Goal: Task Accomplishment & Management: Complete application form

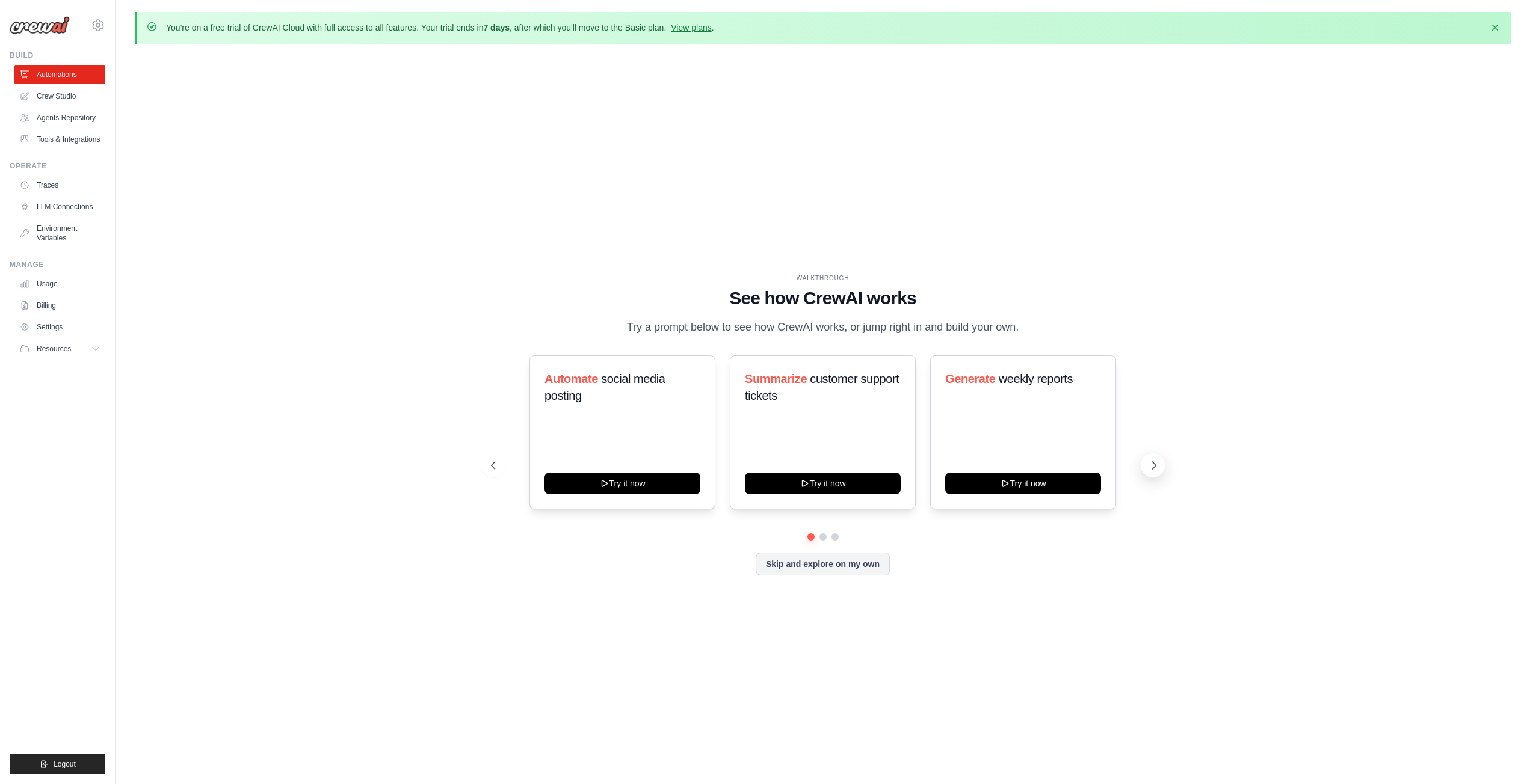
click at [1150, 464] on icon at bounding box center [1154, 466] width 12 height 12
click at [1148, 465] on icon at bounding box center [1154, 466] width 12 height 12
click at [1155, 464] on icon at bounding box center [1154, 465] width 4 height 7
click at [488, 460] on button at bounding box center [492, 465] width 24 height 24
click at [586, 430] on div "Triage GitHub issues Try it now" at bounding box center [622, 432] width 186 height 154
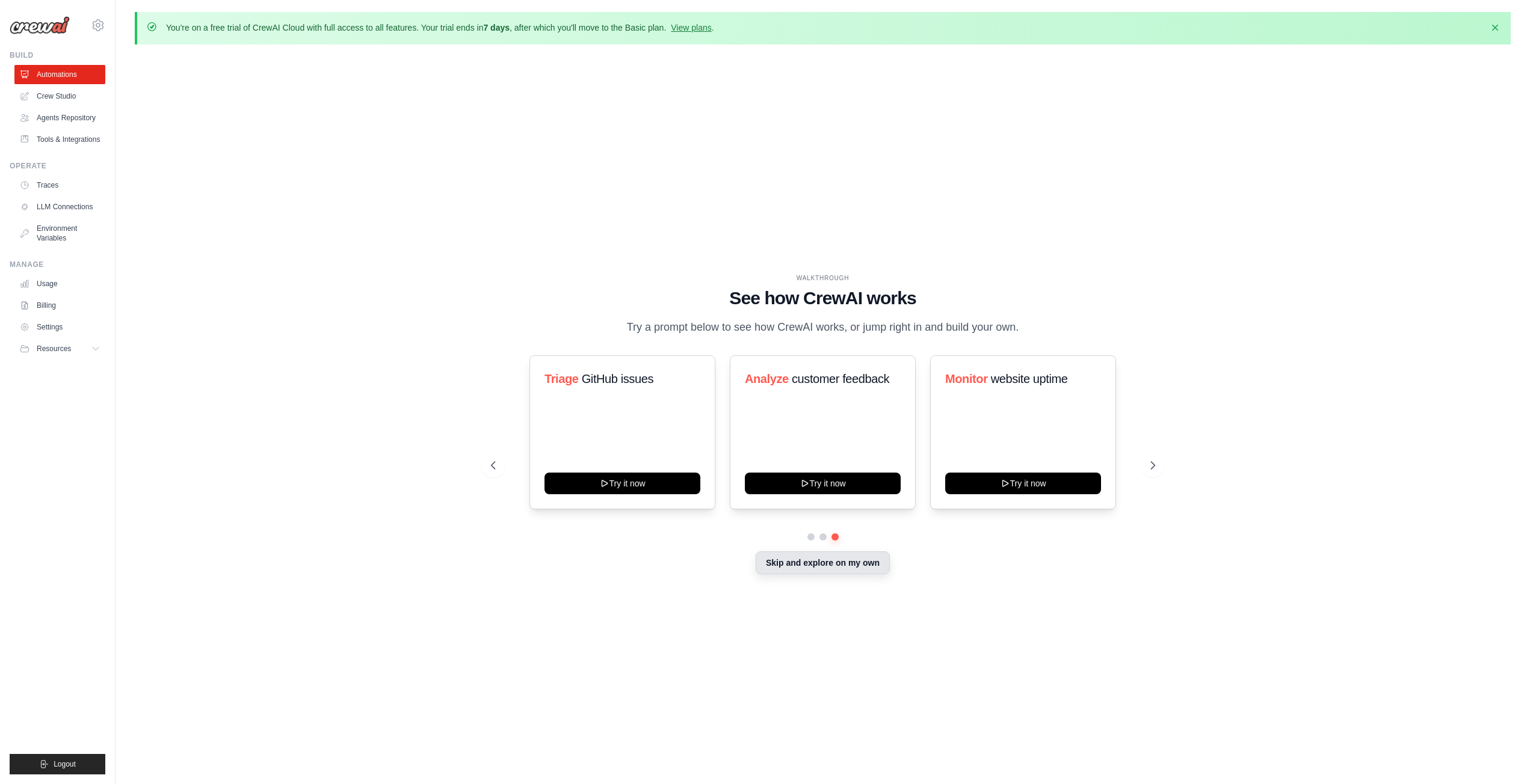
click at [819, 568] on button "Skip and explore on my own" at bounding box center [822, 563] width 135 height 23
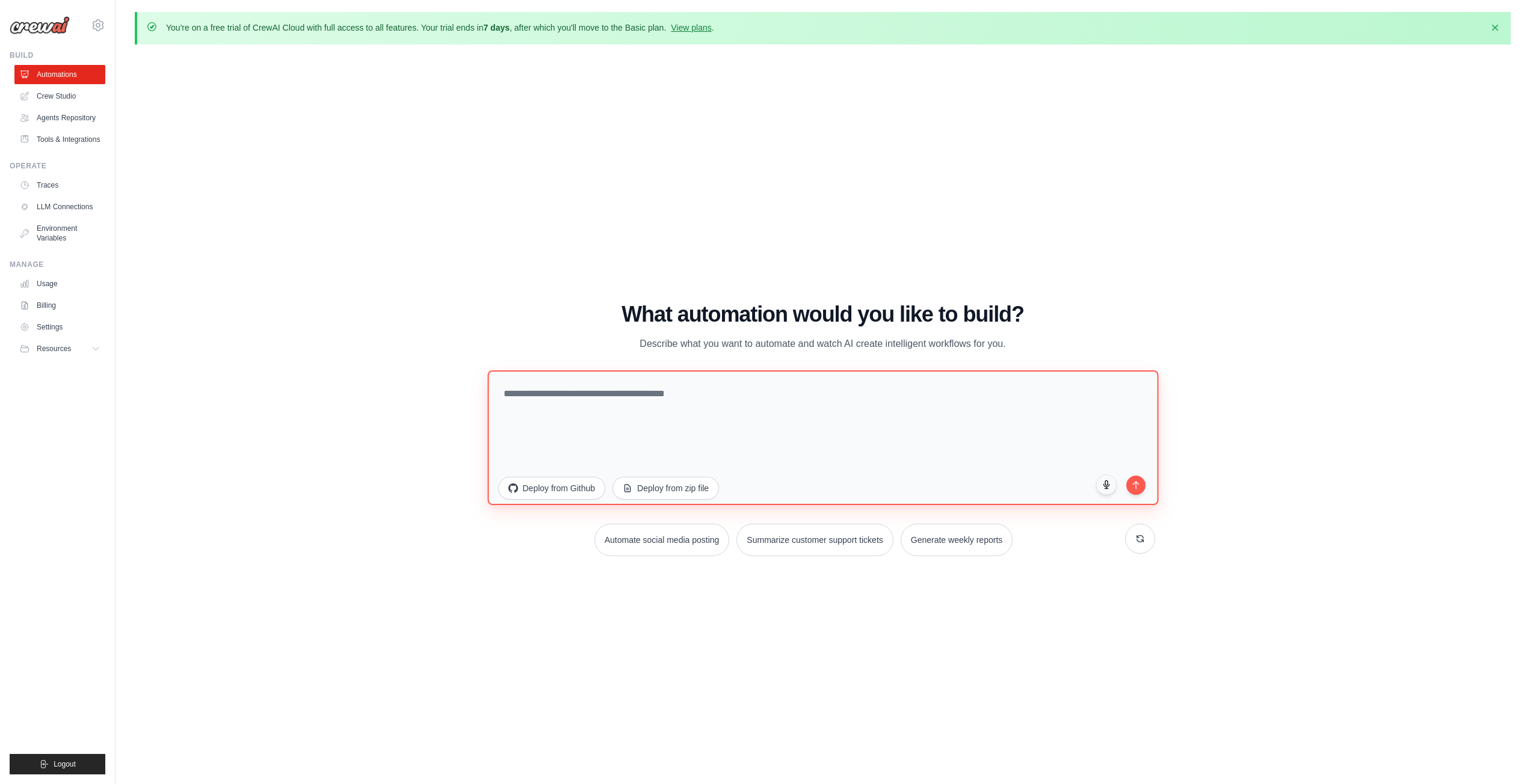
click at [585, 402] on textarea at bounding box center [822, 437] width 671 height 134
click at [604, 388] on textarea at bounding box center [822, 437] width 671 height 134
click at [69, 202] on link "LLM Connections" at bounding box center [61, 207] width 91 height 19
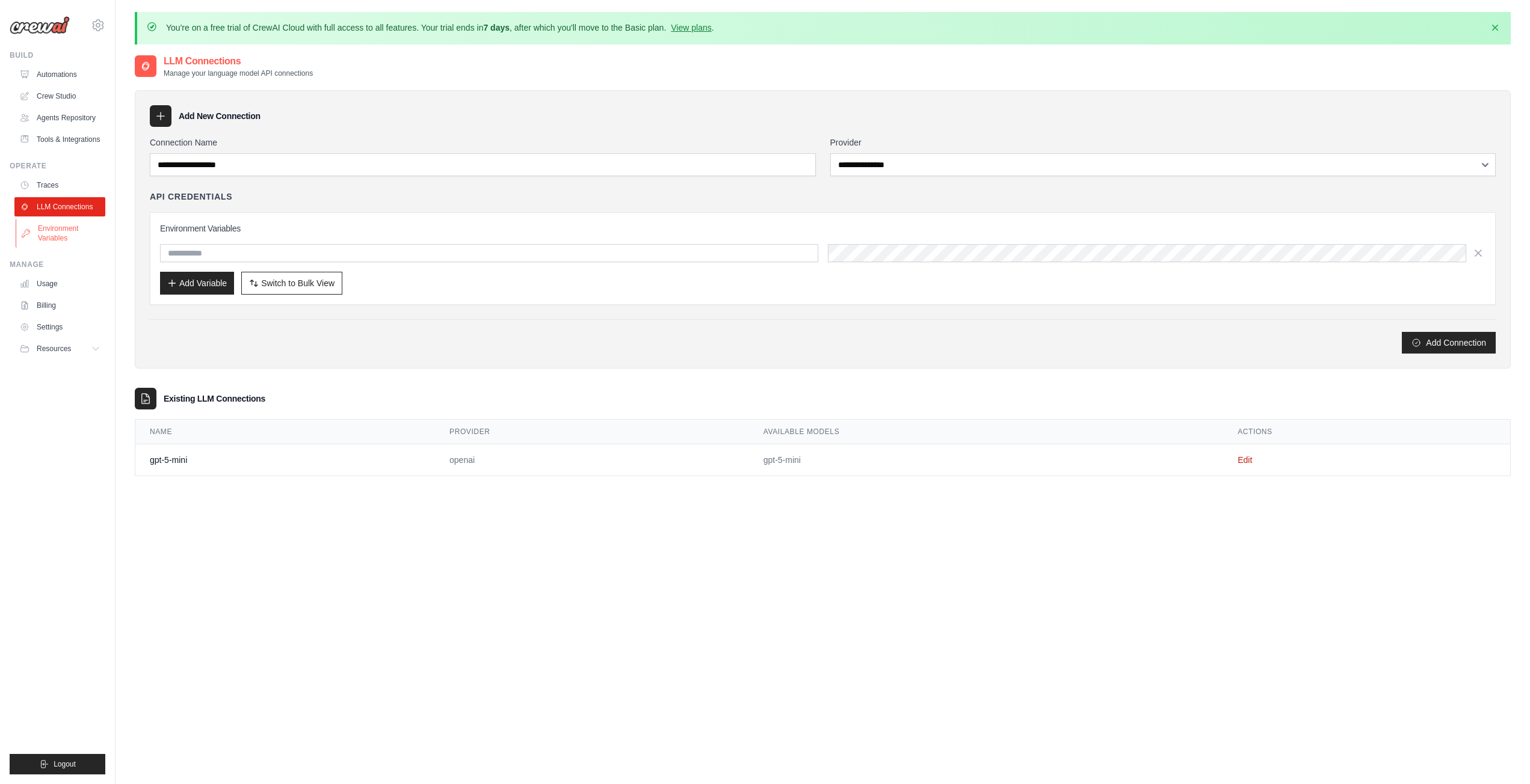
click at [60, 228] on link "Environment Variables" at bounding box center [61, 233] width 91 height 29
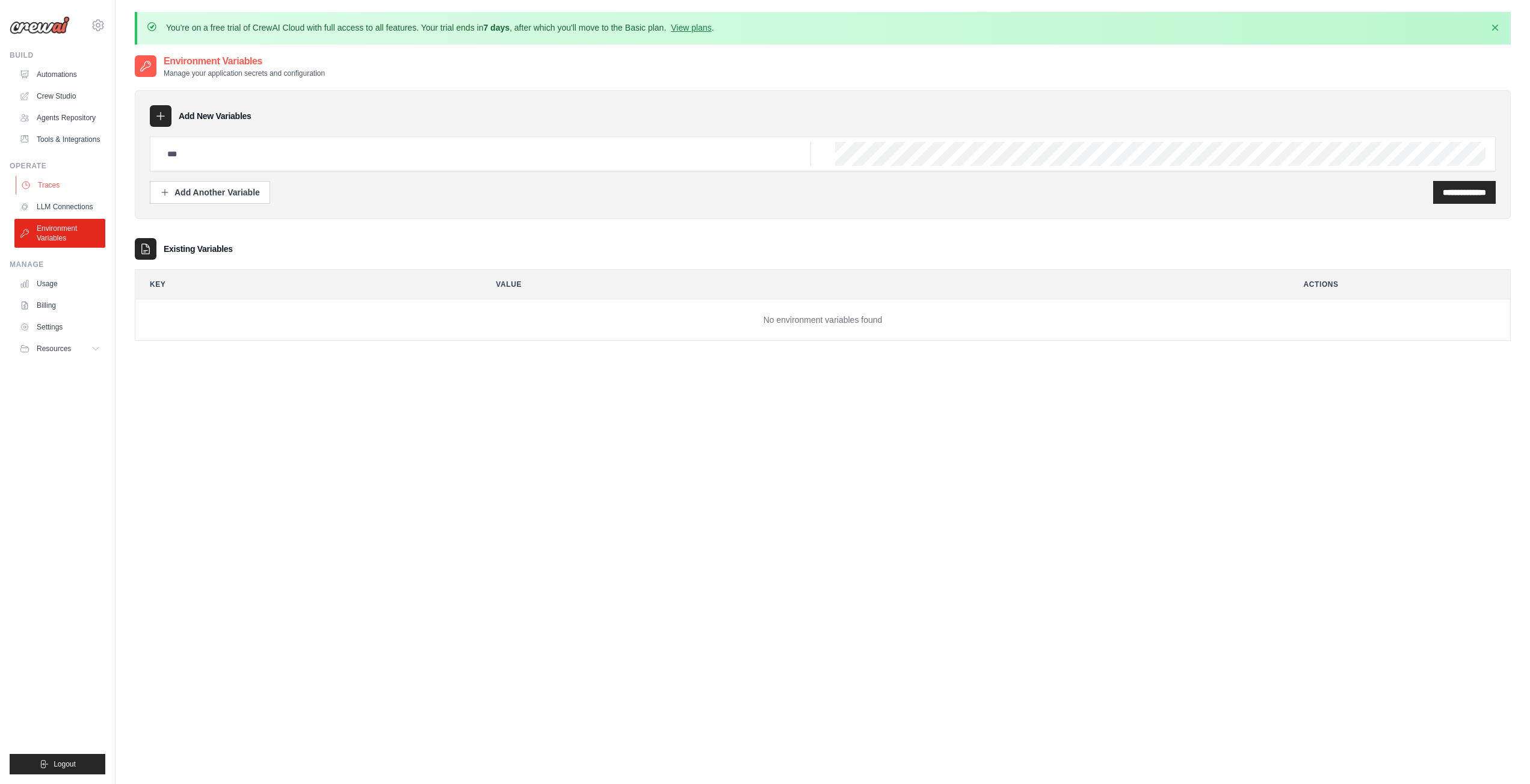
click at [48, 185] on link "Traces" at bounding box center [61, 185] width 91 height 19
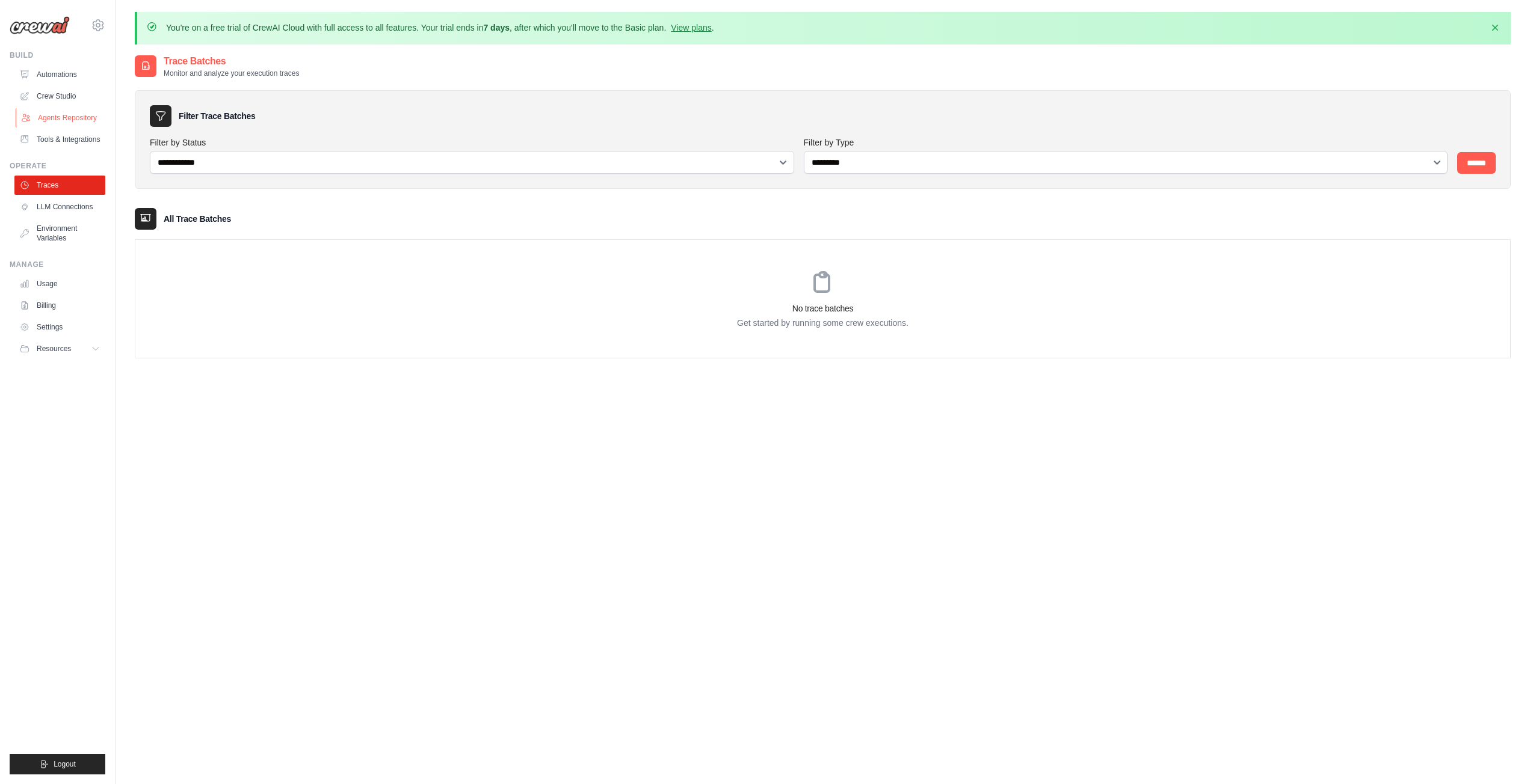
click at [66, 110] on link "Agents Repository" at bounding box center [61, 118] width 91 height 19
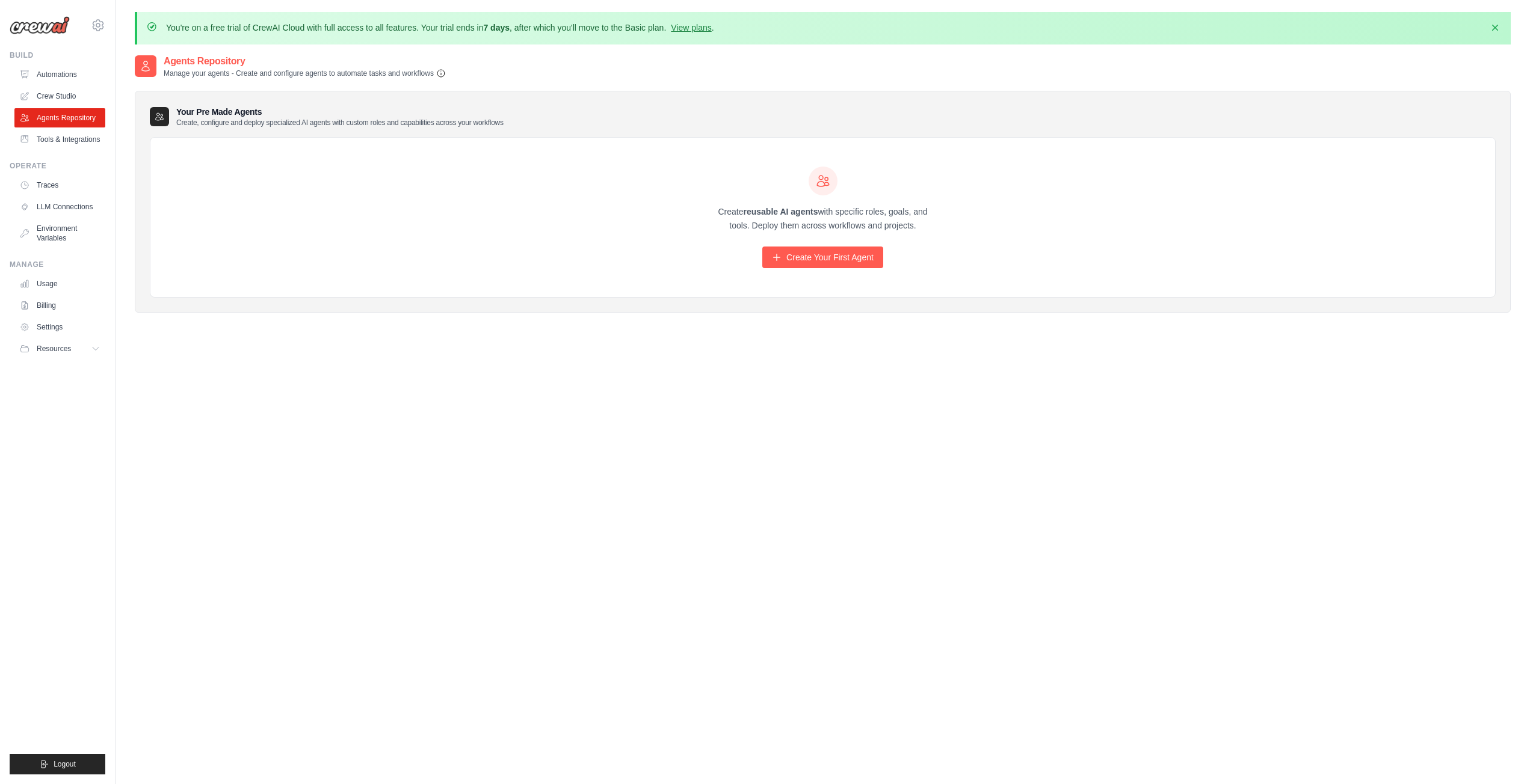
click at [441, 73] on icon "button" at bounding box center [441, 73] width 10 height 10
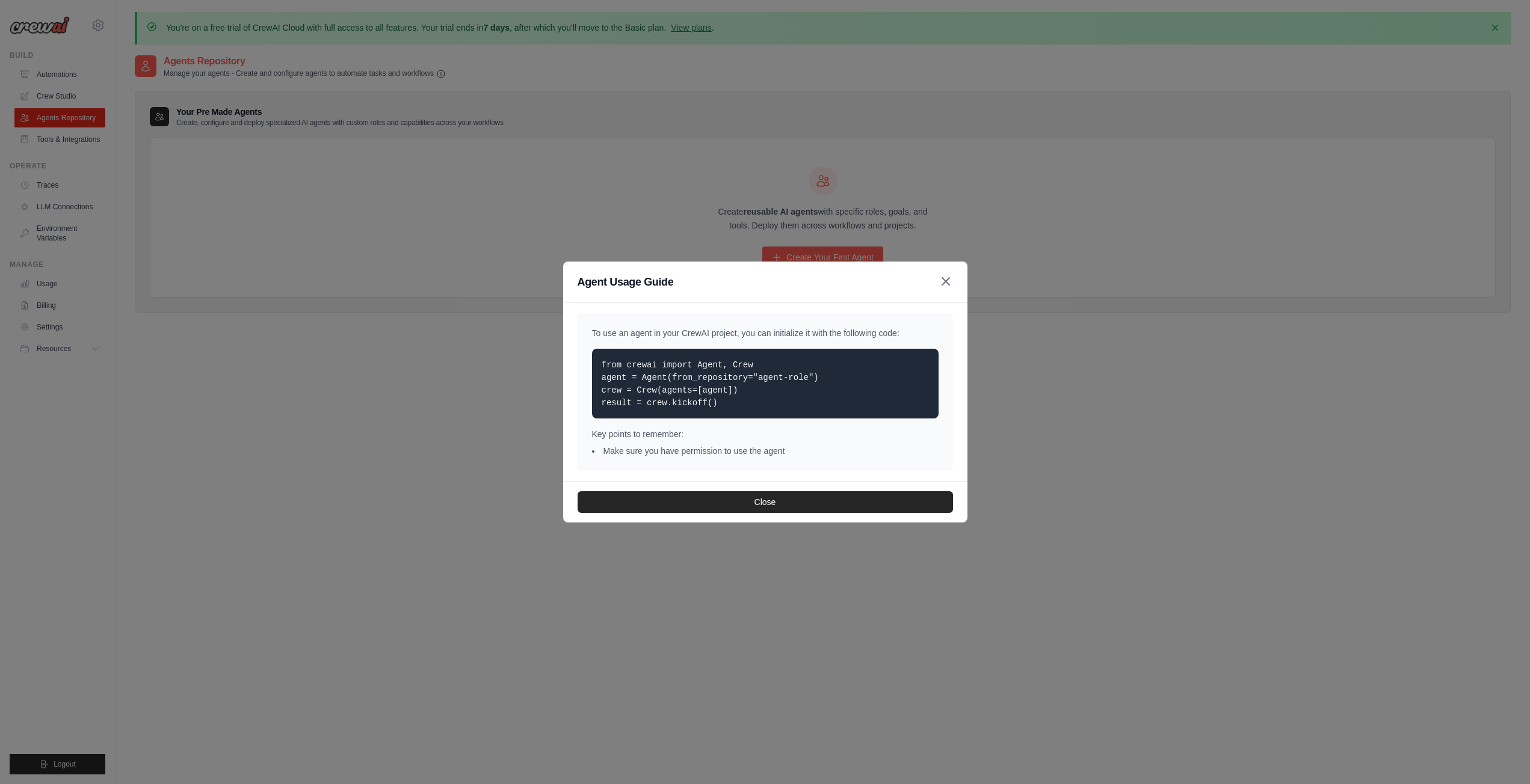
click at [946, 279] on icon "button" at bounding box center [945, 281] width 14 height 14
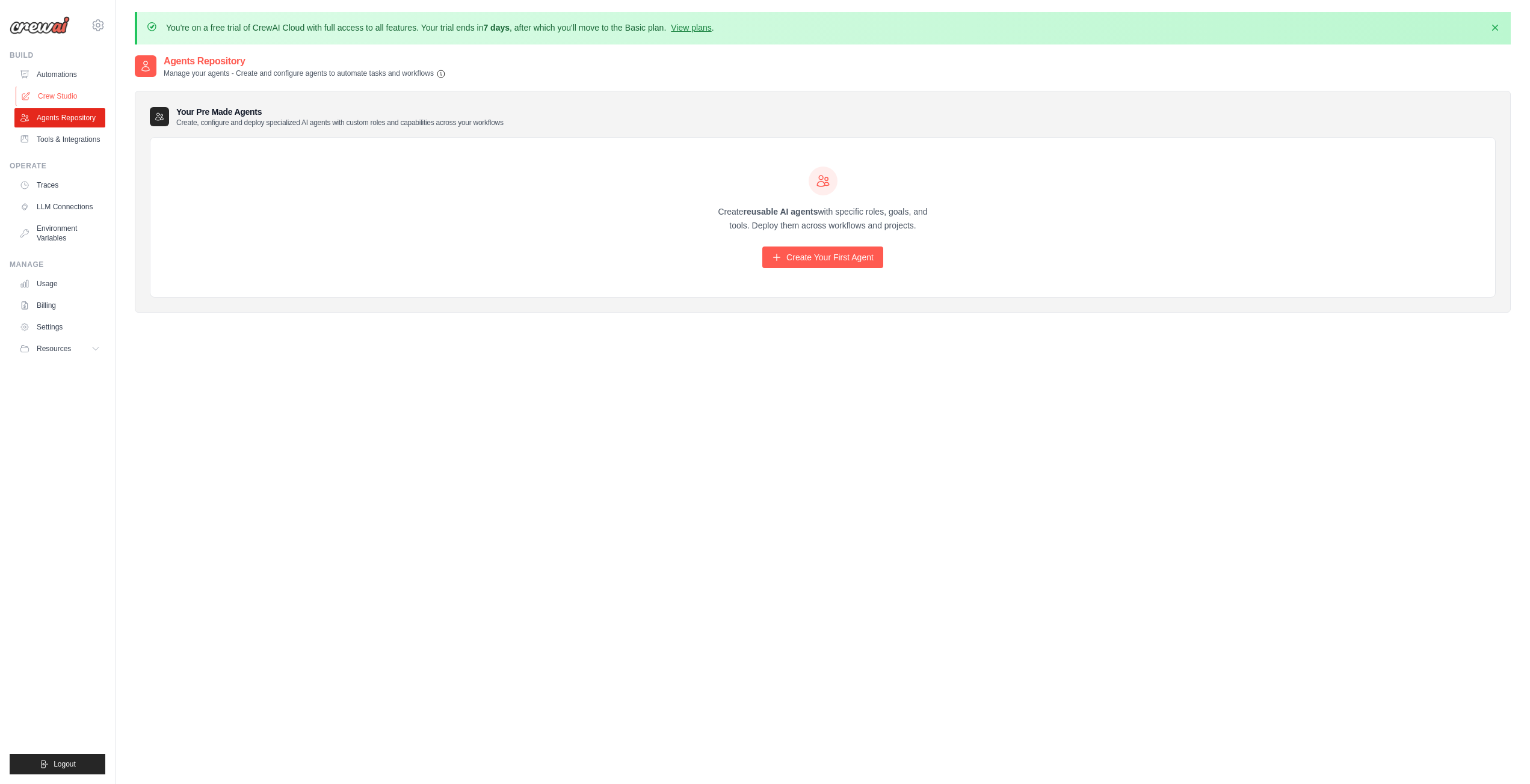
click at [72, 93] on link "Crew Studio" at bounding box center [61, 97] width 91 height 19
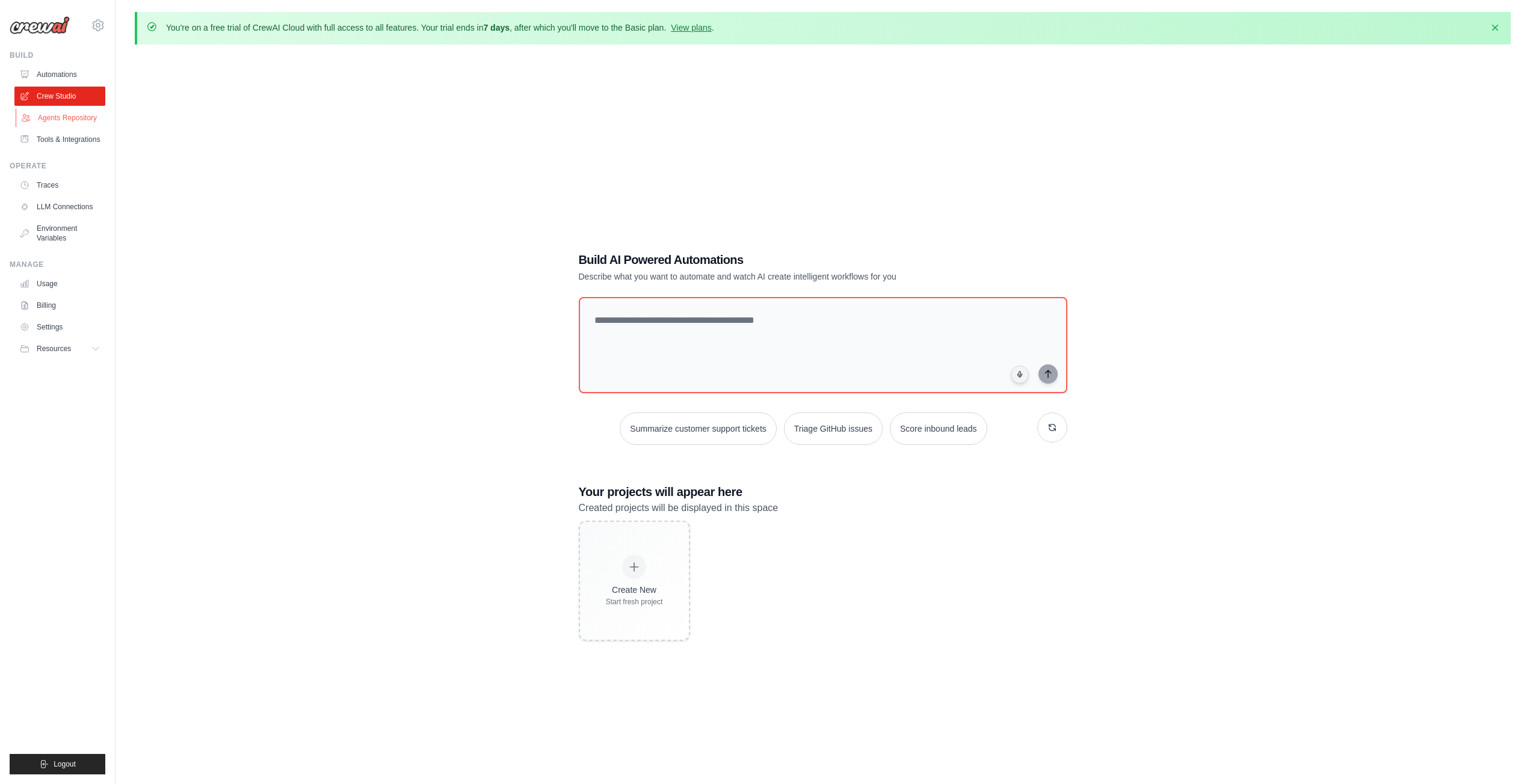
click at [73, 118] on link "Agents Repository" at bounding box center [61, 118] width 91 height 19
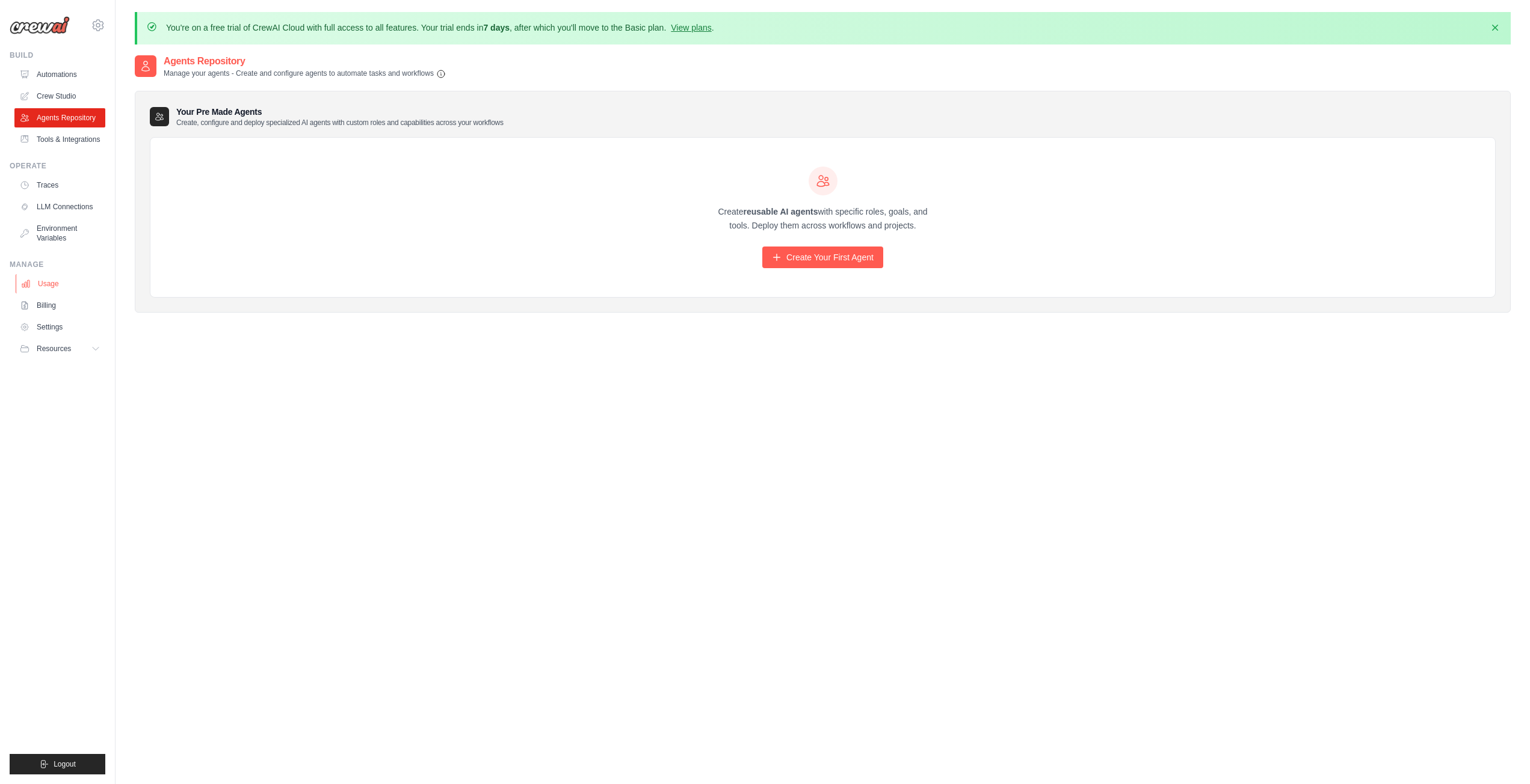
click at [56, 284] on link "Usage" at bounding box center [61, 284] width 91 height 19
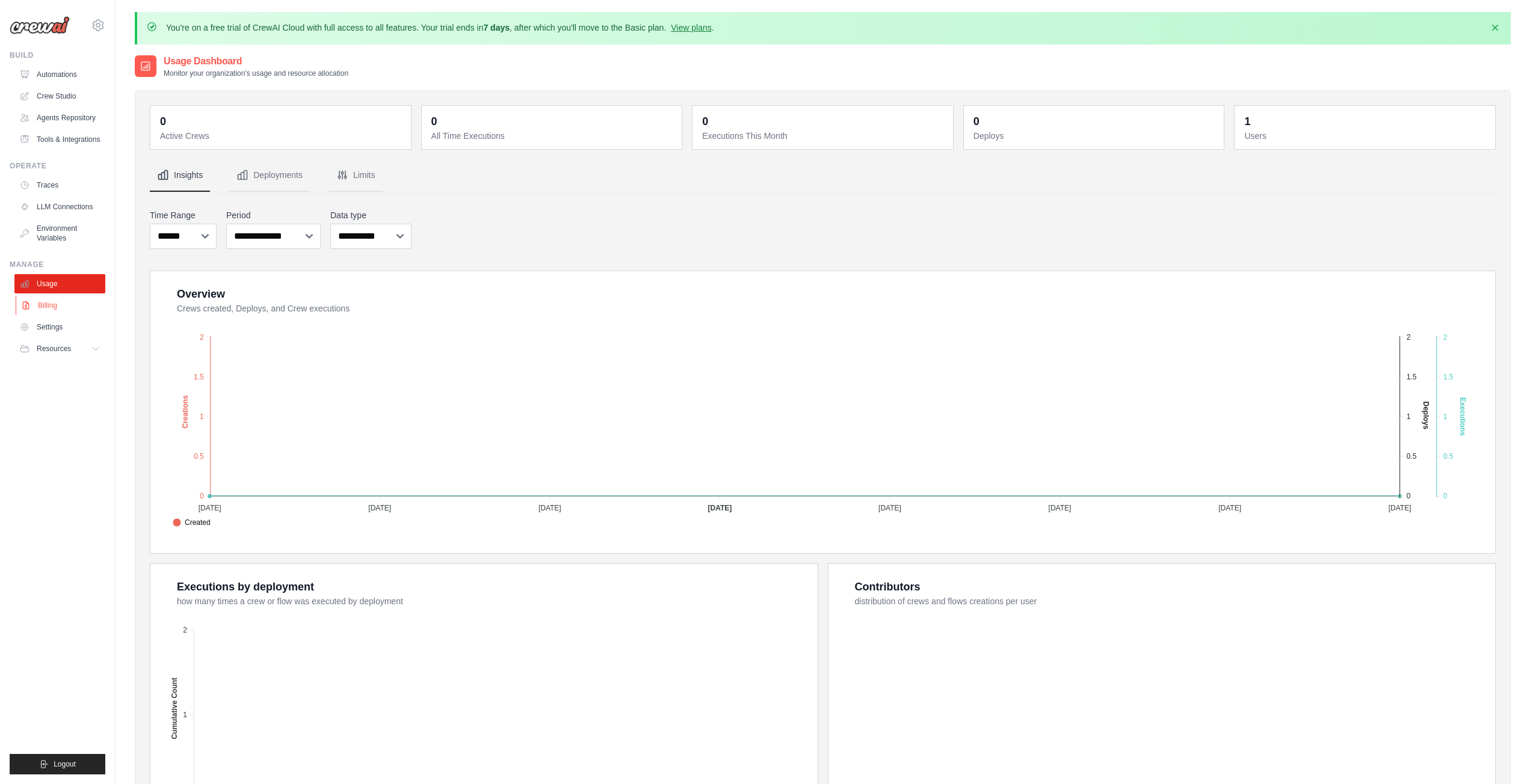
click at [55, 309] on link "Billing" at bounding box center [61, 306] width 91 height 19
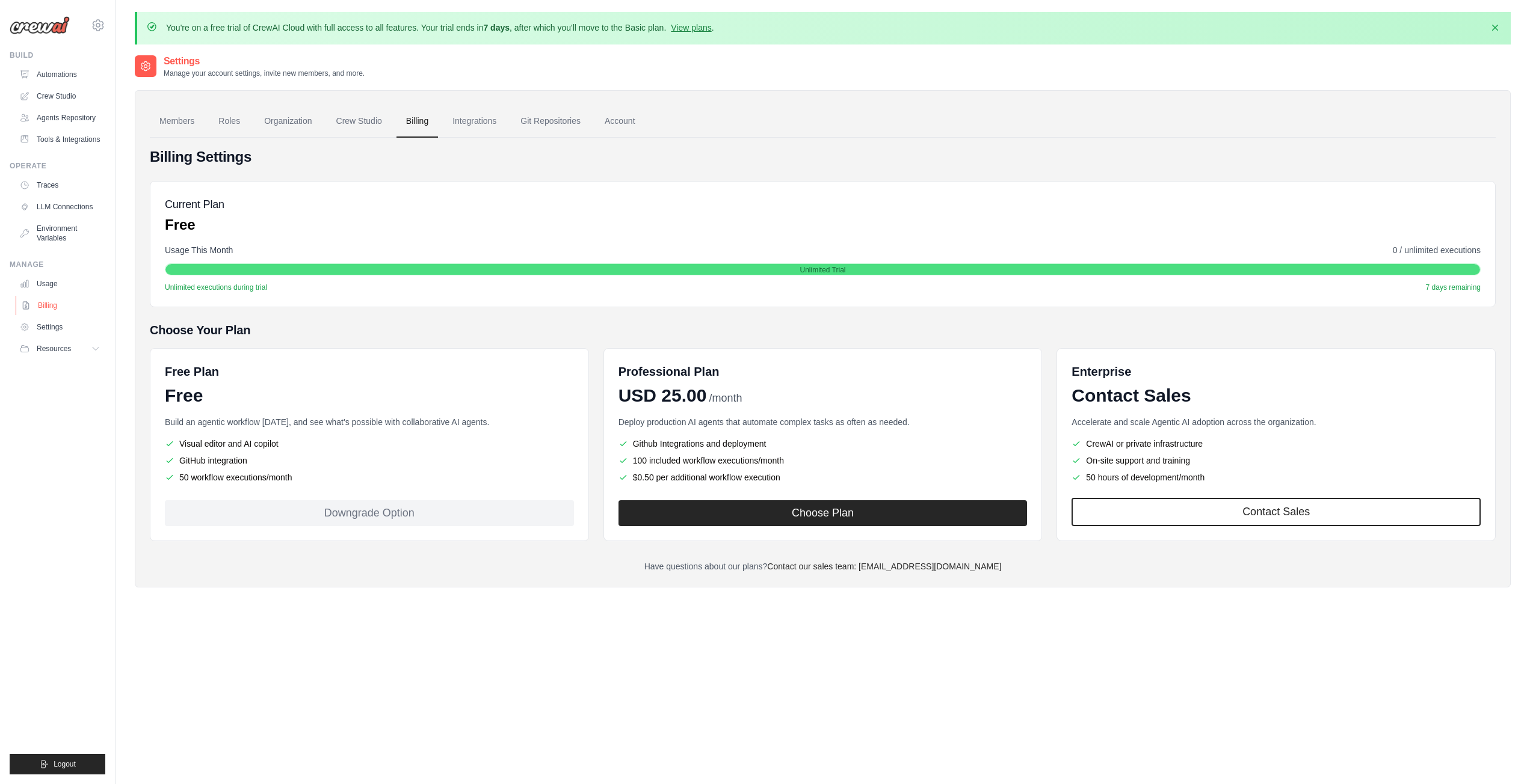
click at [59, 306] on link "Billing" at bounding box center [61, 306] width 91 height 19
click at [68, 324] on link "Settings" at bounding box center [61, 327] width 91 height 19
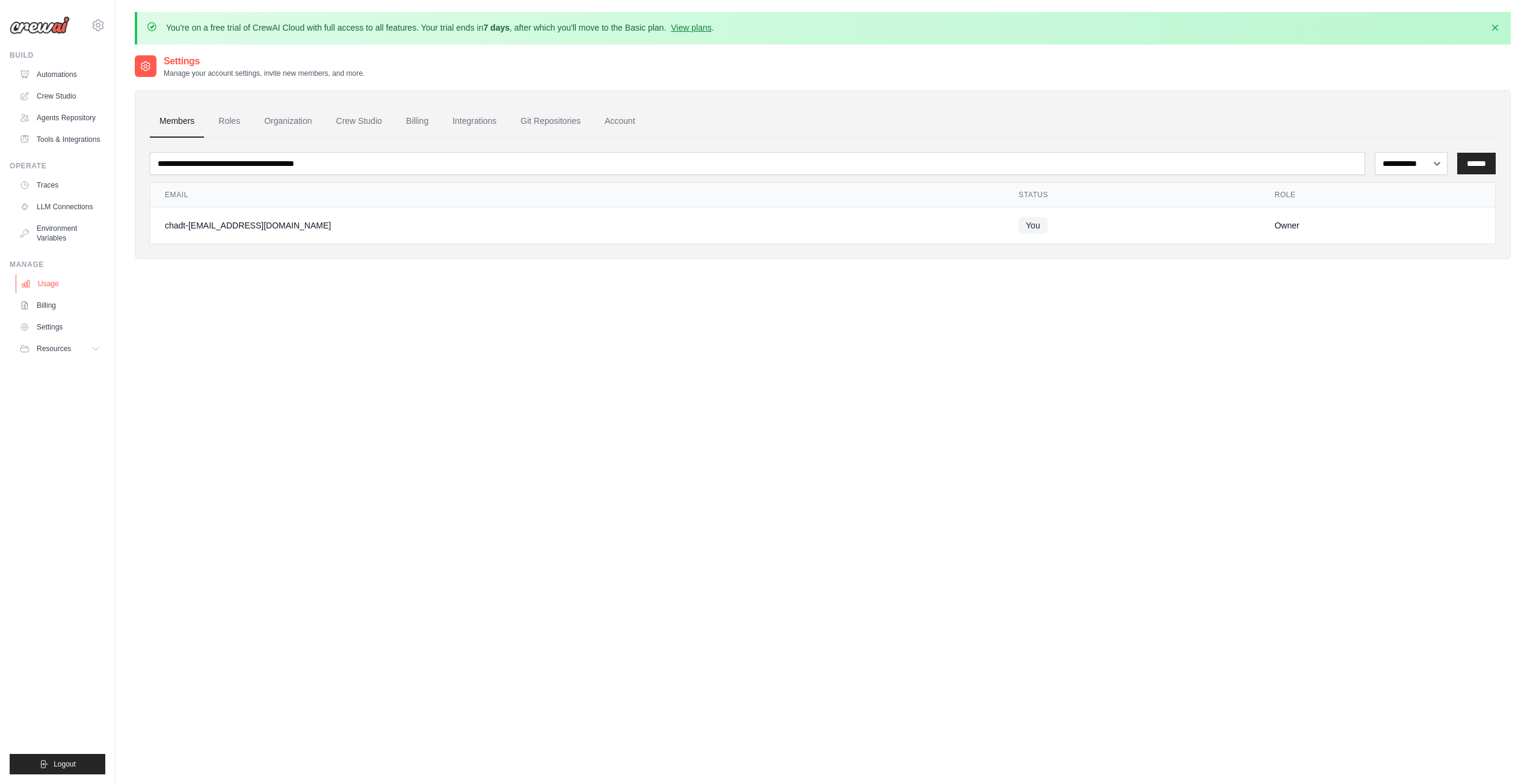
click at [52, 282] on link "Usage" at bounding box center [61, 284] width 91 height 19
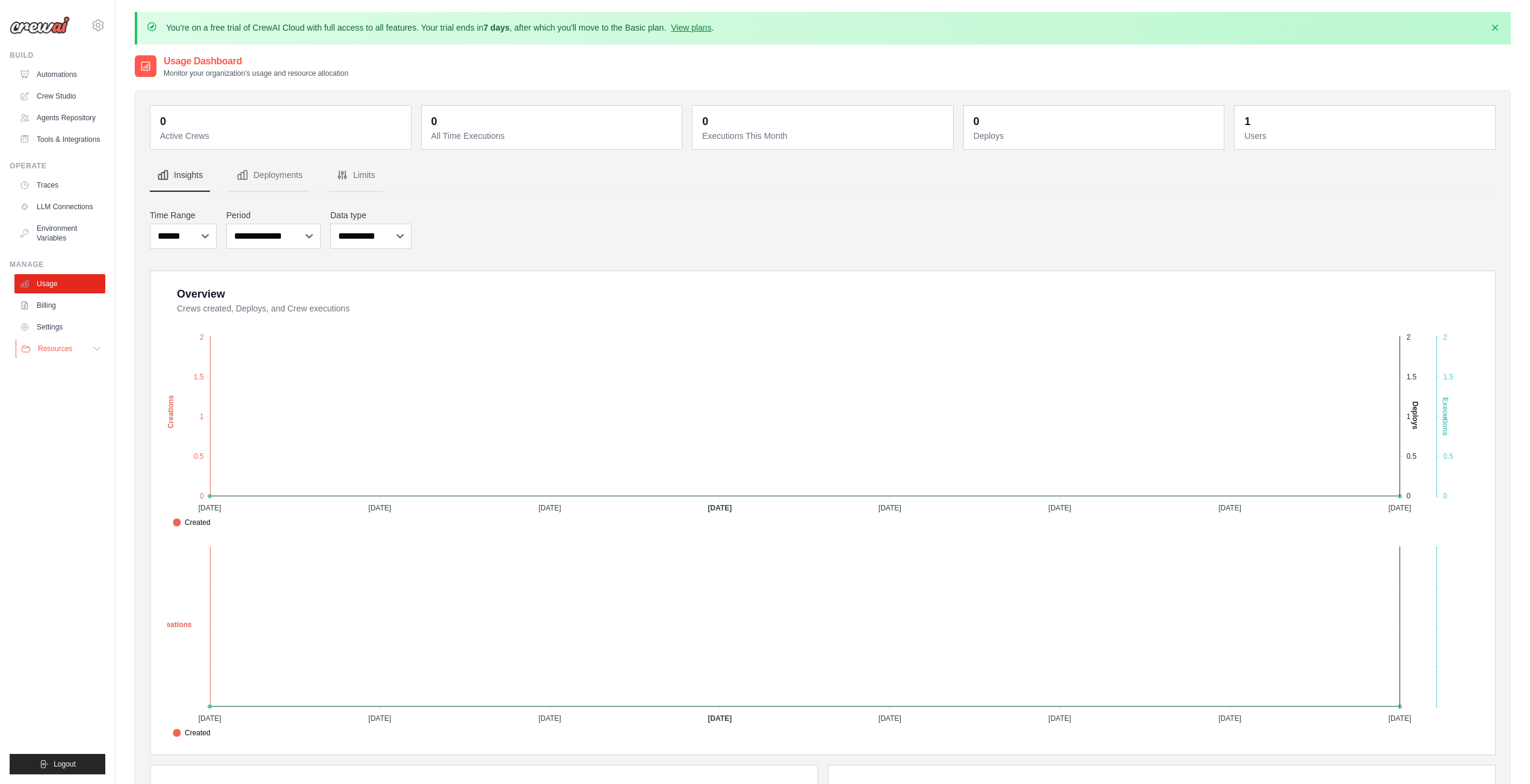
click at [76, 351] on button "Resources" at bounding box center [61, 349] width 91 height 19
click at [61, 385] on span "GitHub" at bounding box center [54, 388] width 22 height 10
click at [65, 121] on link "Agents Repository" at bounding box center [61, 118] width 91 height 19
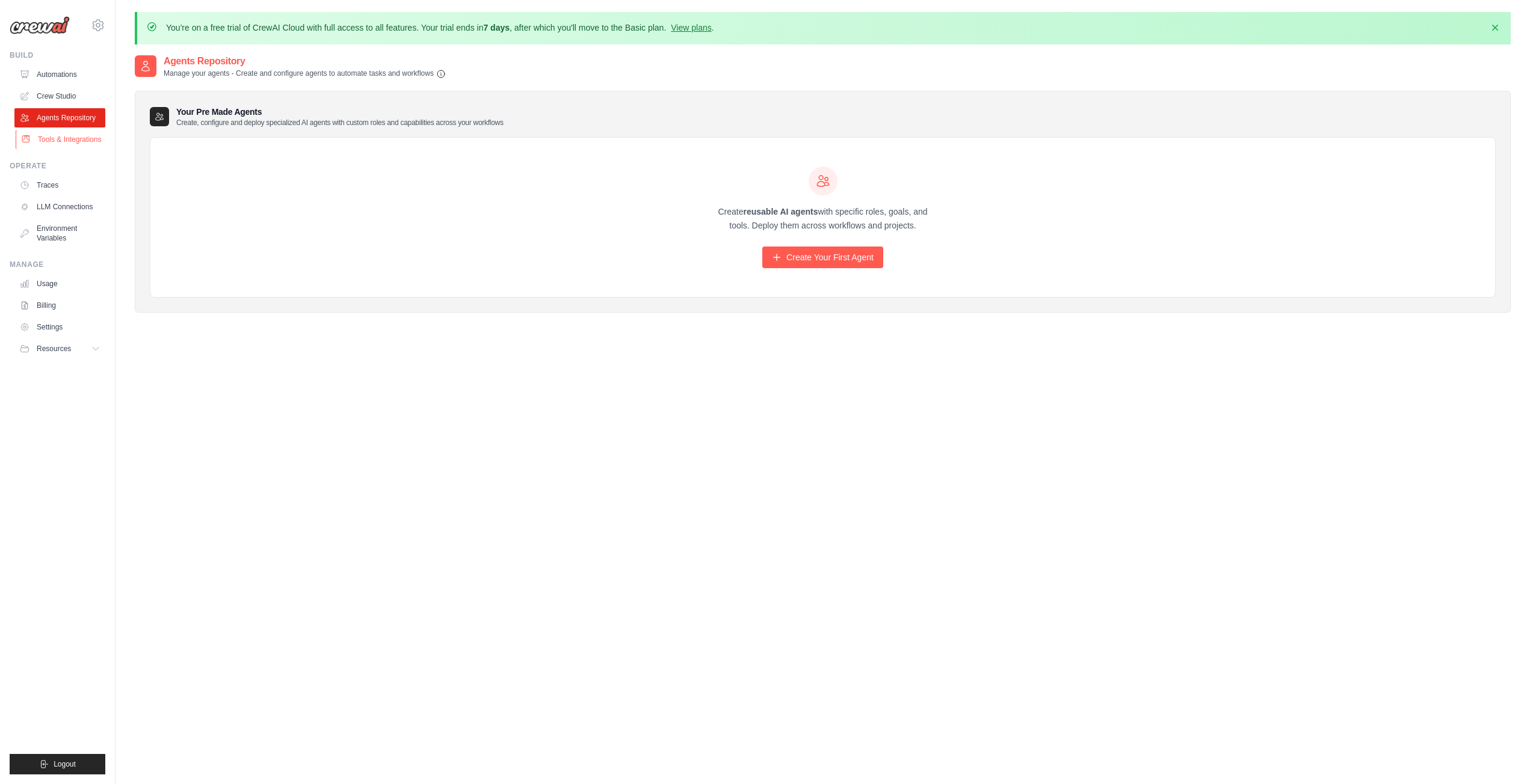
click at [69, 134] on link "Tools & Integrations" at bounding box center [61, 140] width 91 height 19
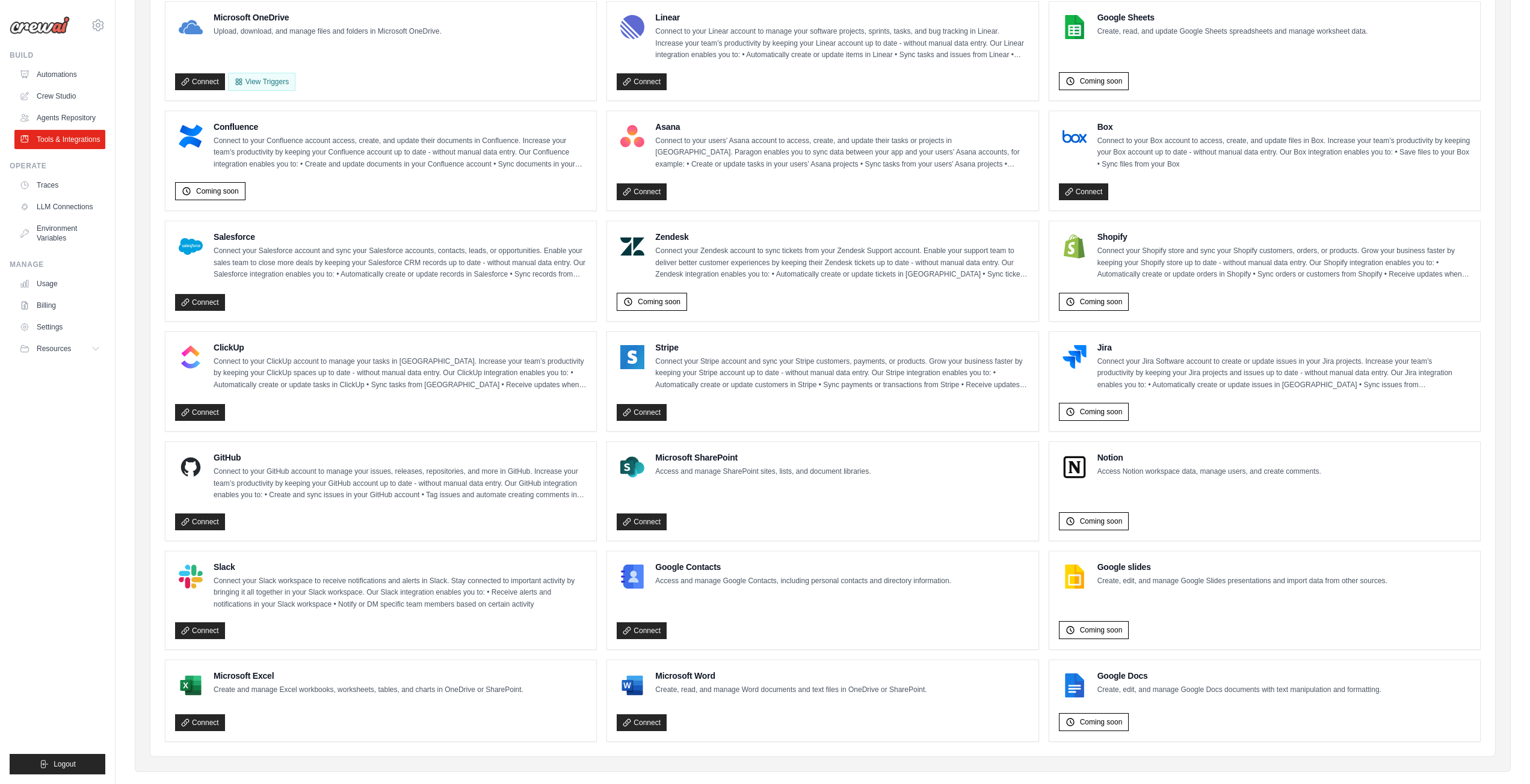
scroll to position [401, 0]
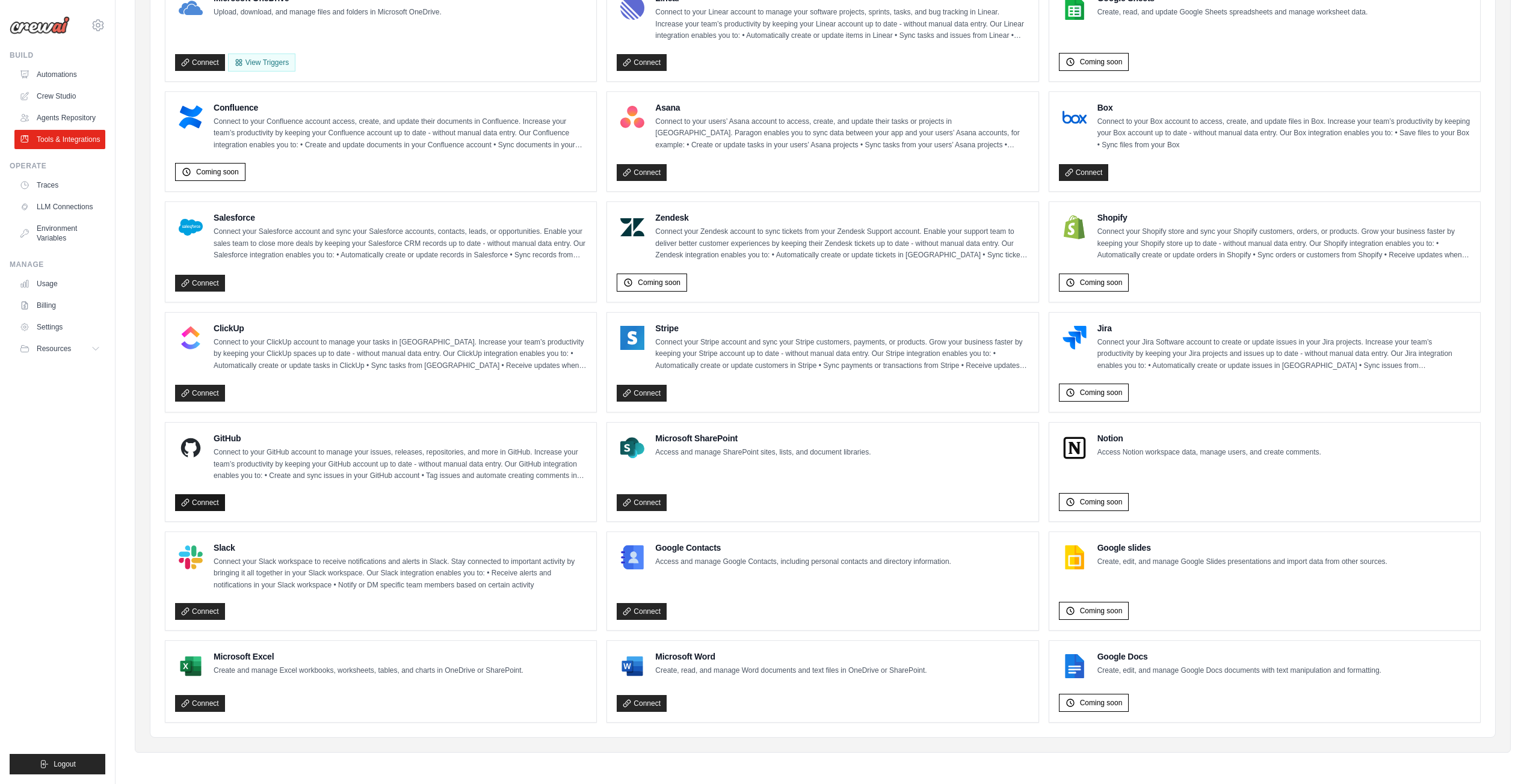
click at [200, 500] on link "Connect" at bounding box center [200, 502] width 50 height 17
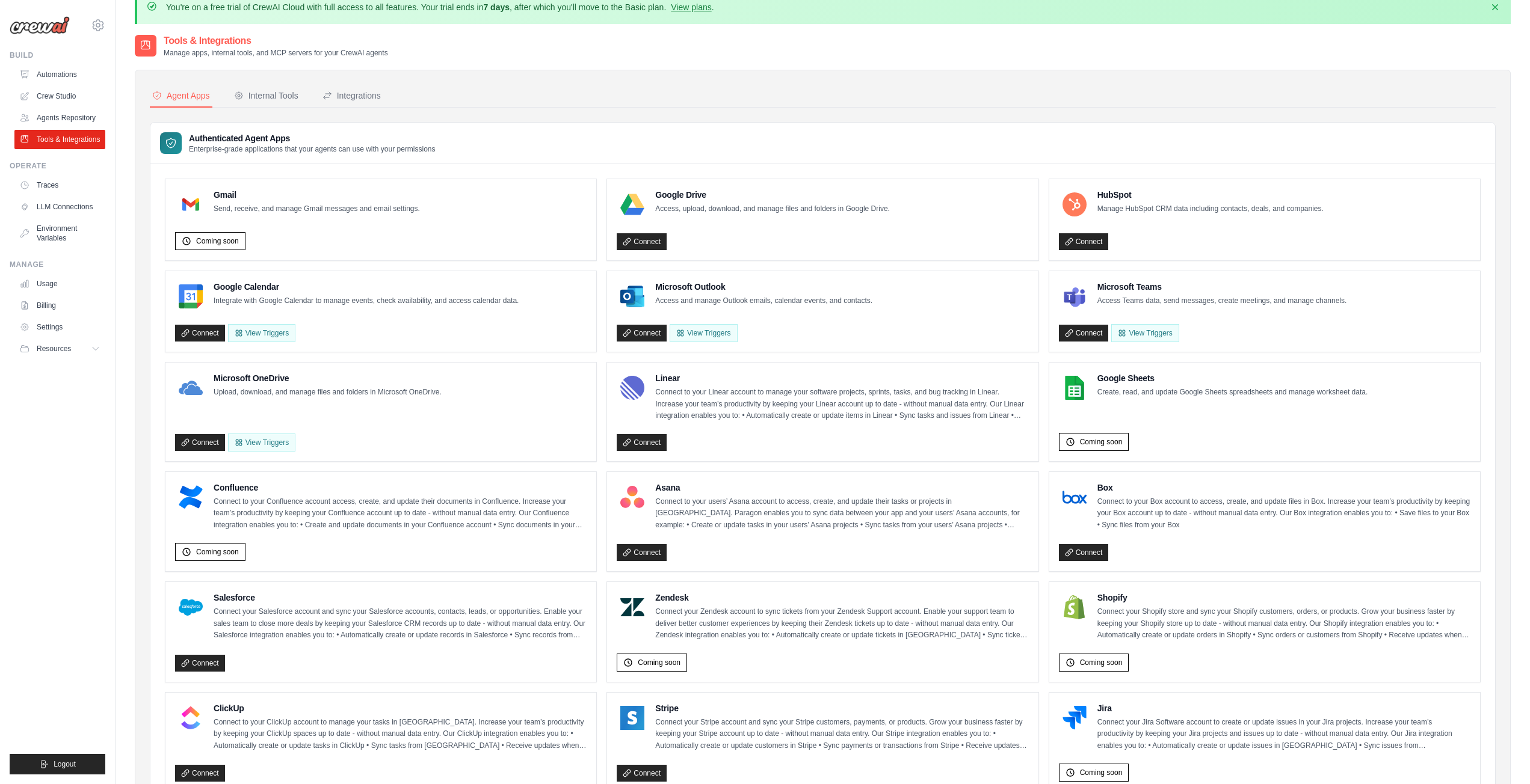
scroll to position [0, 0]
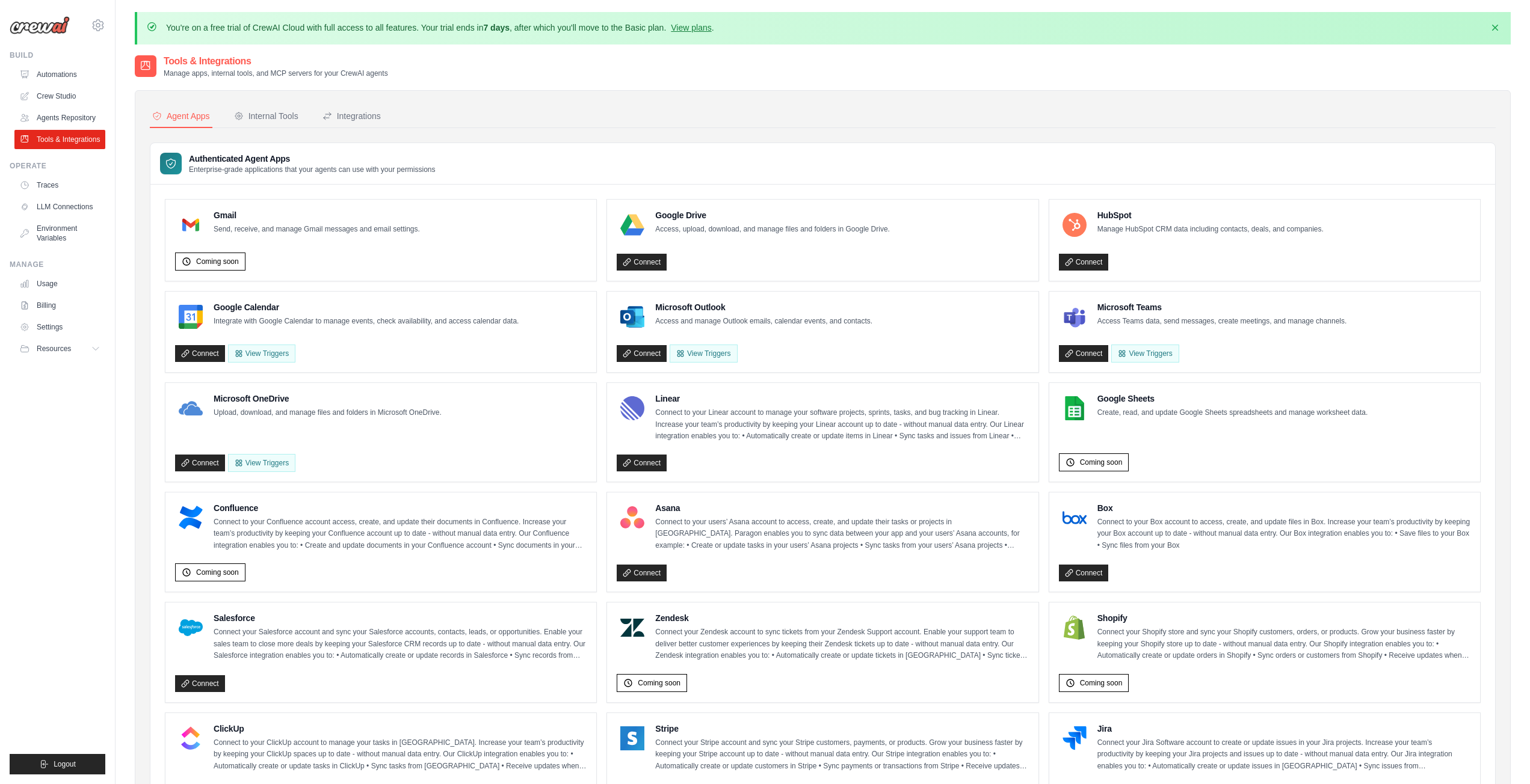
click at [588, 379] on ul "Gmail Send, receive, and manage Gmail messages and email settings. Coming soon …" at bounding box center [822, 660] width 1315 height 924
click at [259, 119] on div "Internal Tools" at bounding box center [266, 116] width 64 height 12
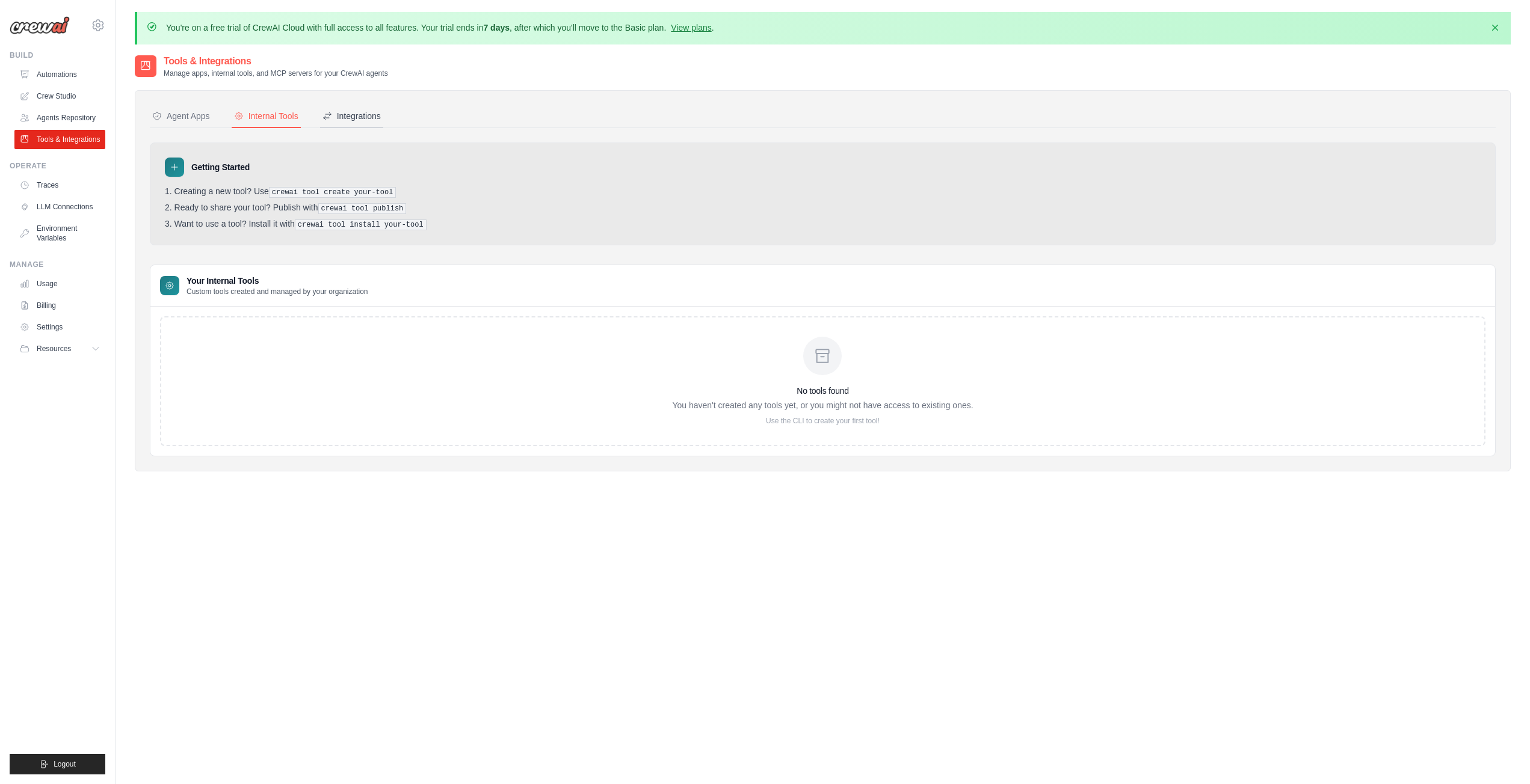
click at [367, 117] on div "Integrations" at bounding box center [352, 116] width 58 height 12
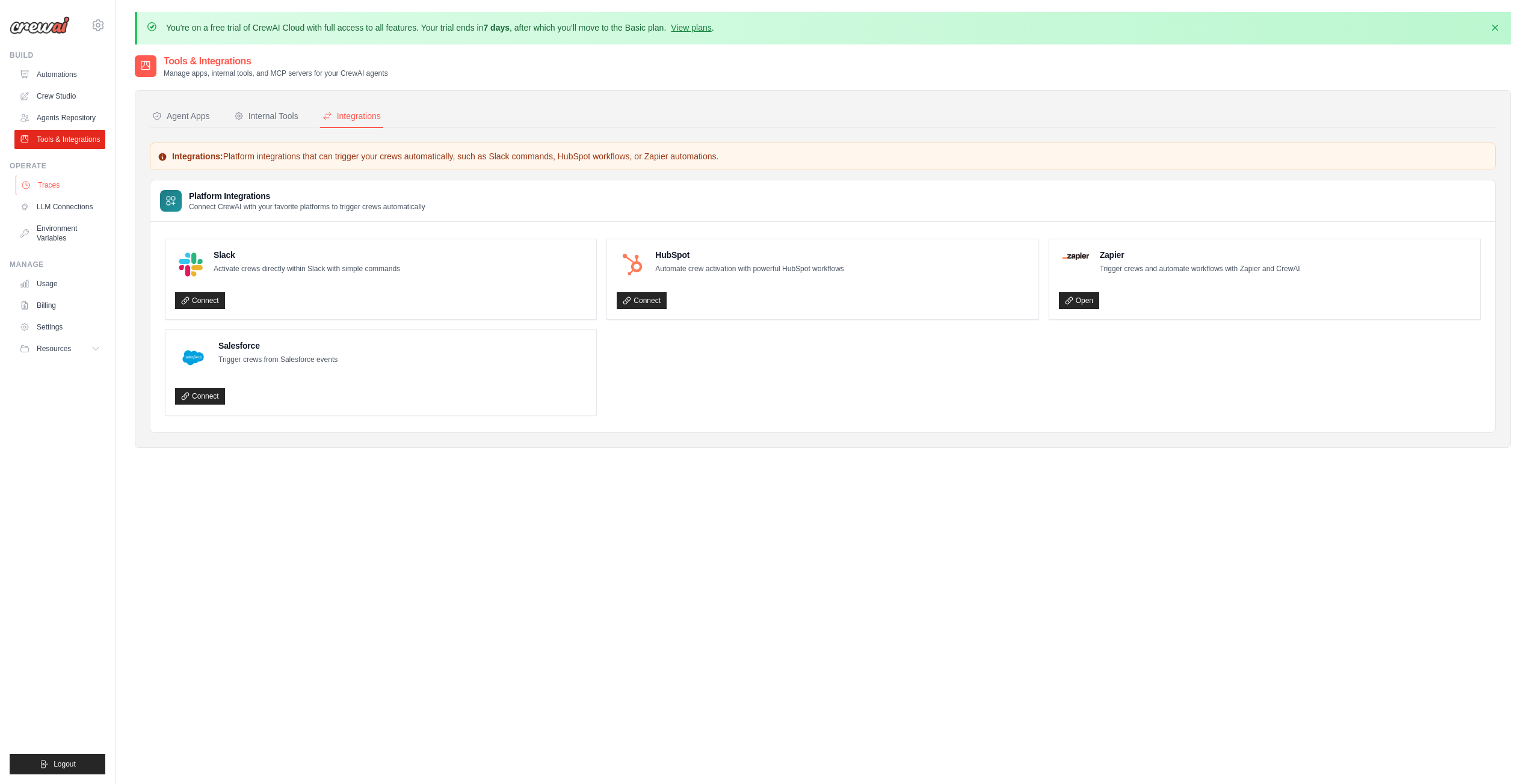
click at [30, 178] on link "Traces" at bounding box center [61, 185] width 91 height 19
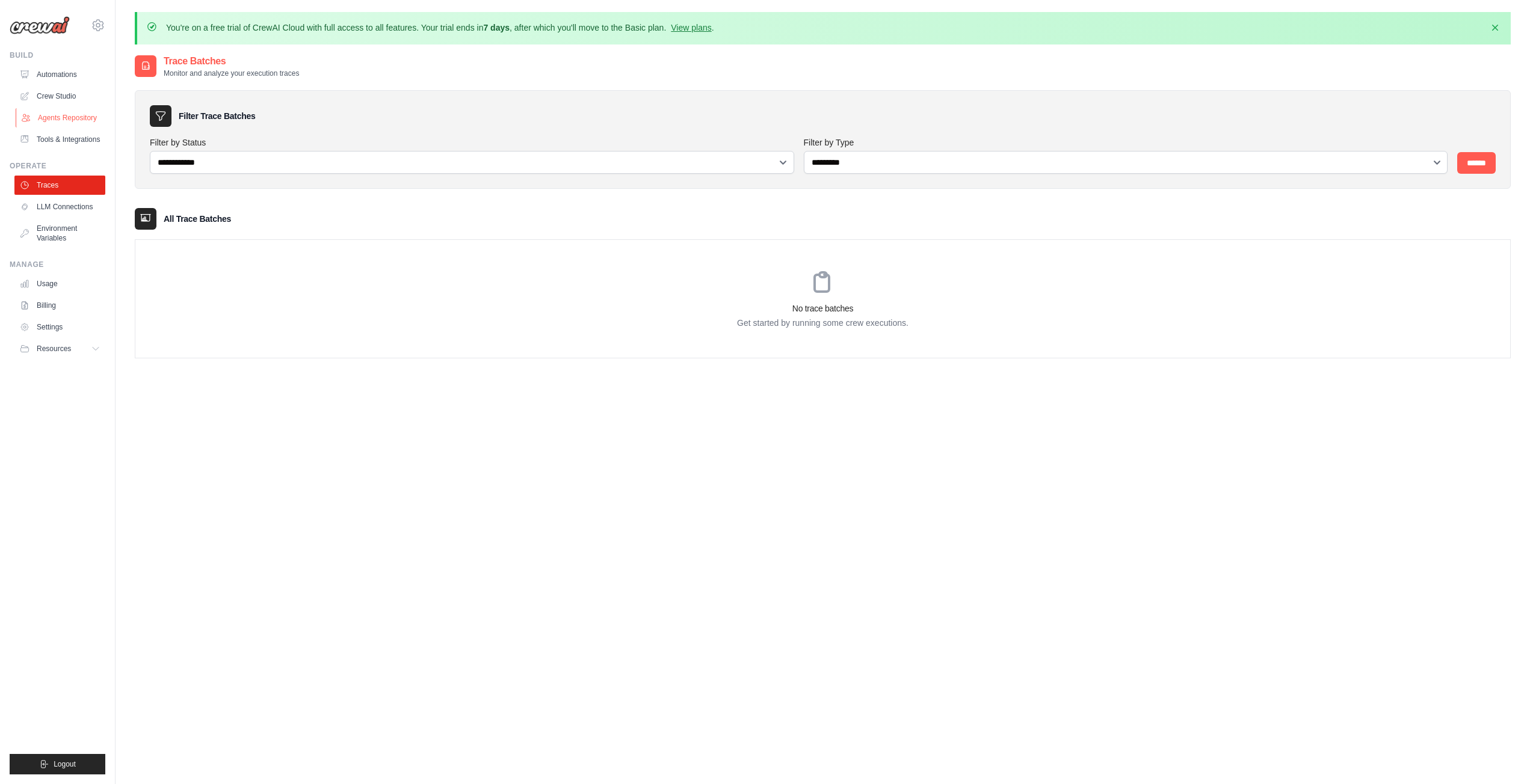
click at [39, 127] on link "Agents Repository" at bounding box center [61, 118] width 91 height 19
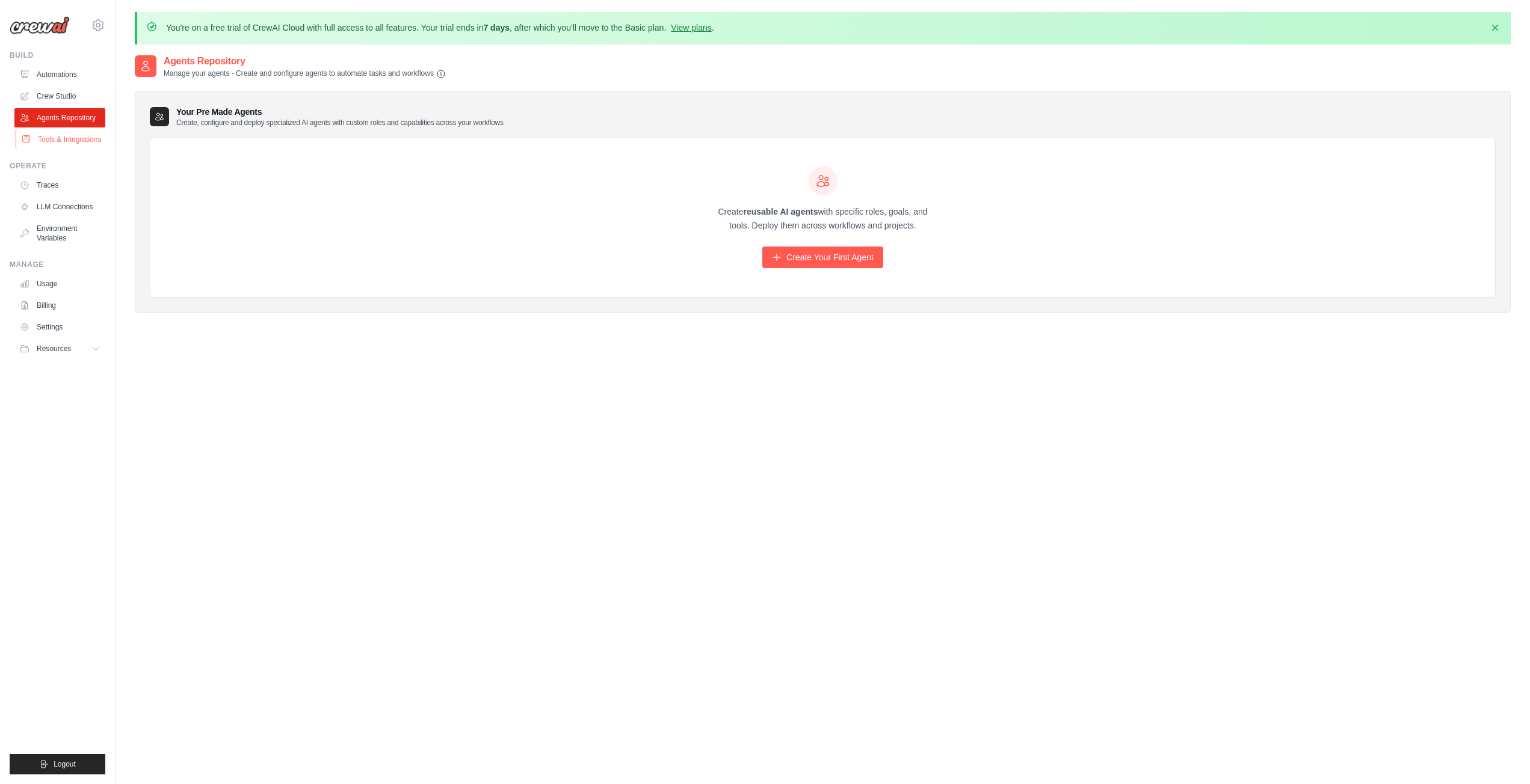
click at [73, 139] on link "Tools & Integrations" at bounding box center [61, 140] width 91 height 19
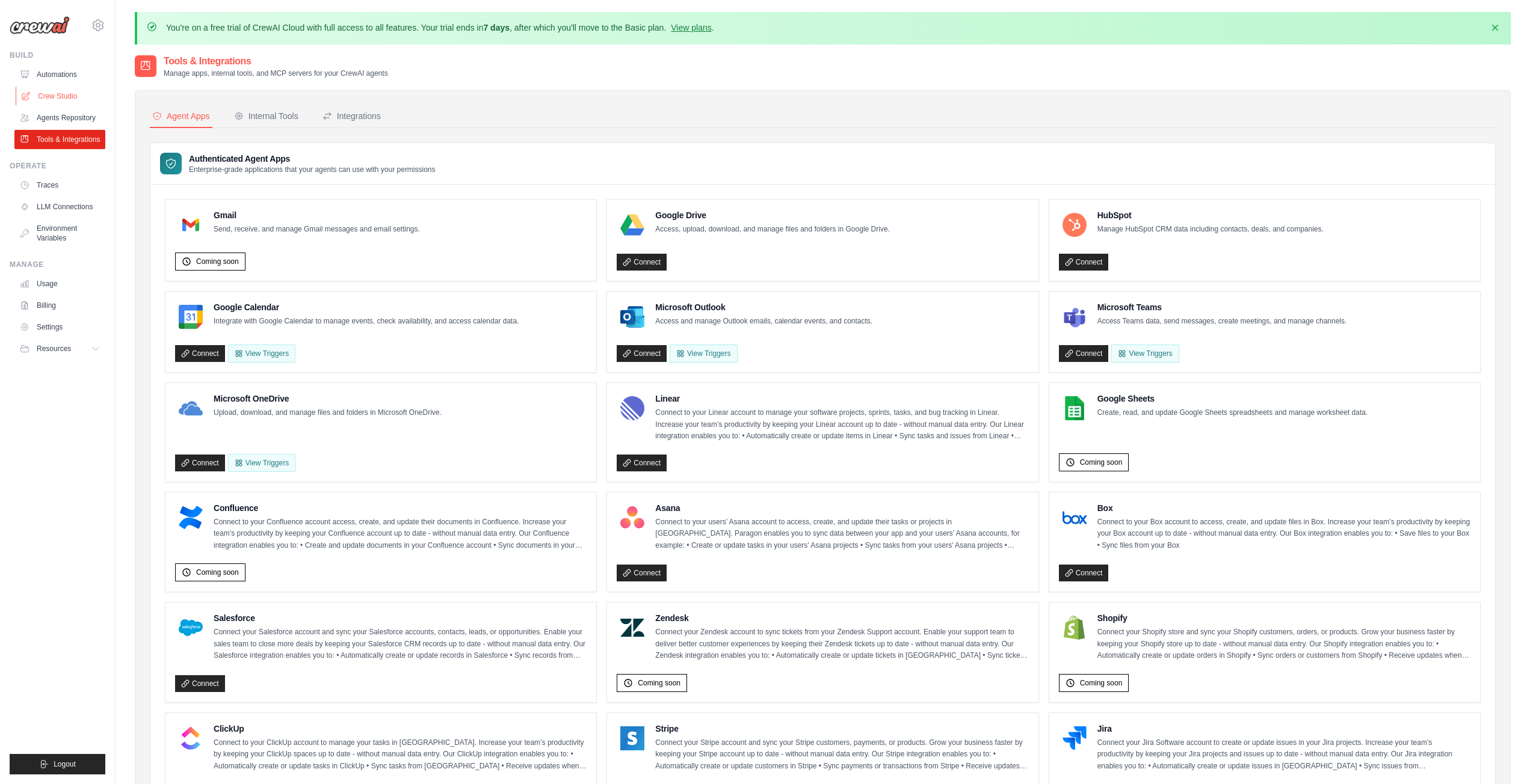
click at [87, 102] on link "Crew Studio" at bounding box center [61, 97] width 91 height 19
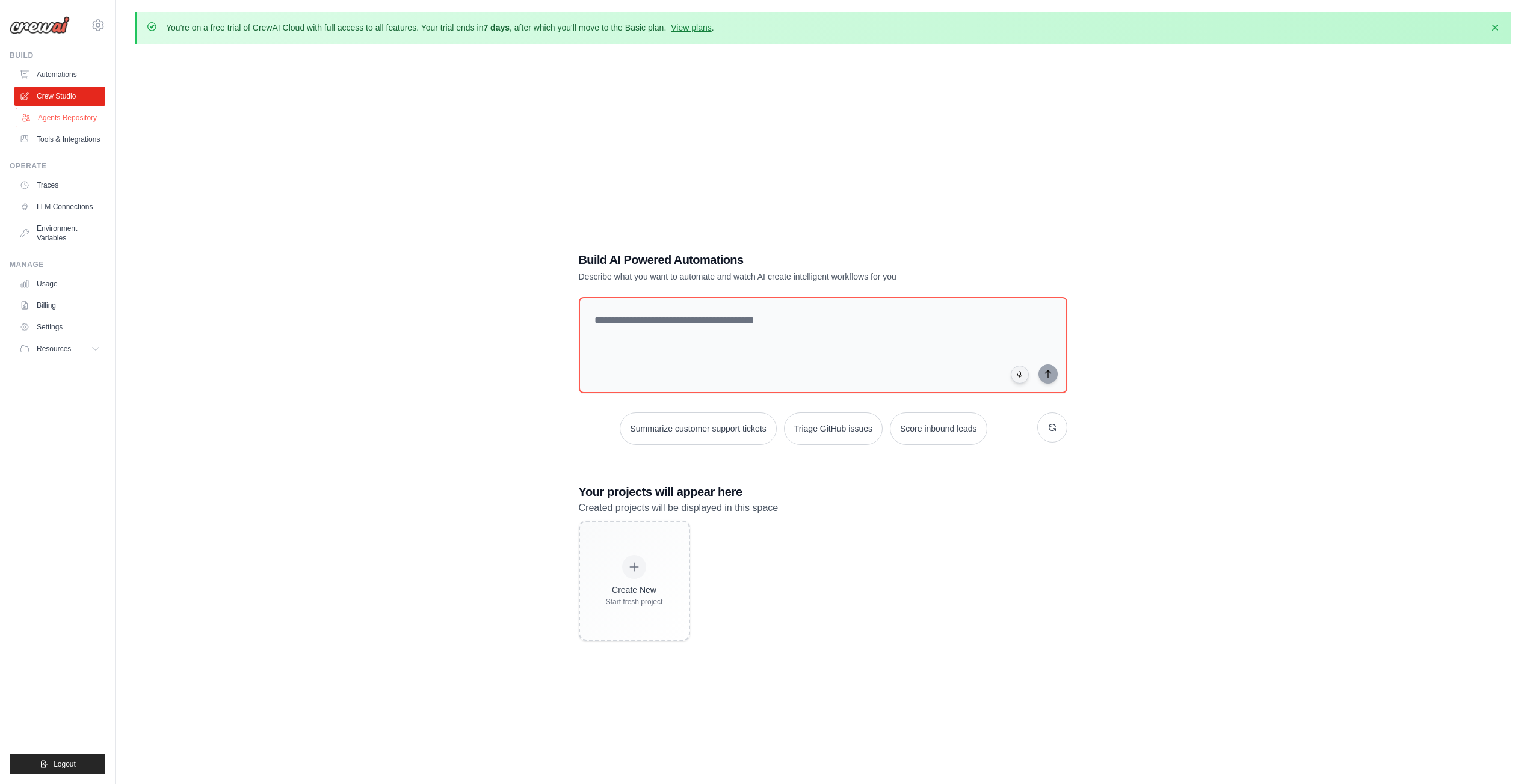
click at [70, 119] on link "Agents Repository" at bounding box center [61, 118] width 91 height 19
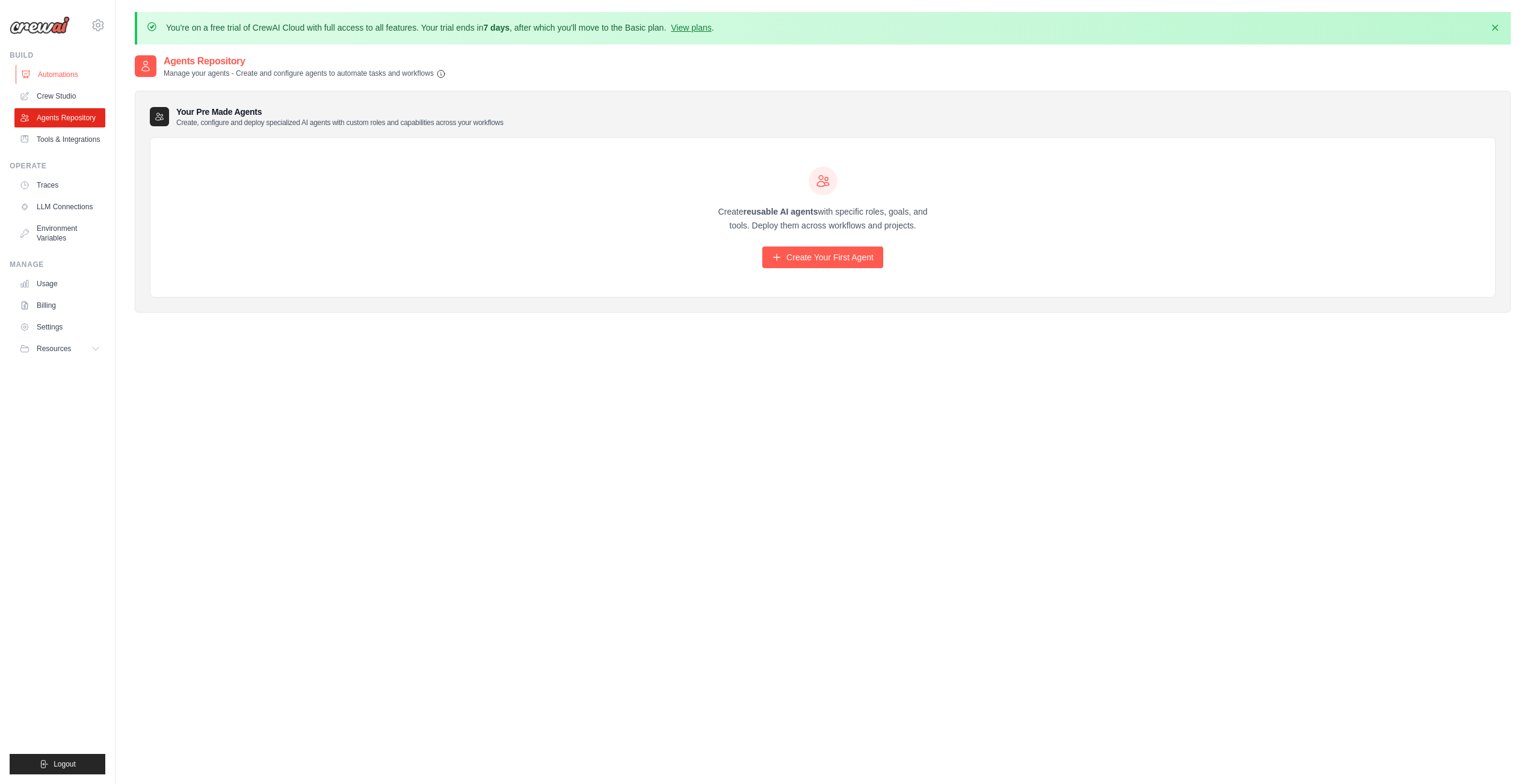
click at [52, 67] on link "Automations" at bounding box center [61, 75] width 91 height 19
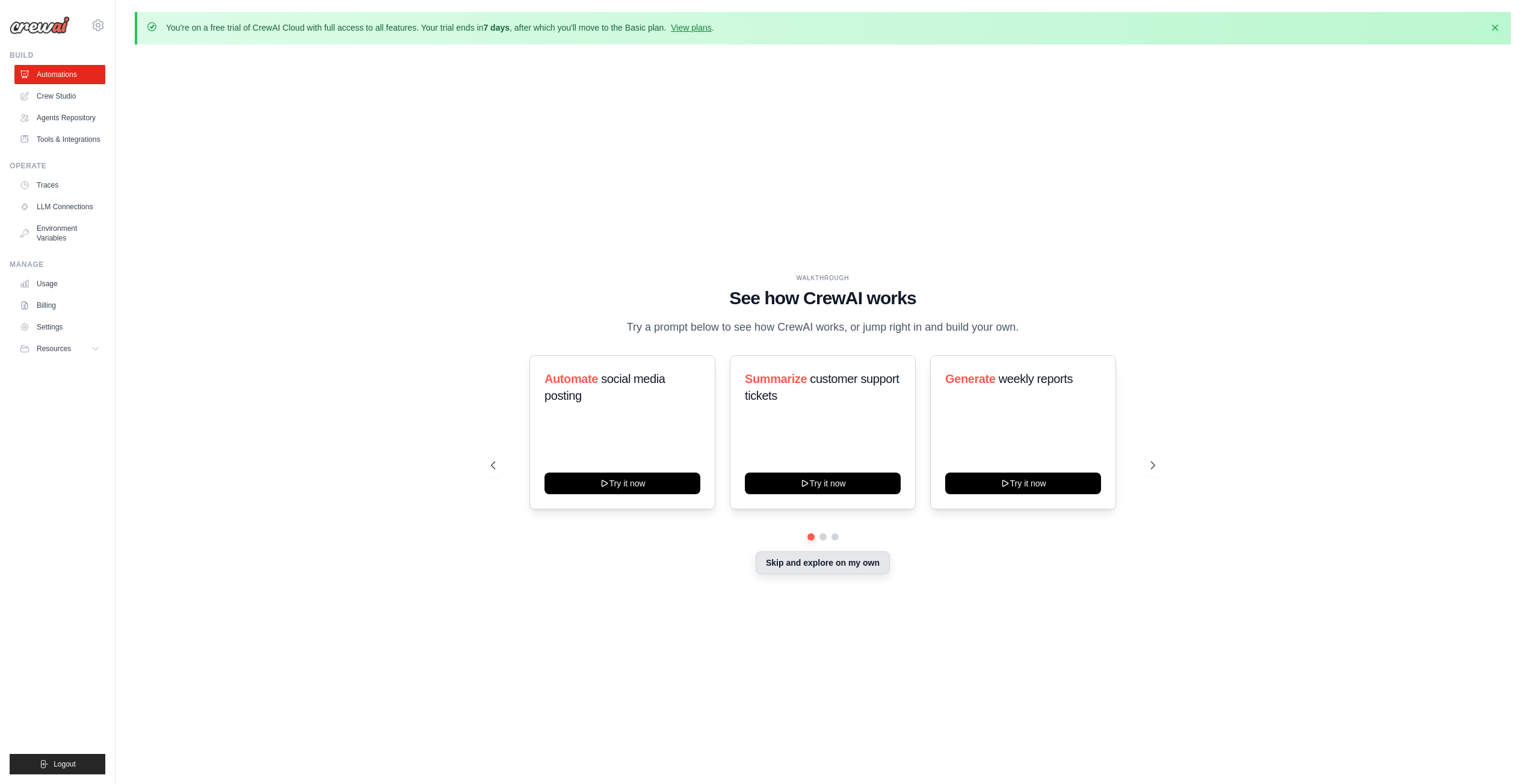
click at [841, 570] on button "Skip and explore on my own" at bounding box center [822, 563] width 135 height 23
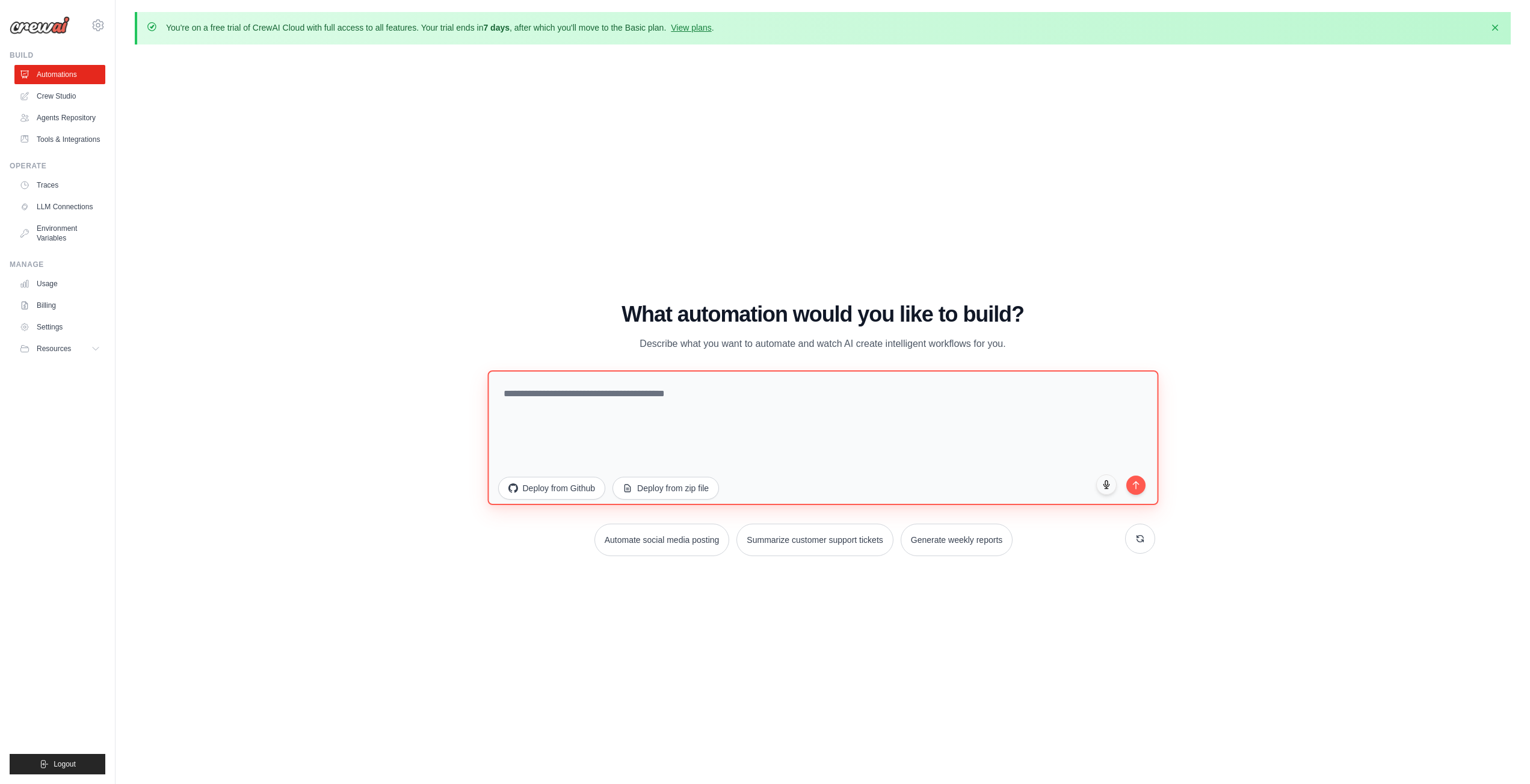
click at [803, 391] on textarea at bounding box center [822, 437] width 671 height 134
click at [578, 493] on button "Deploy from Github" at bounding box center [551, 487] width 108 height 23
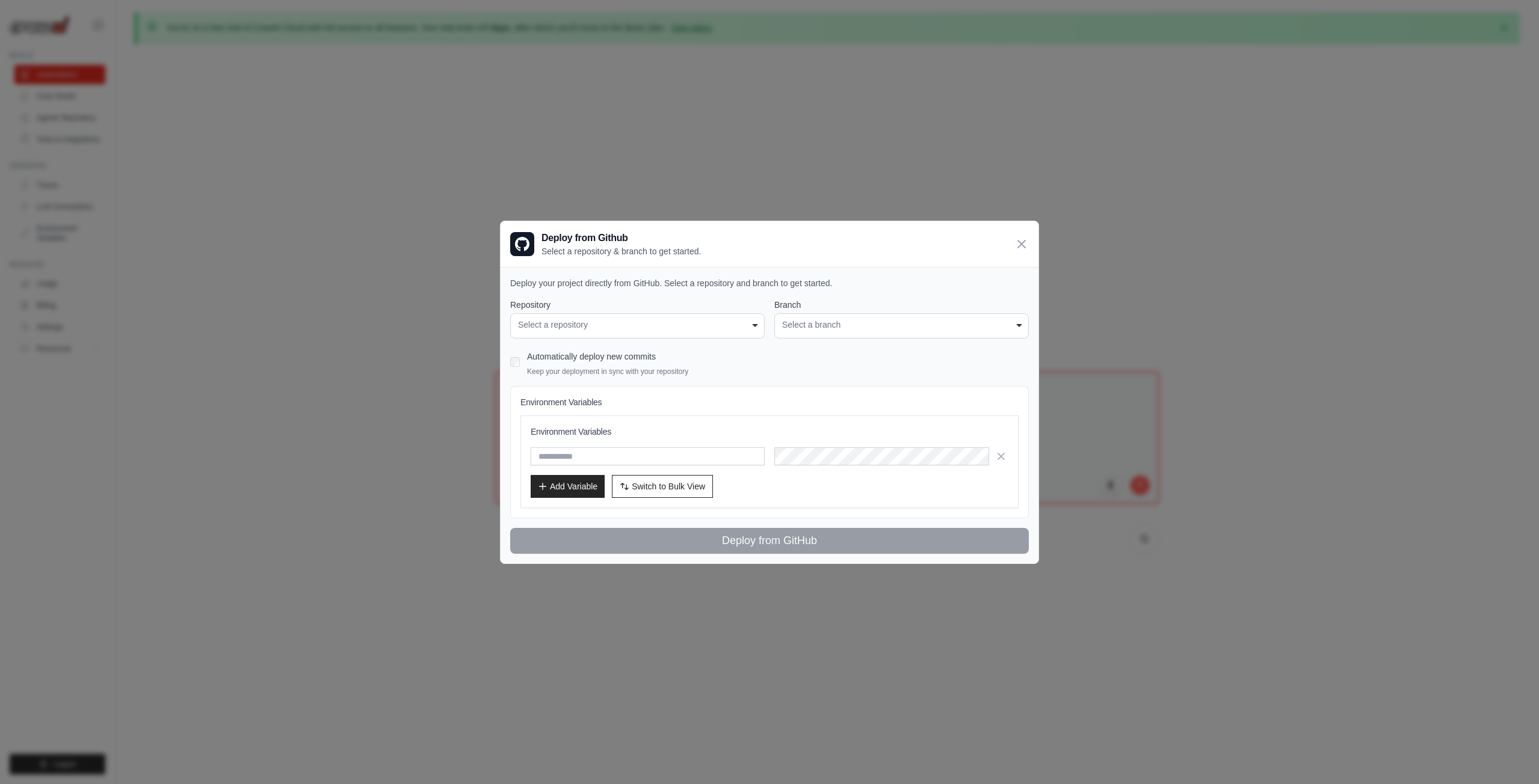
click at [679, 328] on div "Select a repository" at bounding box center [638, 325] width 239 height 12
click at [671, 326] on div "Select a repository" at bounding box center [638, 325] width 239 height 12
click at [663, 320] on div "Select a repository" at bounding box center [638, 325] width 239 height 12
click at [667, 328] on div "Select a repository" at bounding box center [638, 325] width 239 height 12
drag, startPoint x: 654, startPoint y: 320, endPoint x: 911, endPoint y: 298, distance: 257.9
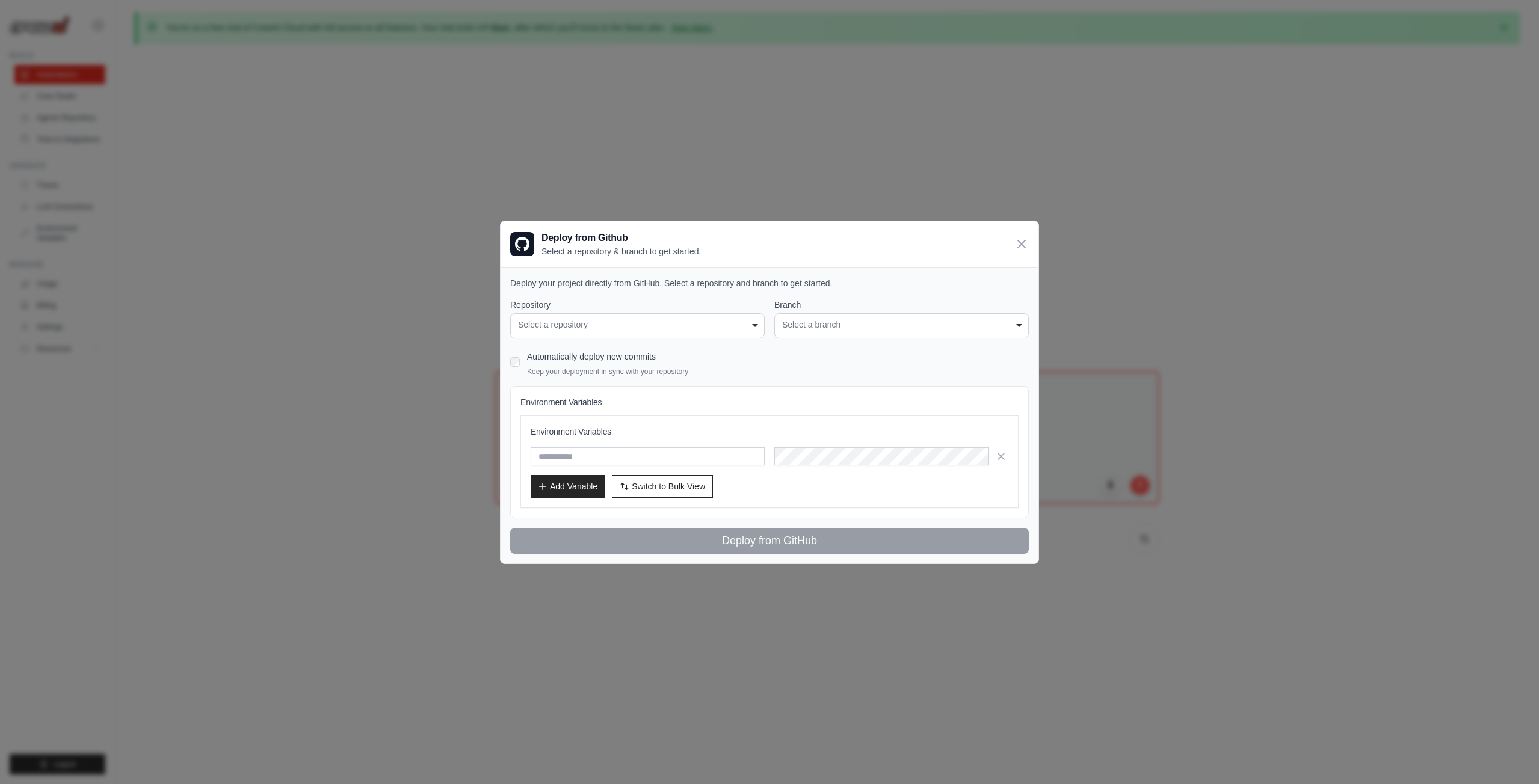
click at [658, 320] on div "Select a repository" at bounding box center [638, 325] width 239 height 12
click at [1019, 240] on icon at bounding box center [1021, 243] width 14 height 14
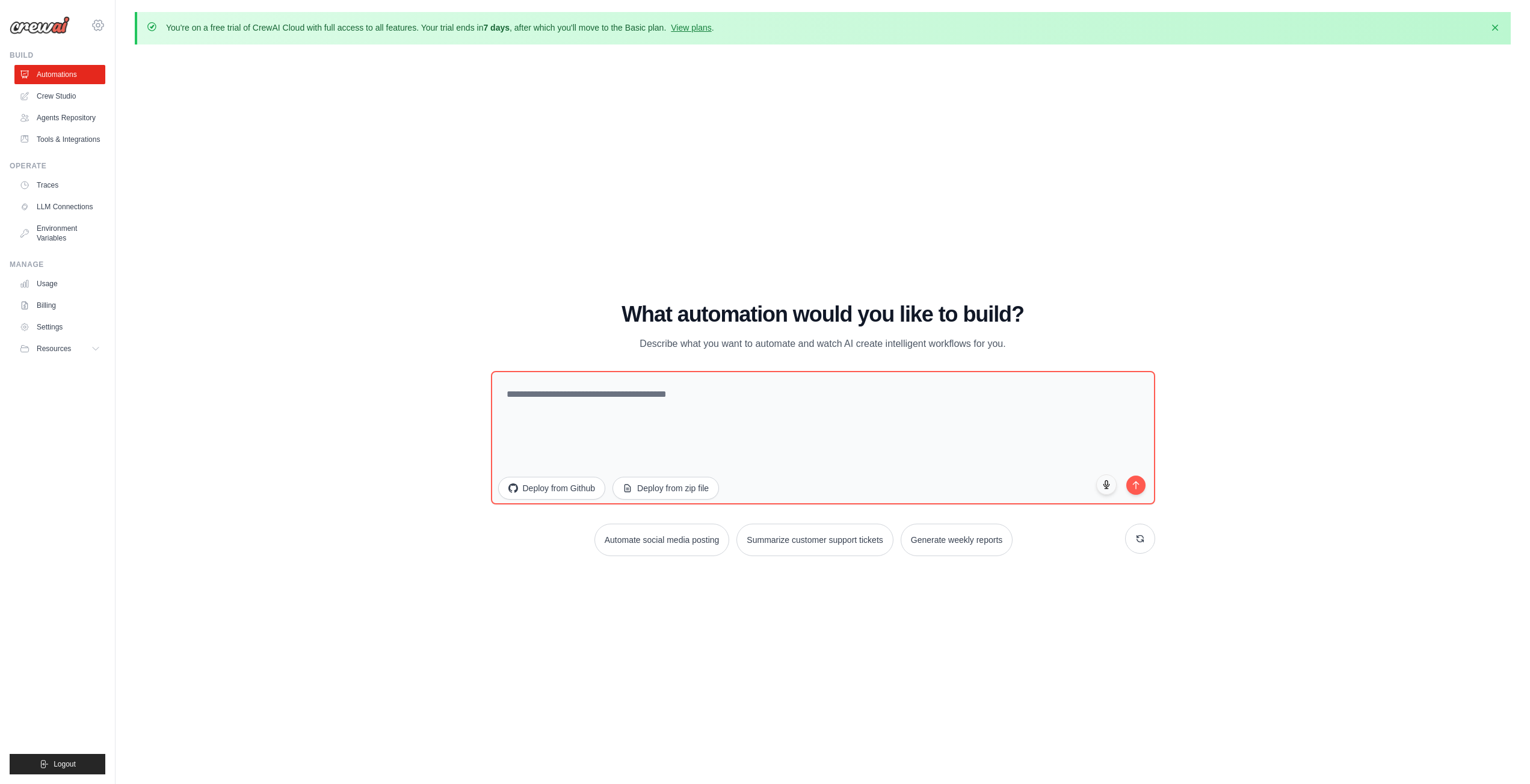
click at [96, 26] on icon at bounding box center [98, 25] width 4 height 4
click at [104, 22] on icon at bounding box center [98, 25] width 14 height 14
click at [101, 25] on icon at bounding box center [98, 25] width 14 height 14
click at [1495, 23] on icon "button" at bounding box center [1495, 27] width 12 height 12
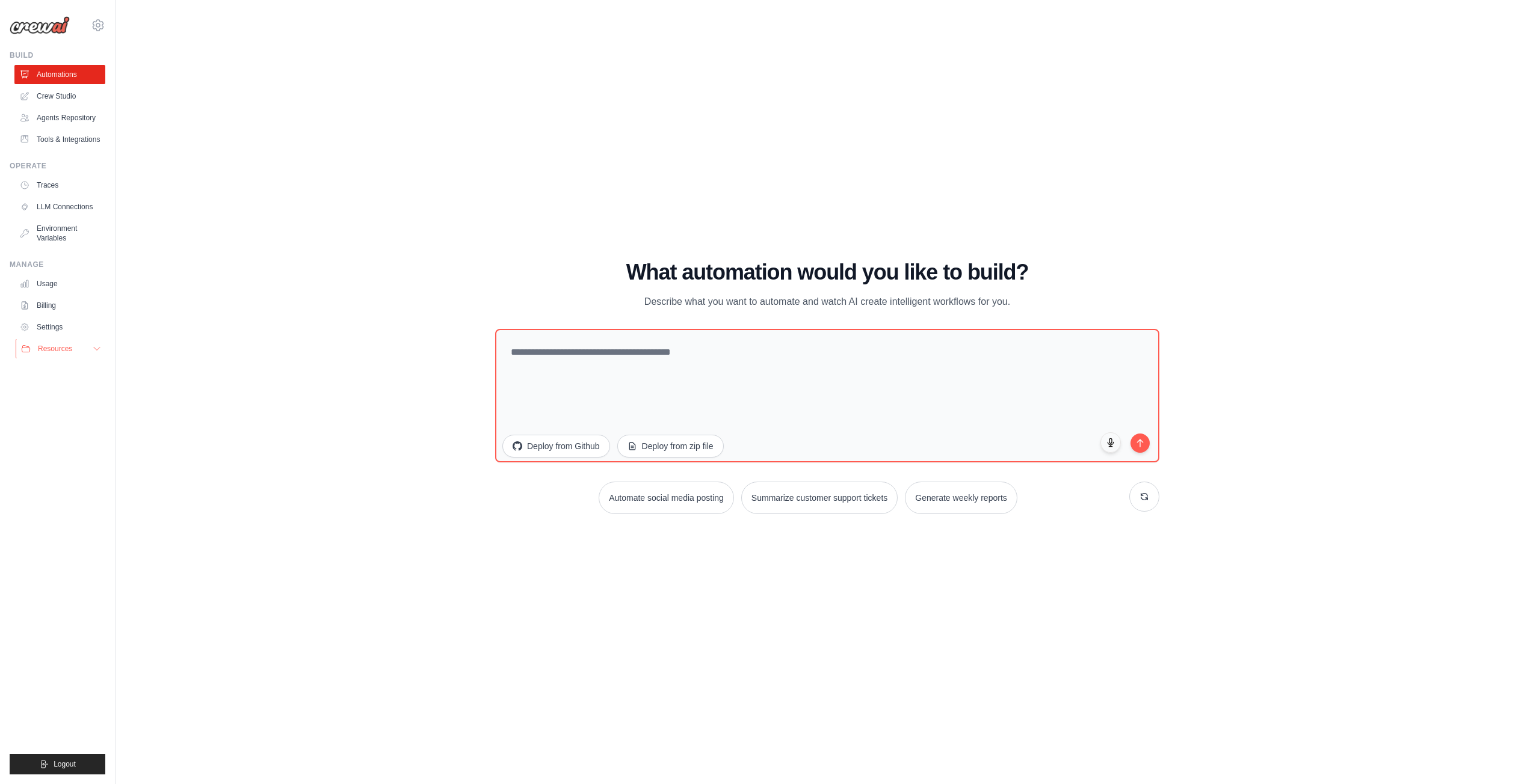
click at [67, 353] on span "Resources" at bounding box center [55, 348] width 34 height 10
click at [77, 351] on button "Resources" at bounding box center [61, 349] width 91 height 19
click at [68, 326] on link "Settings" at bounding box center [61, 327] width 91 height 19
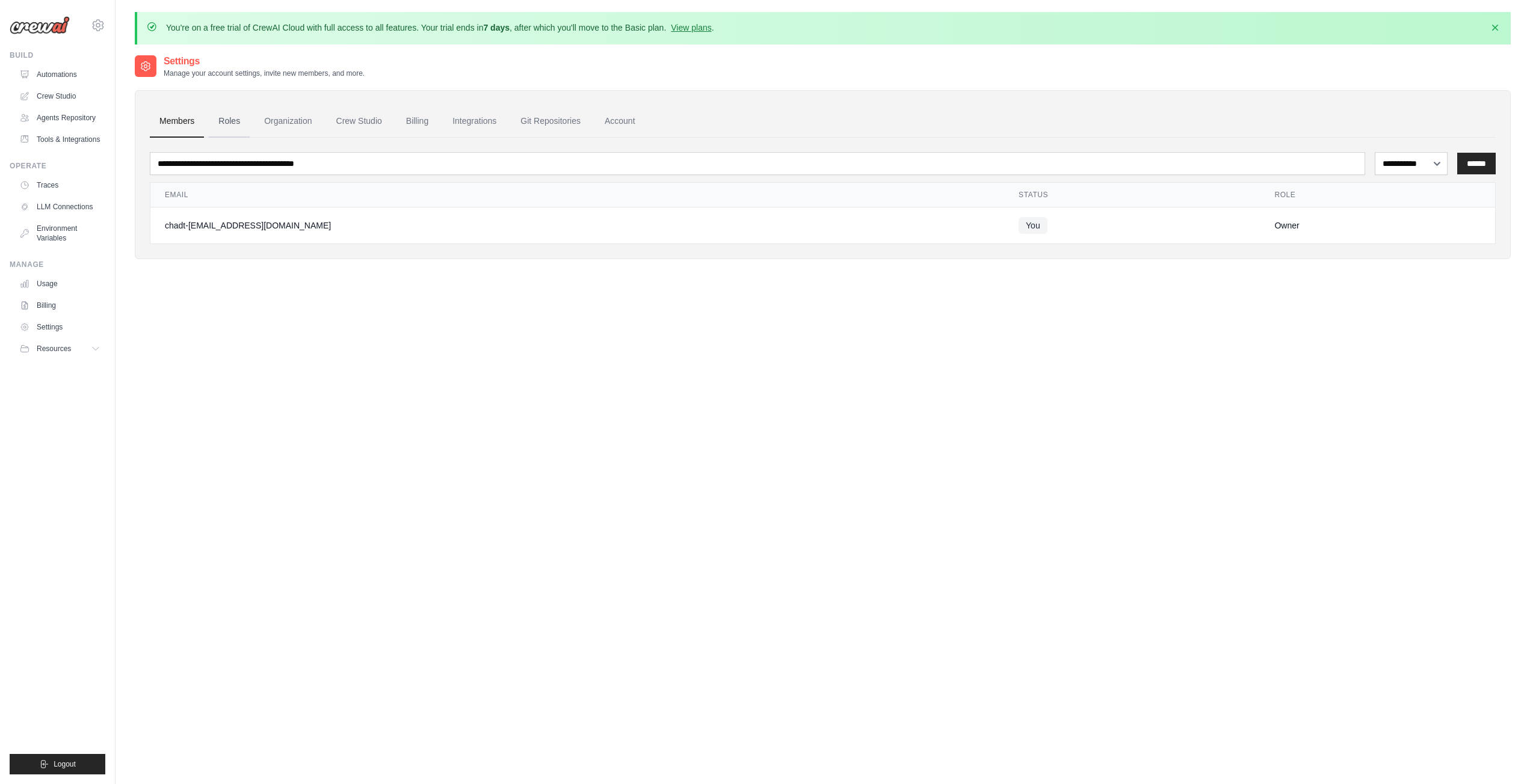
click at [240, 125] on link "Roles" at bounding box center [229, 121] width 41 height 33
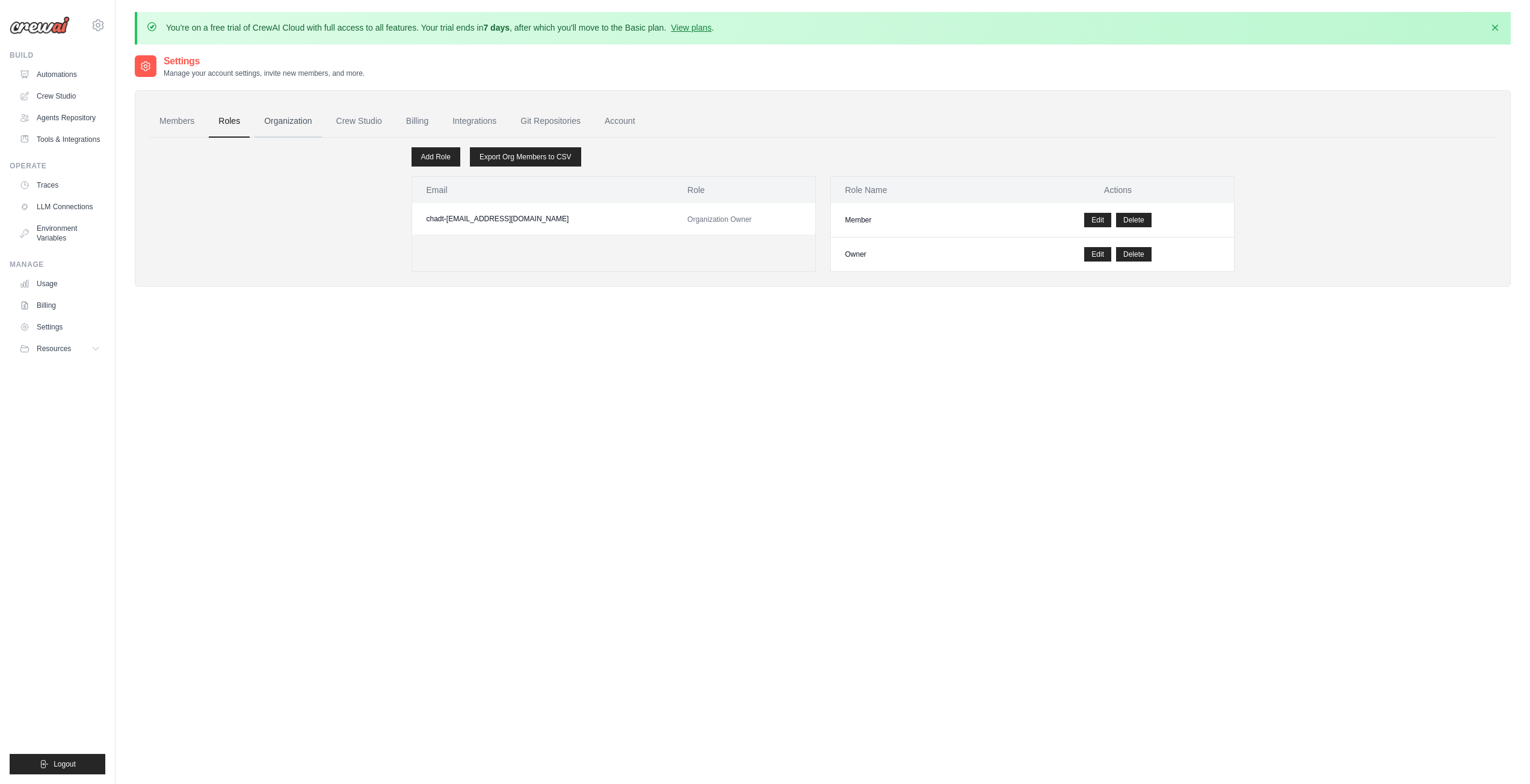
click at [298, 126] on link "Organization" at bounding box center [288, 121] width 67 height 33
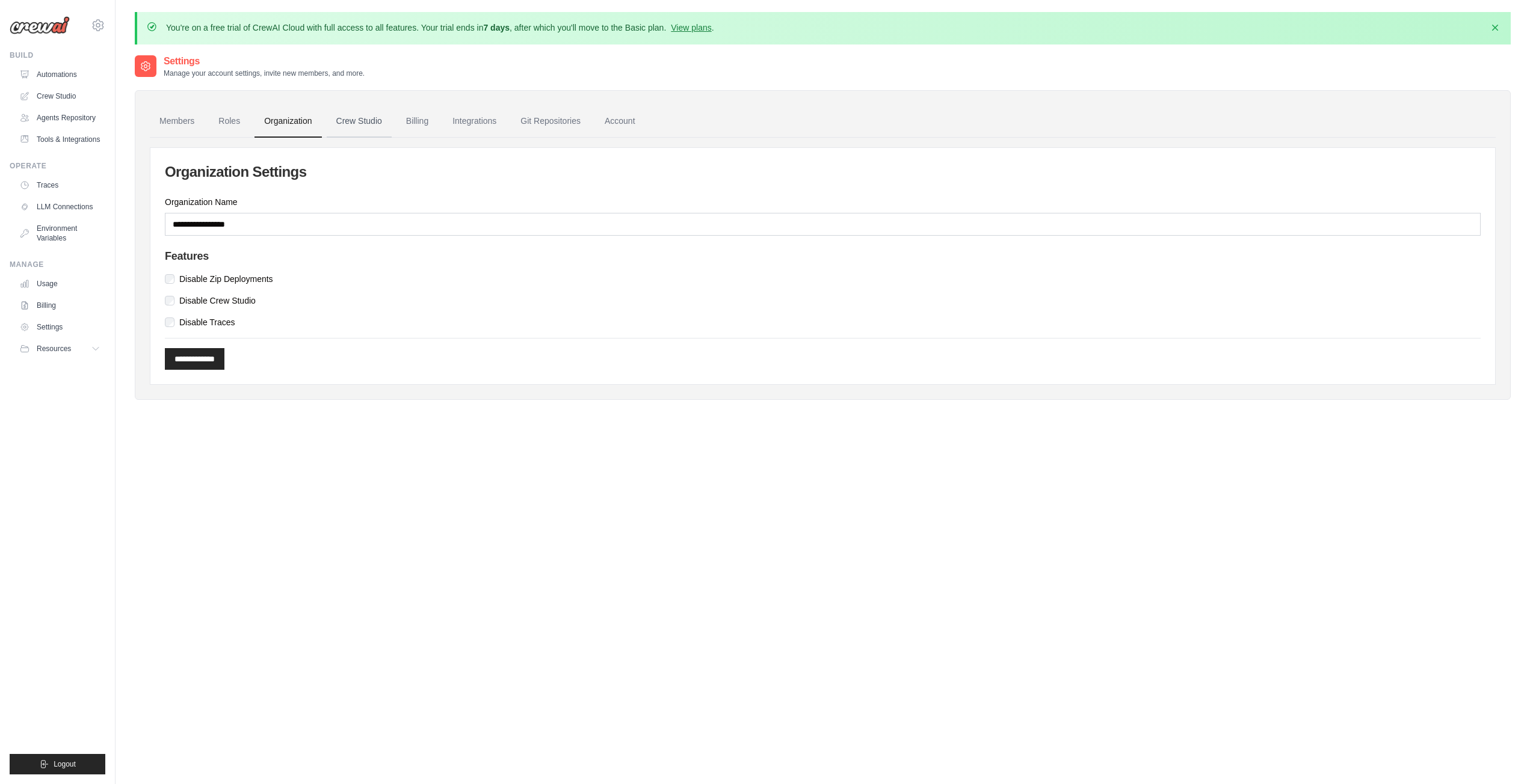
click at [358, 123] on link "Crew Studio" at bounding box center [359, 121] width 65 height 33
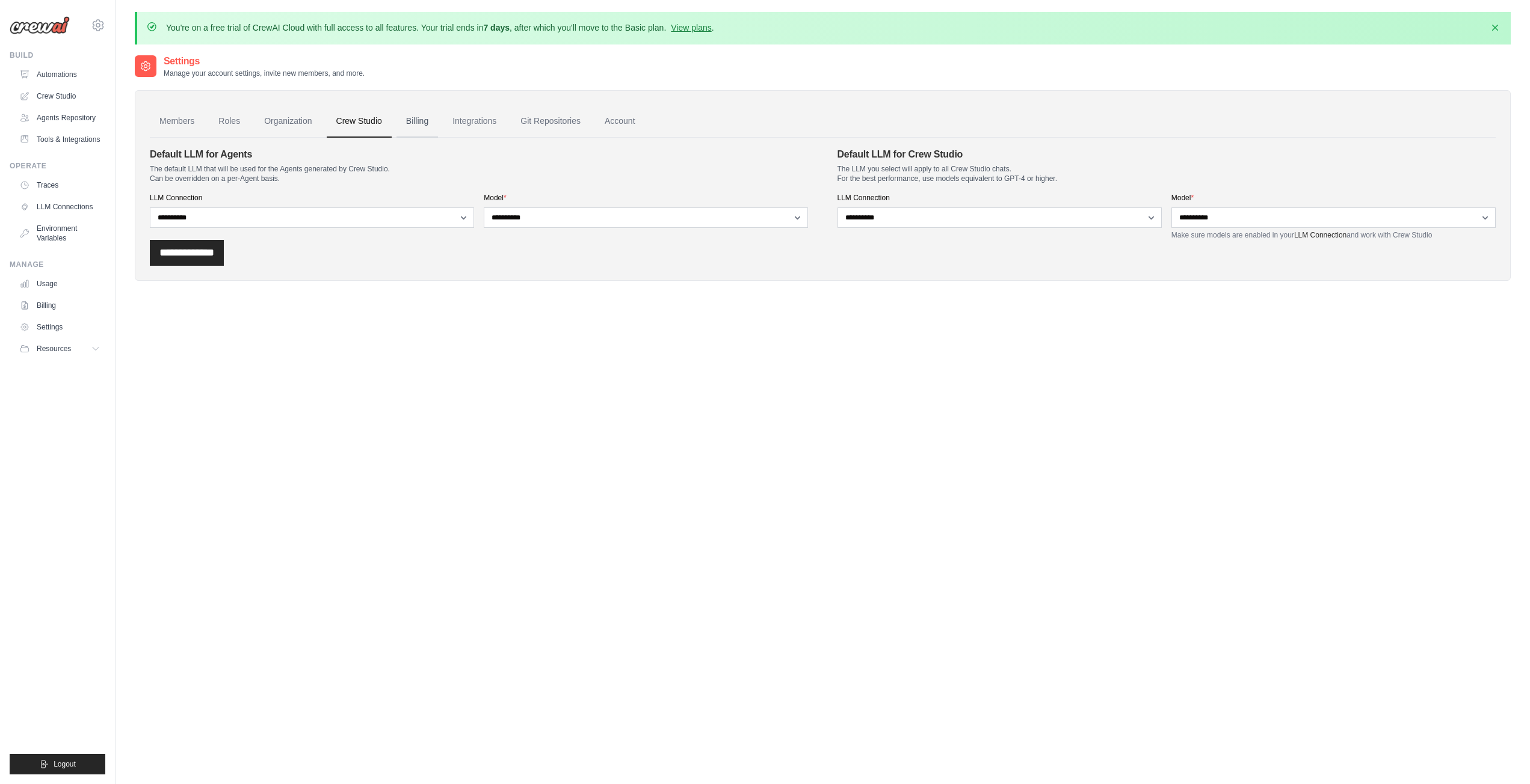
click at [413, 127] on link "Billing" at bounding box center [417, 121] width 41 height 33
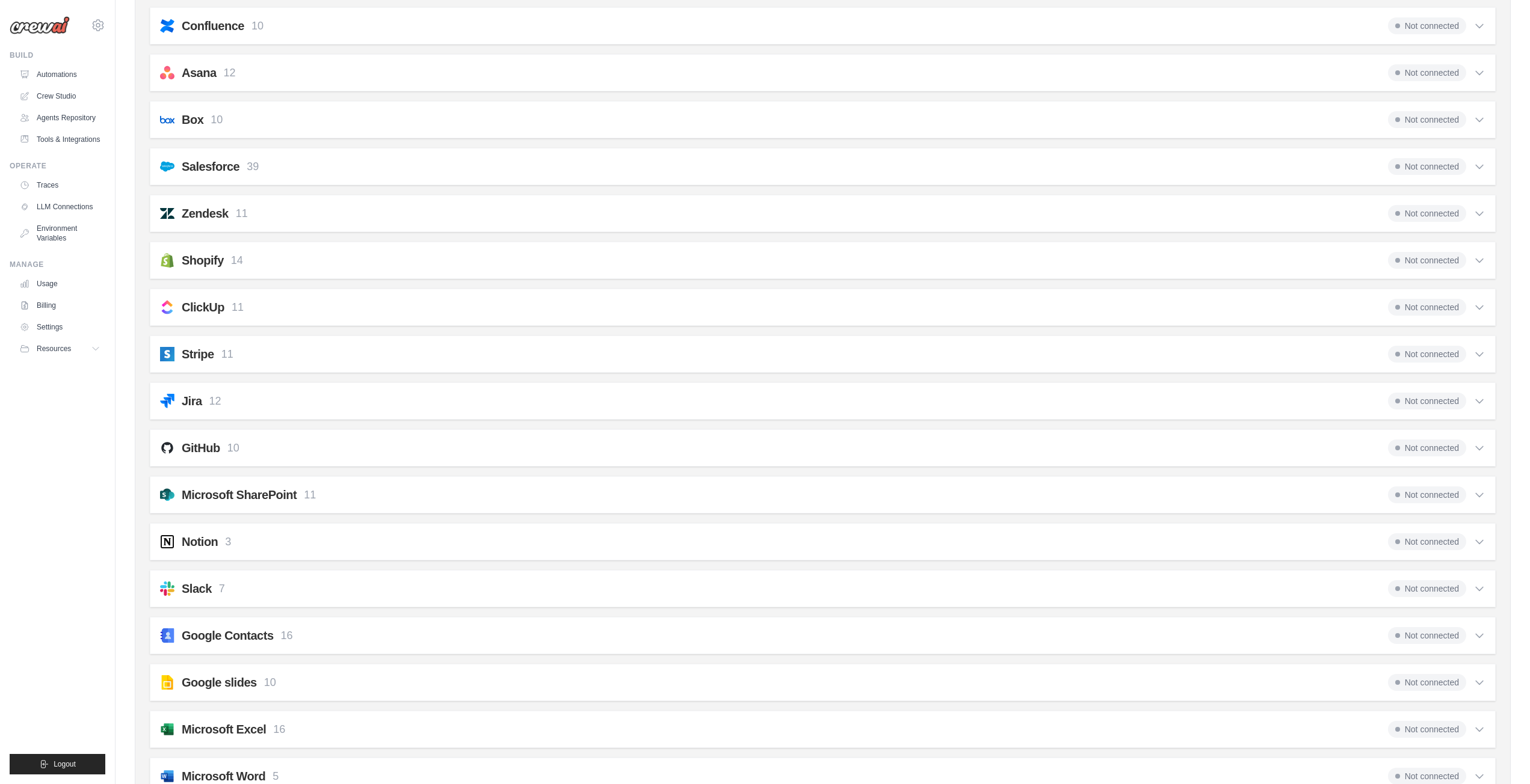
scroll to position [722, 0]
click at [1461, 442] on span "Not connected" at bounding box center [1426, 445] width 78 height 17
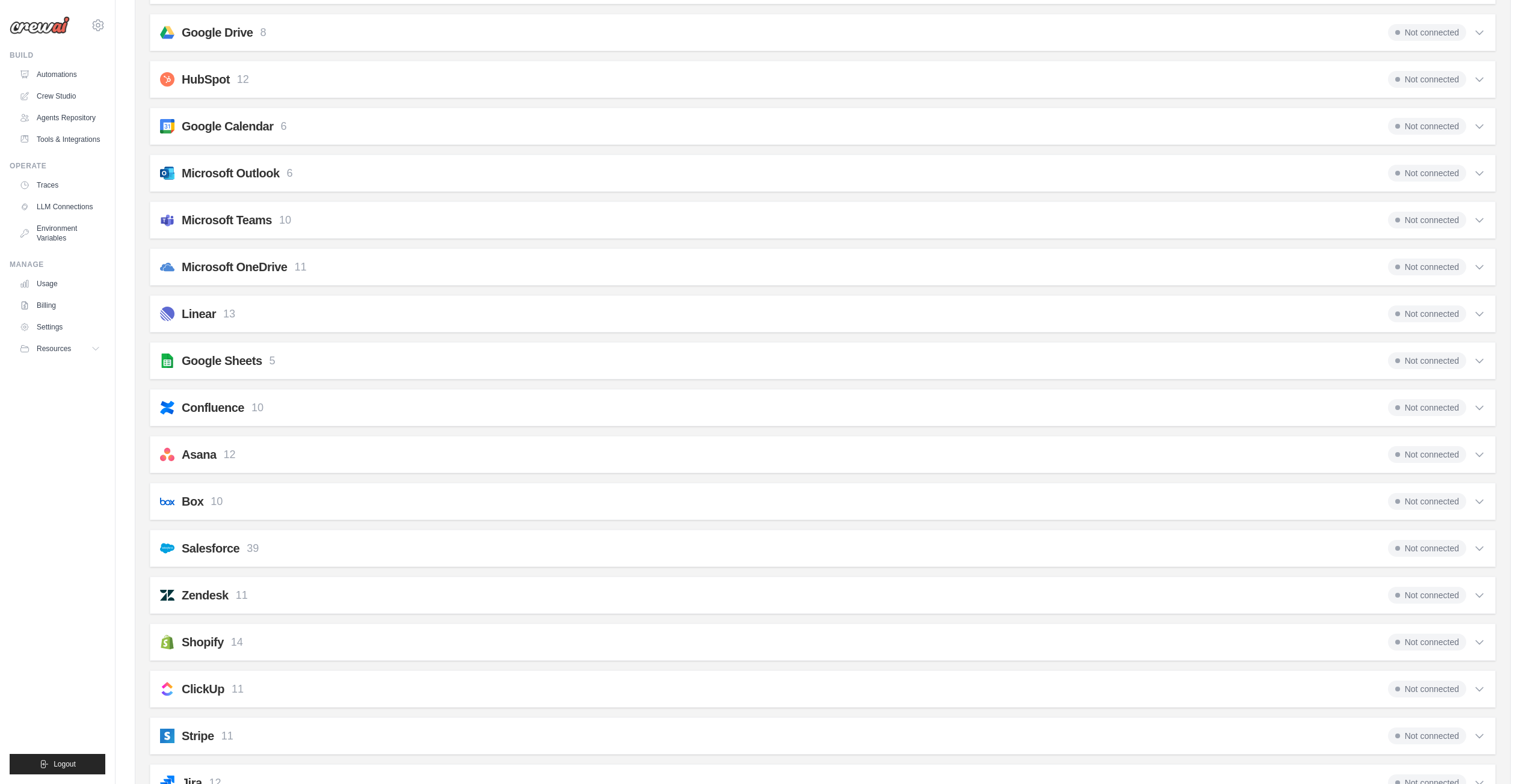
scroll to position [0, 0]
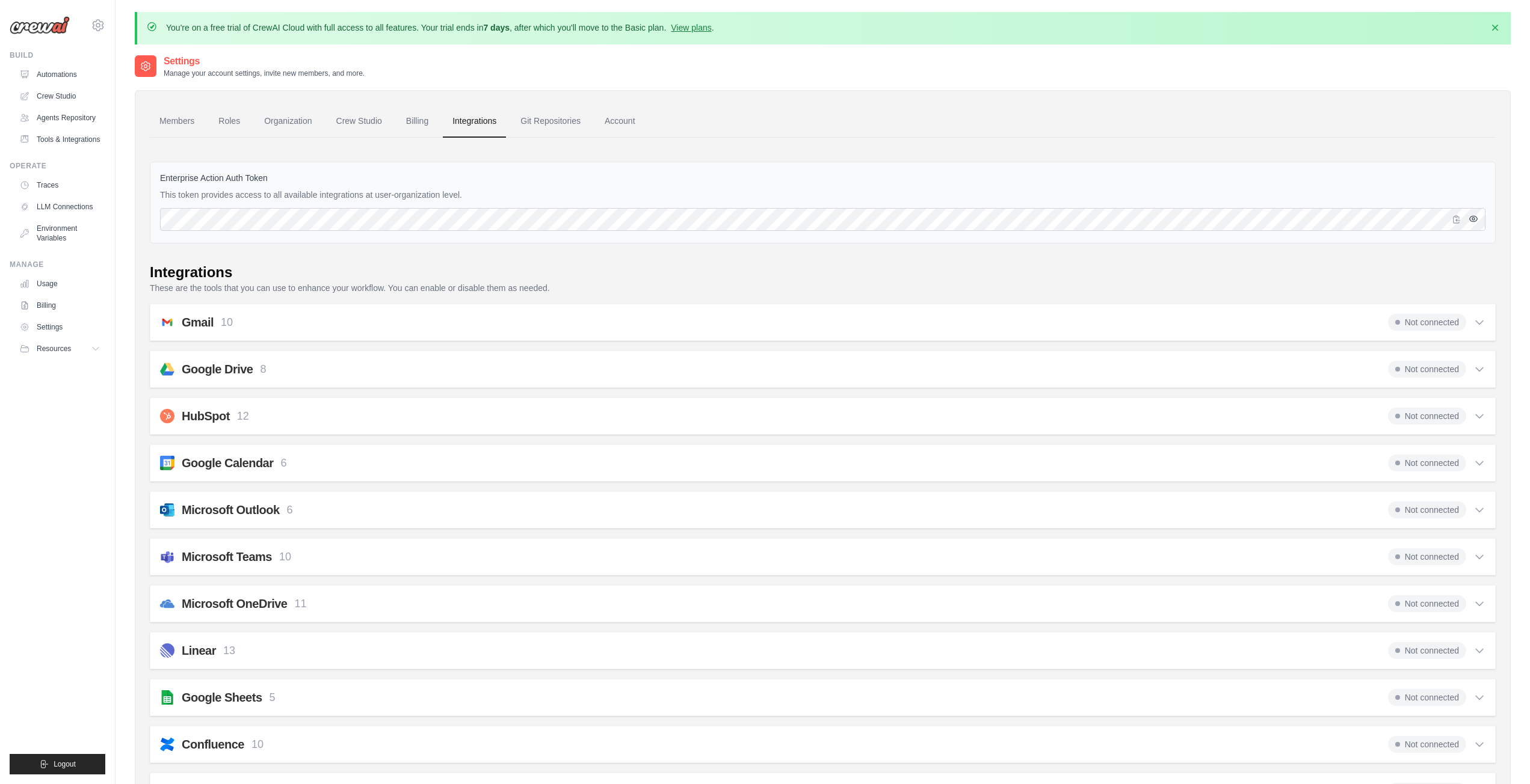
click at [1473, 220] on icon "button" at bounding box center [1473, 219] width 10 height 10
click at [1474, 220] on icon "button" at bounding box center [1473, 219] width 8 height 7
click at [564, 120] on link "Git Repositories" at bounding box center [550, 121] width 79 height 33
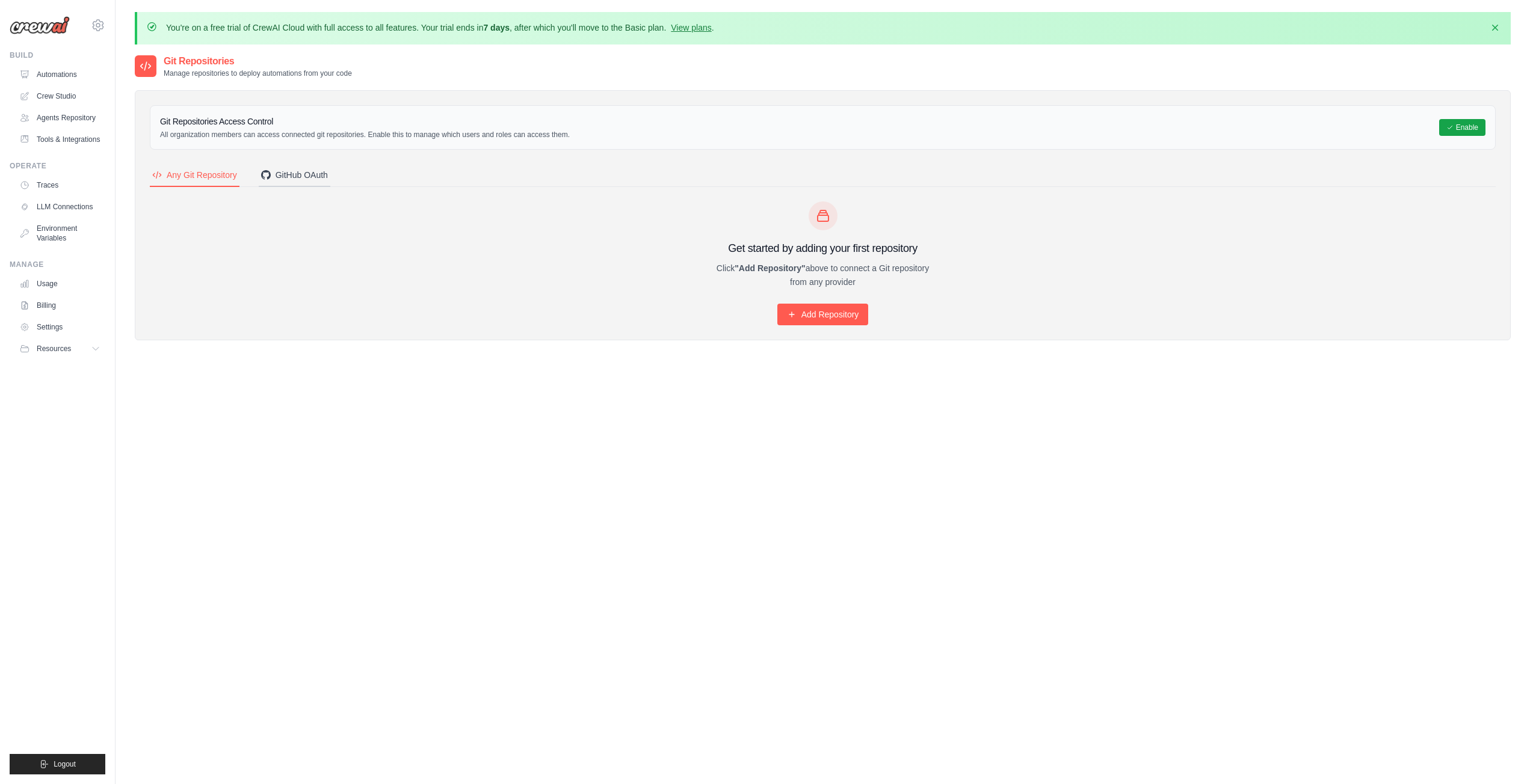
click at [308, 173] on div "GitHub OAuth" at bounding box center [295, 175] width 67 height 12
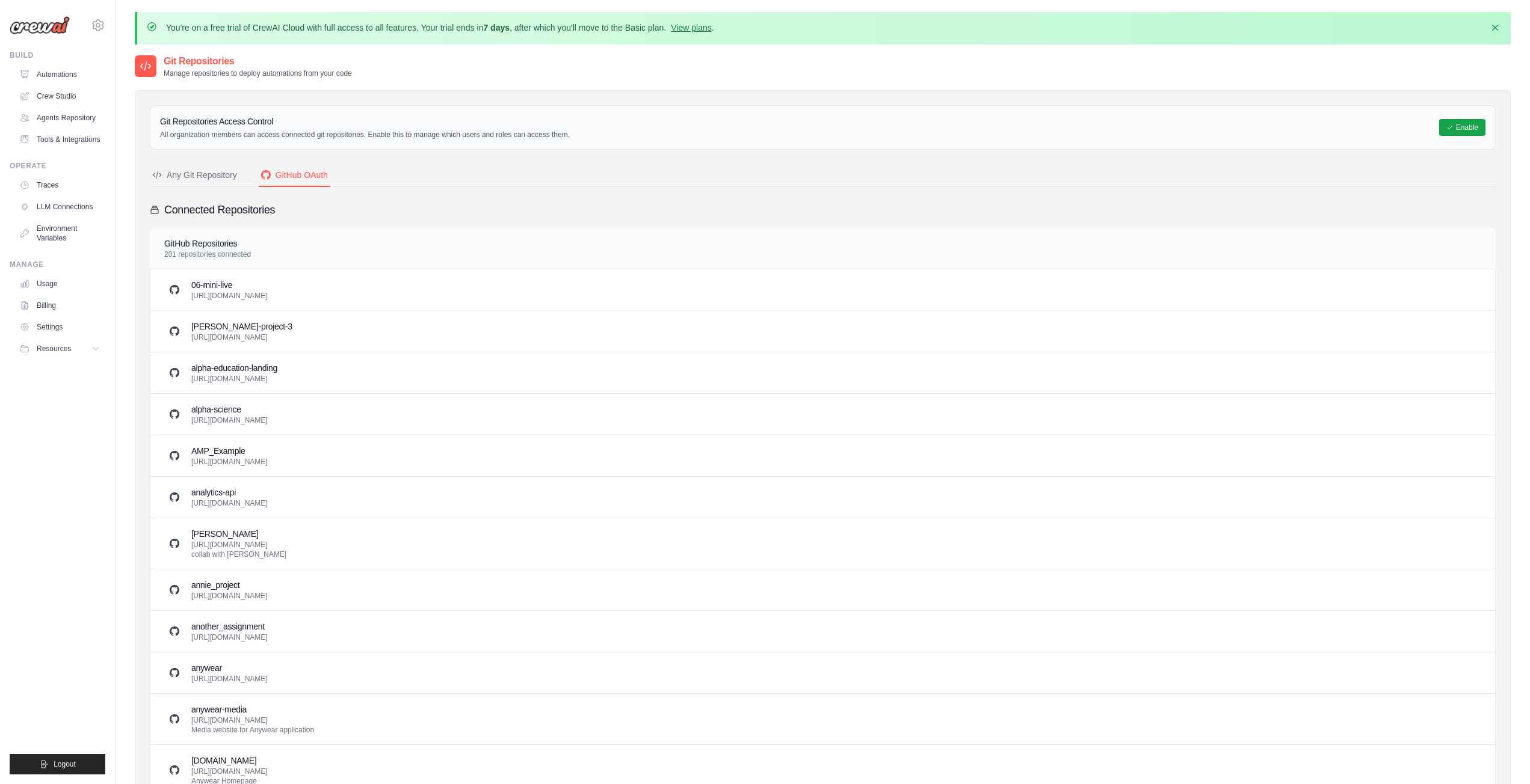
click at [222, 177] on div "Any Git Repository" at bounding box center [194, 175] width 84 height 12
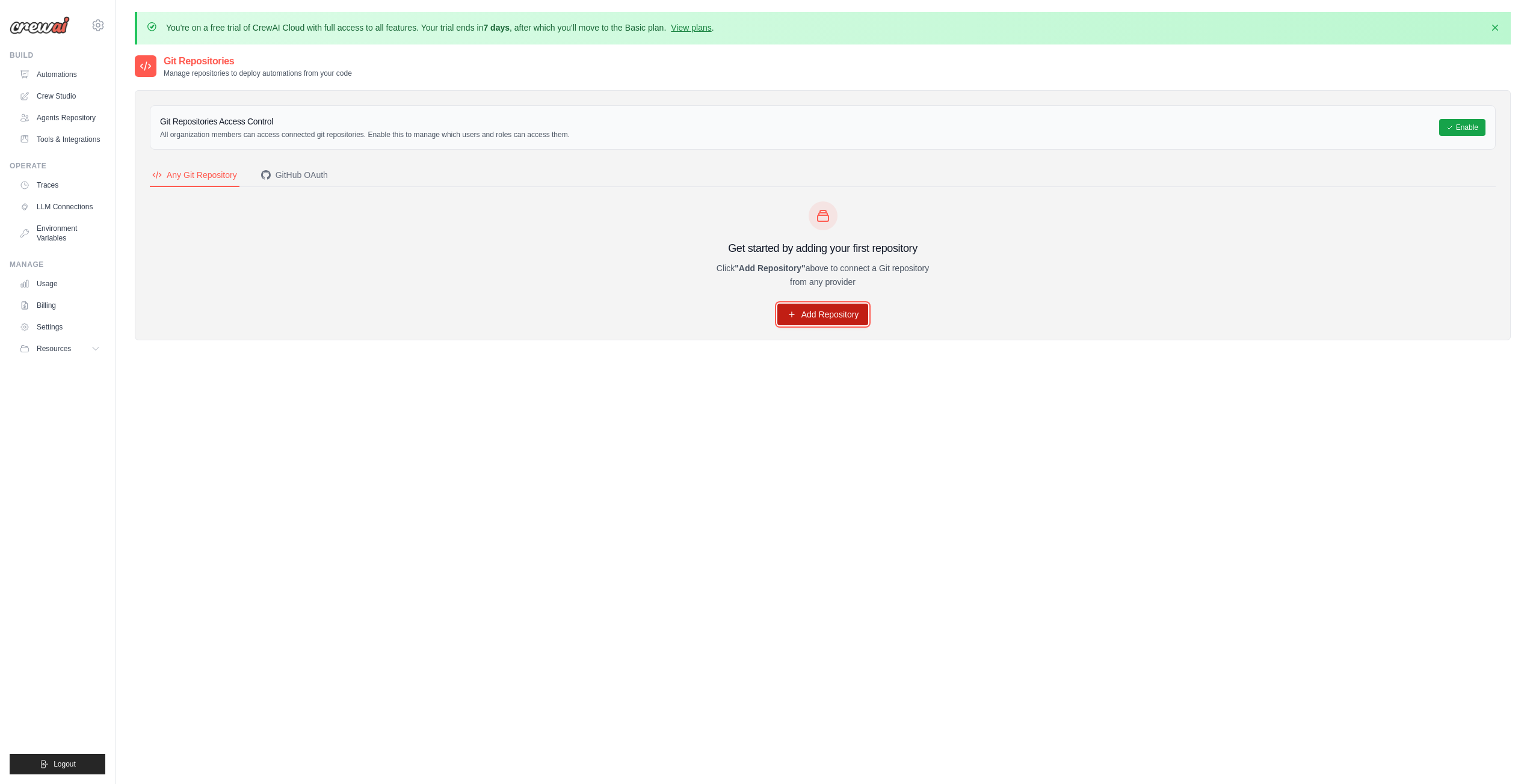
click at [827, 316] on link "Add Repository" at bounding box center [823, 314] width 91 height 22
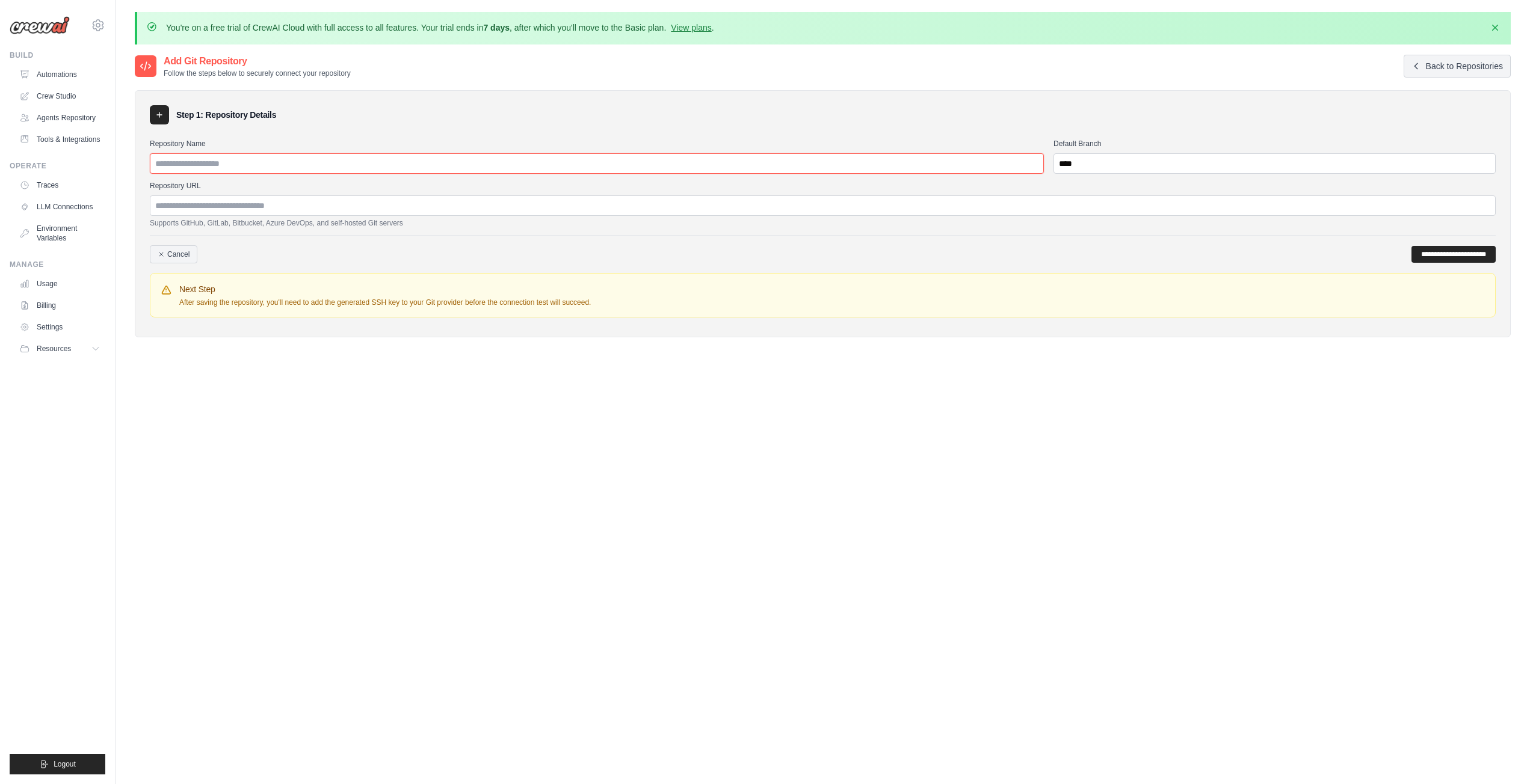
click at [202, 164] on input "Repository Name" at bounding box center [596, 163] width 893 height 20
click at [186, 254] on link "Cancel" at bounding box center [173, 254] width 47 height 18
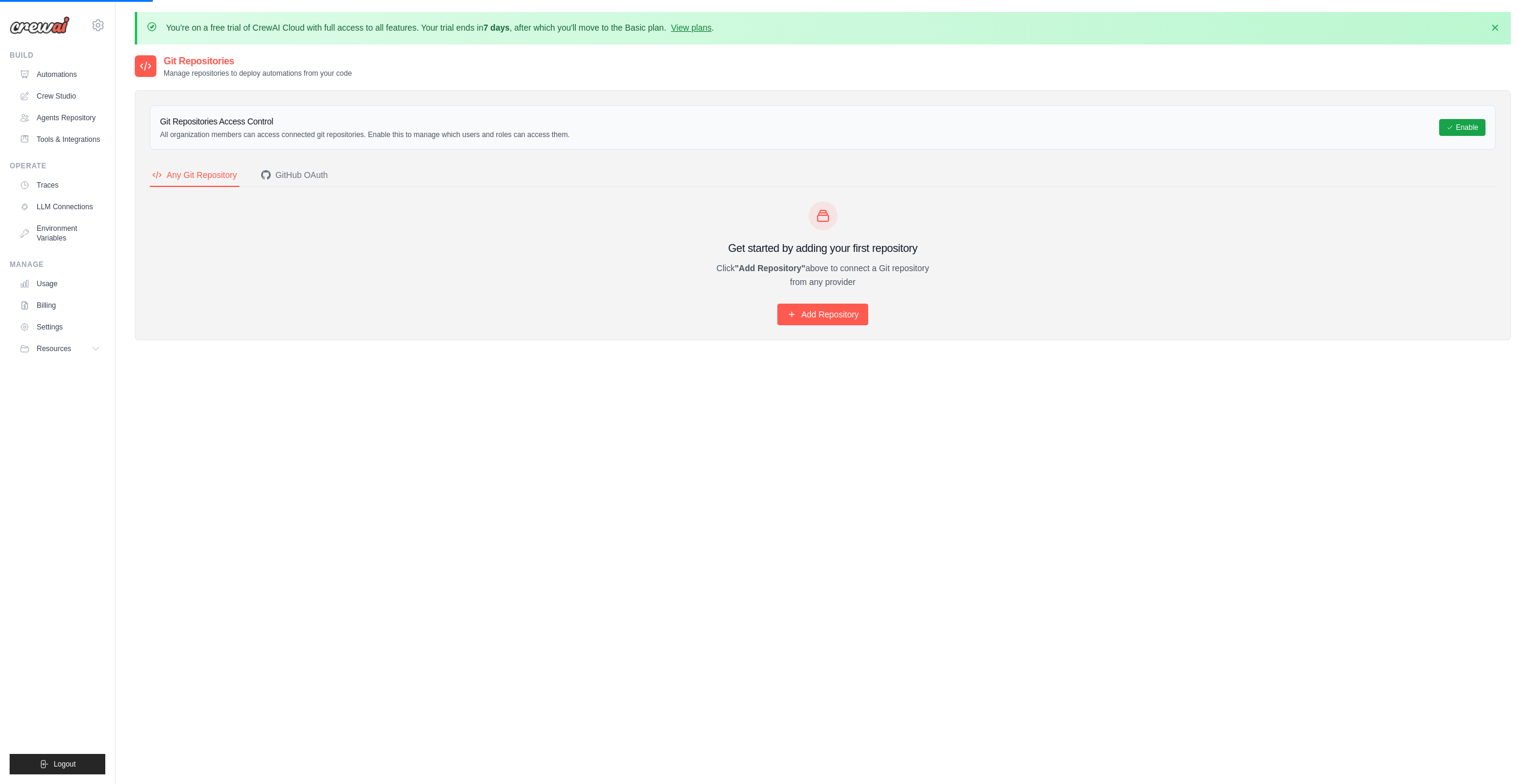
click at [196, 174] on div "Any Git Repository" at bounding box center [194, 175] width 84 height 12
click at [821, 311] on link "Add Repository" at bounding box center [823, 314] width 91 height 22
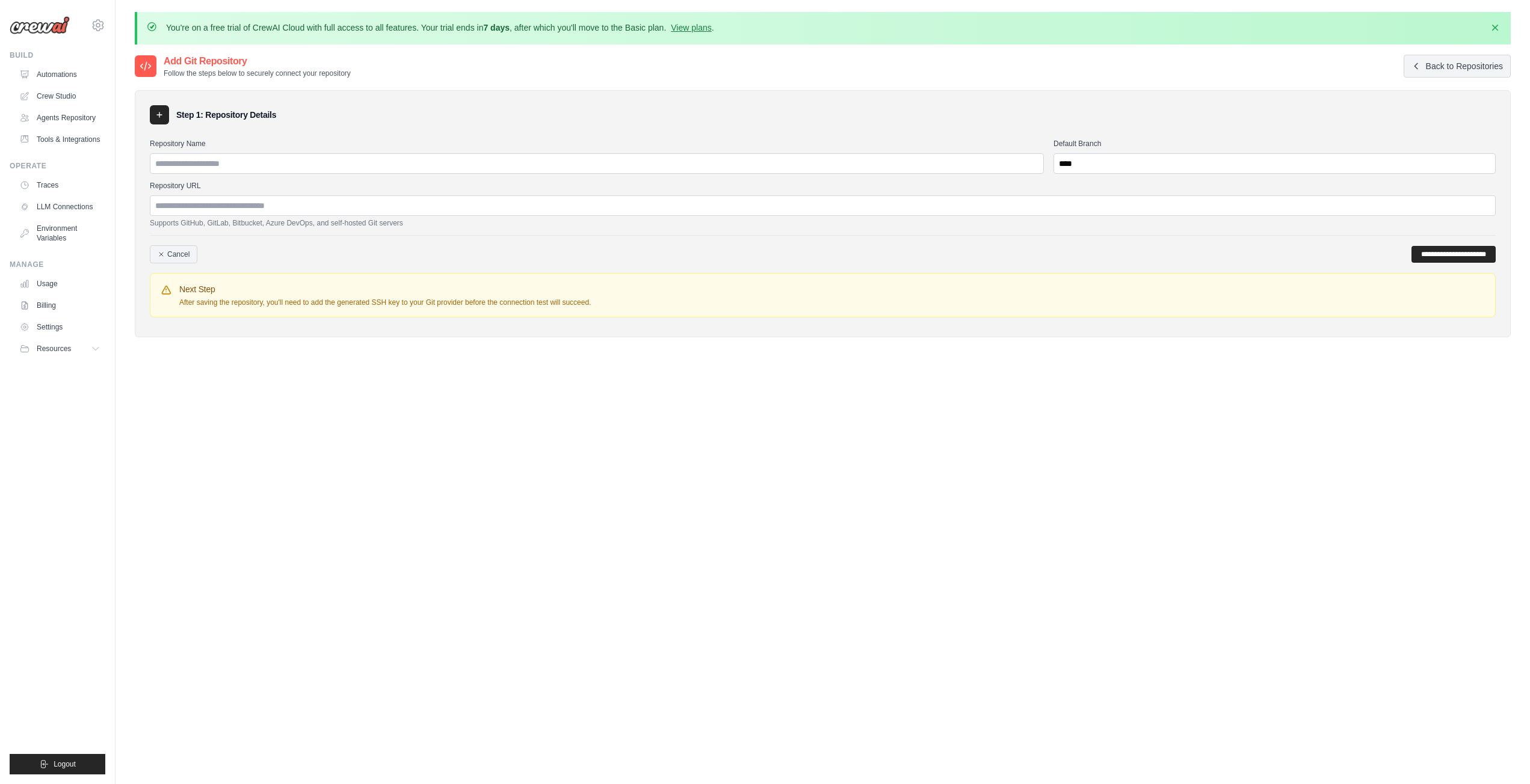
click at [315, 151] on div "Repository Name" at bounding box center [596, 156] width 893 height 35
click at [184, 255] on link "Cancel" at bounding box center [173, 254] width 47 height 18
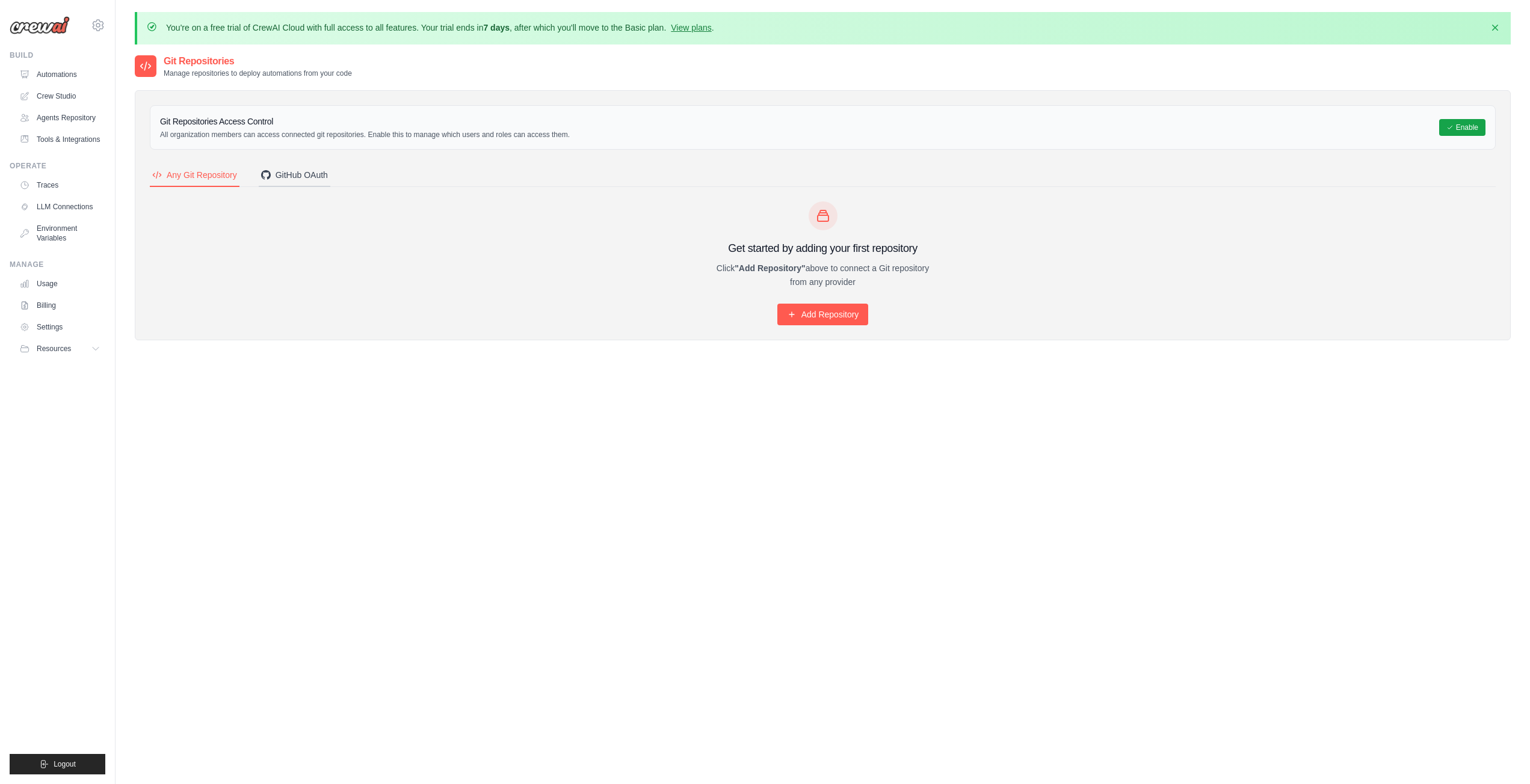
click at [317, 177] on div "GitHub OAuth" at bounding box center [295, 175] width 67 height 12
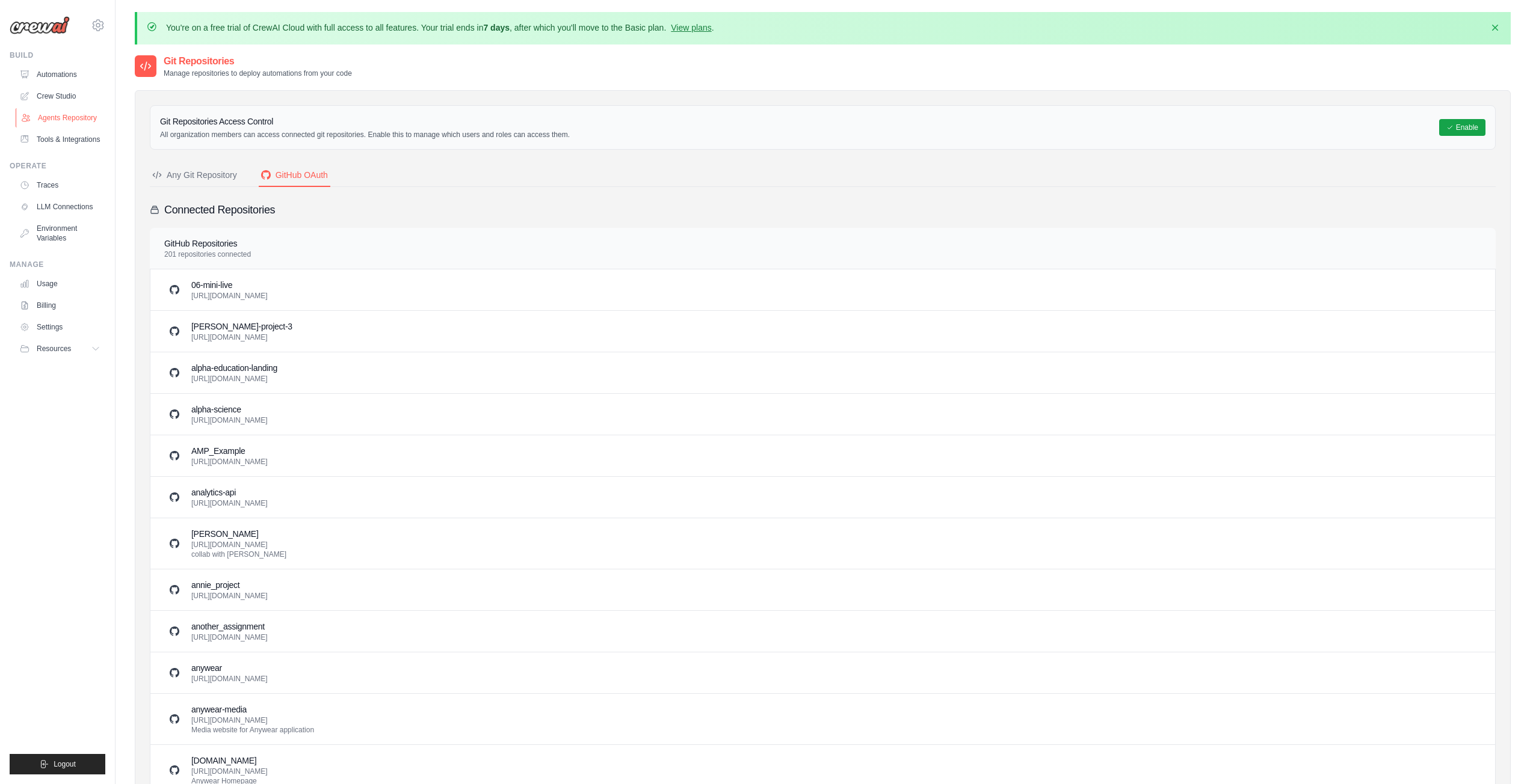
click at [78, 117] on link "Agents Repository" at bounding box center [61, 118] width 91 height 19
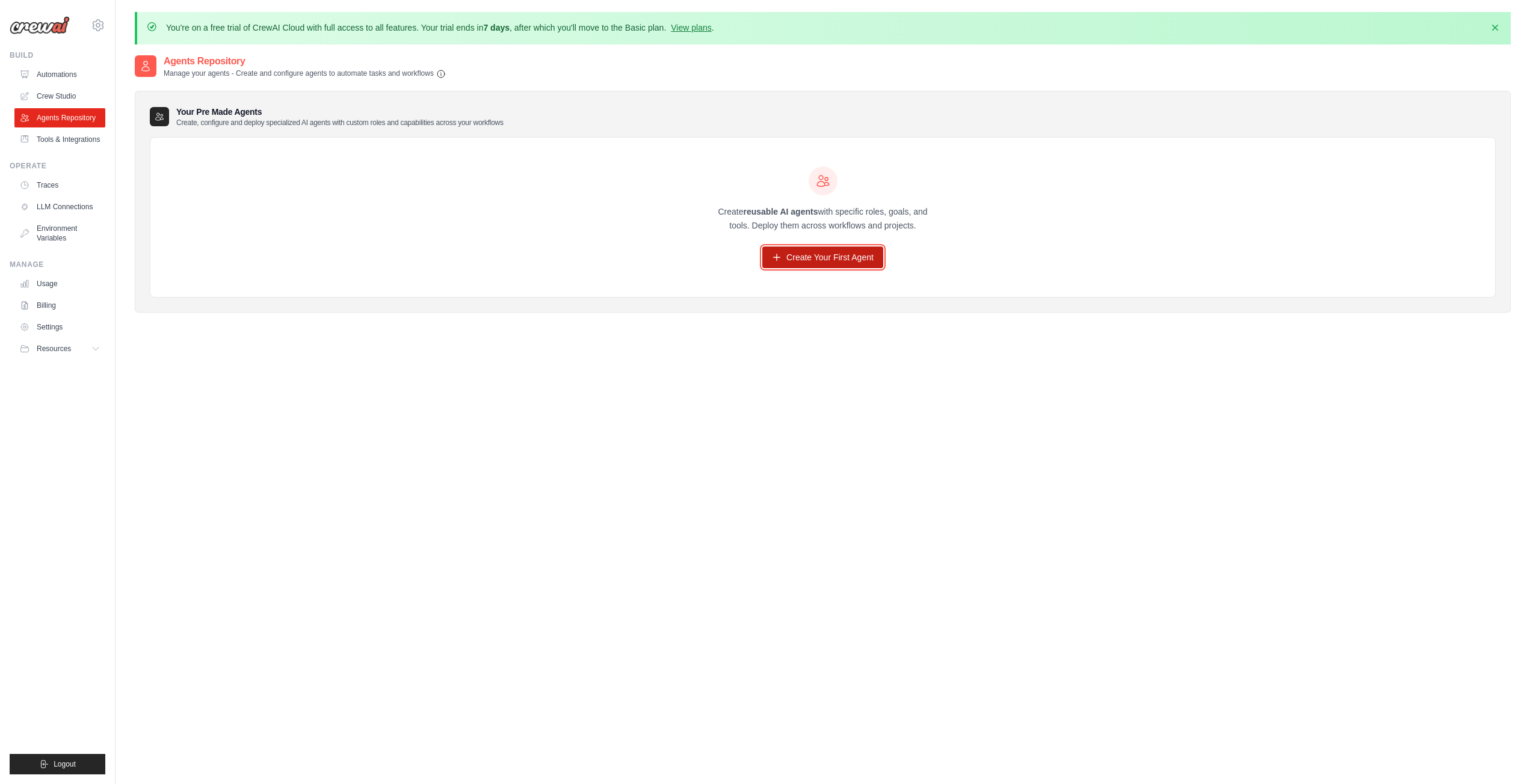
click at [822, 256] on link "Create Your First Agent" at bounding box center [822, 257] width 120 height 22
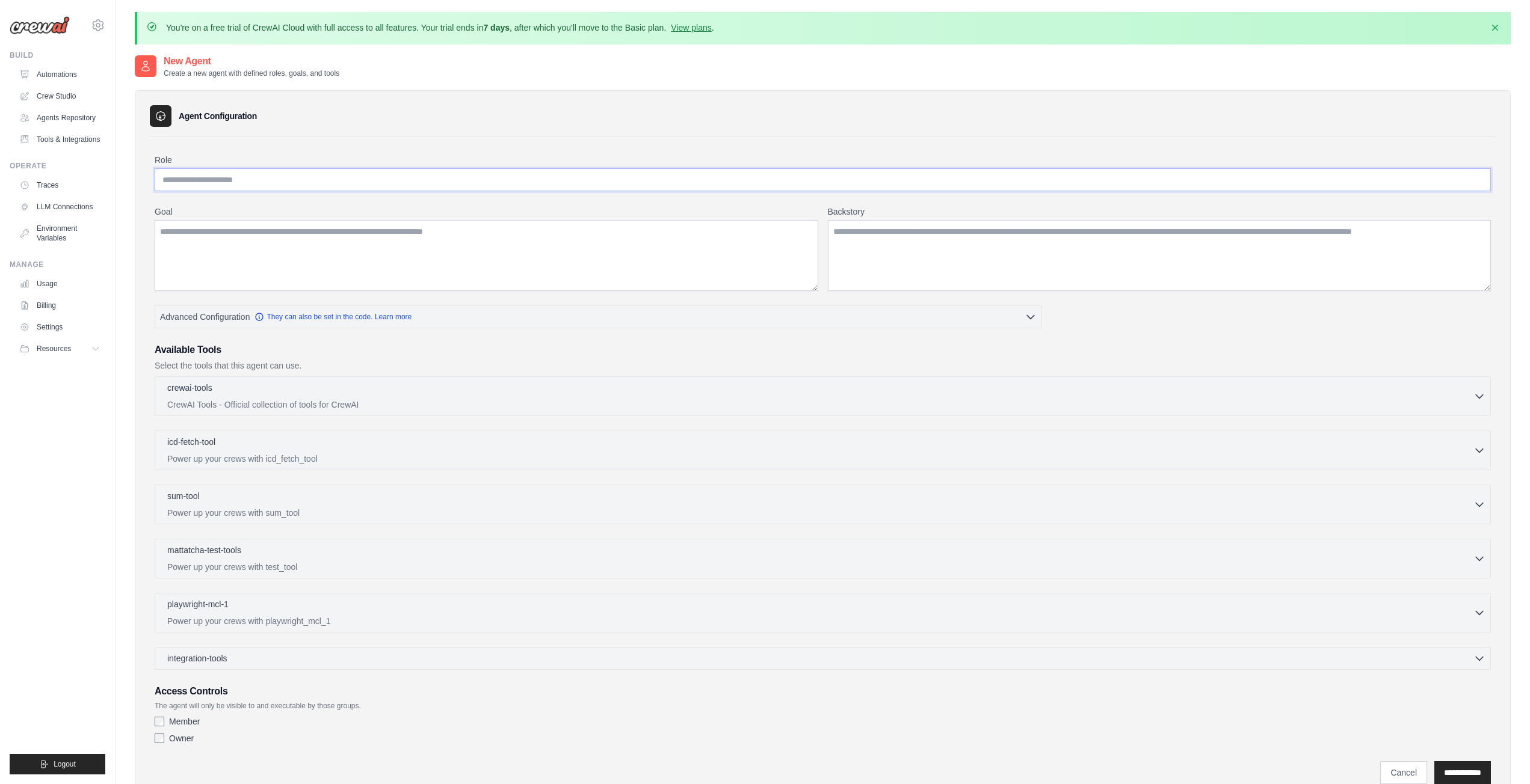
click at [260, 175] on input "Role" at bounding box center [822, 180] width 1336 height 23
type input "********"
click at [448, 250] on textarea "Goal" at bounding box center [486, 255] width 663 height 71
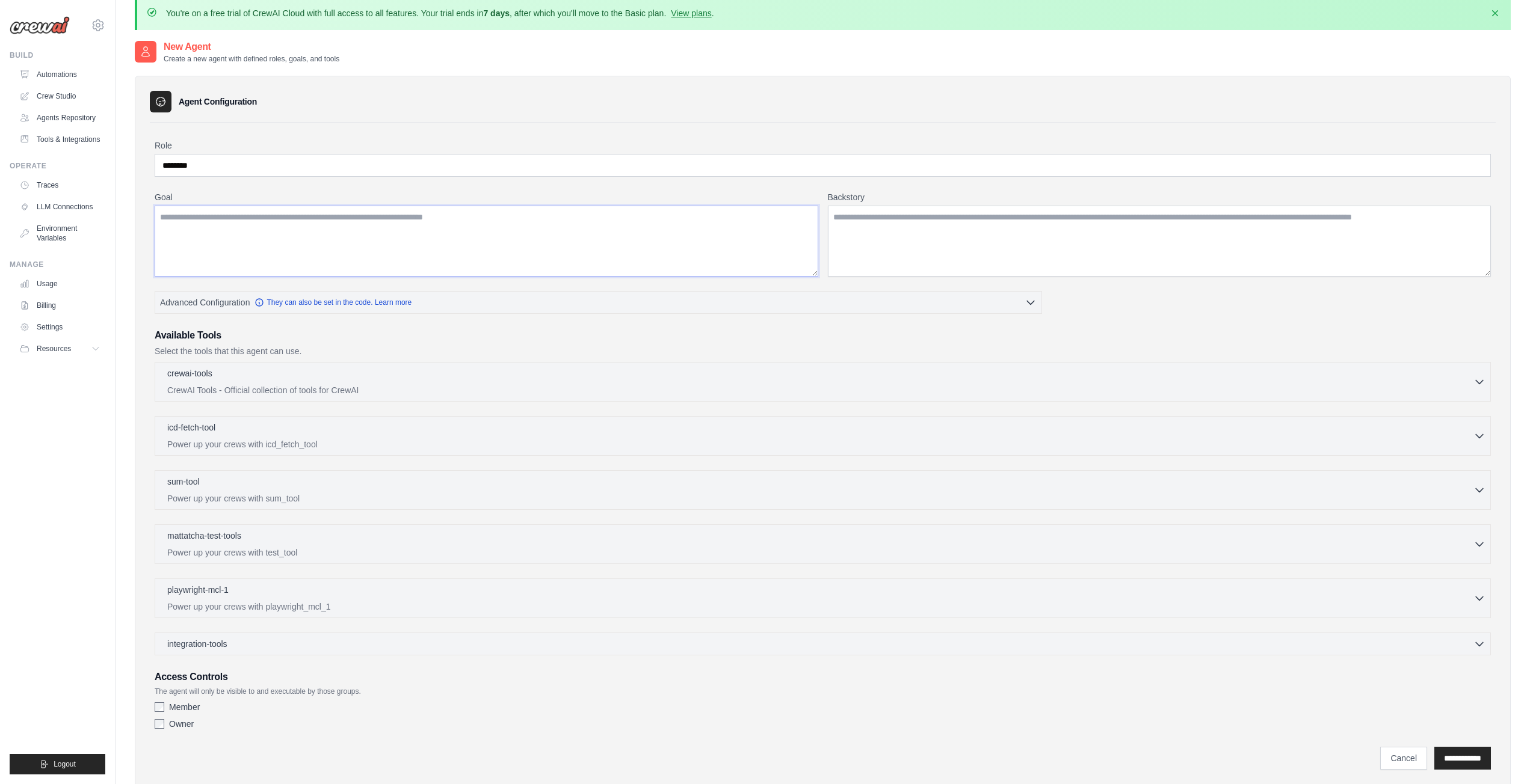
scroll to position [66, 0]
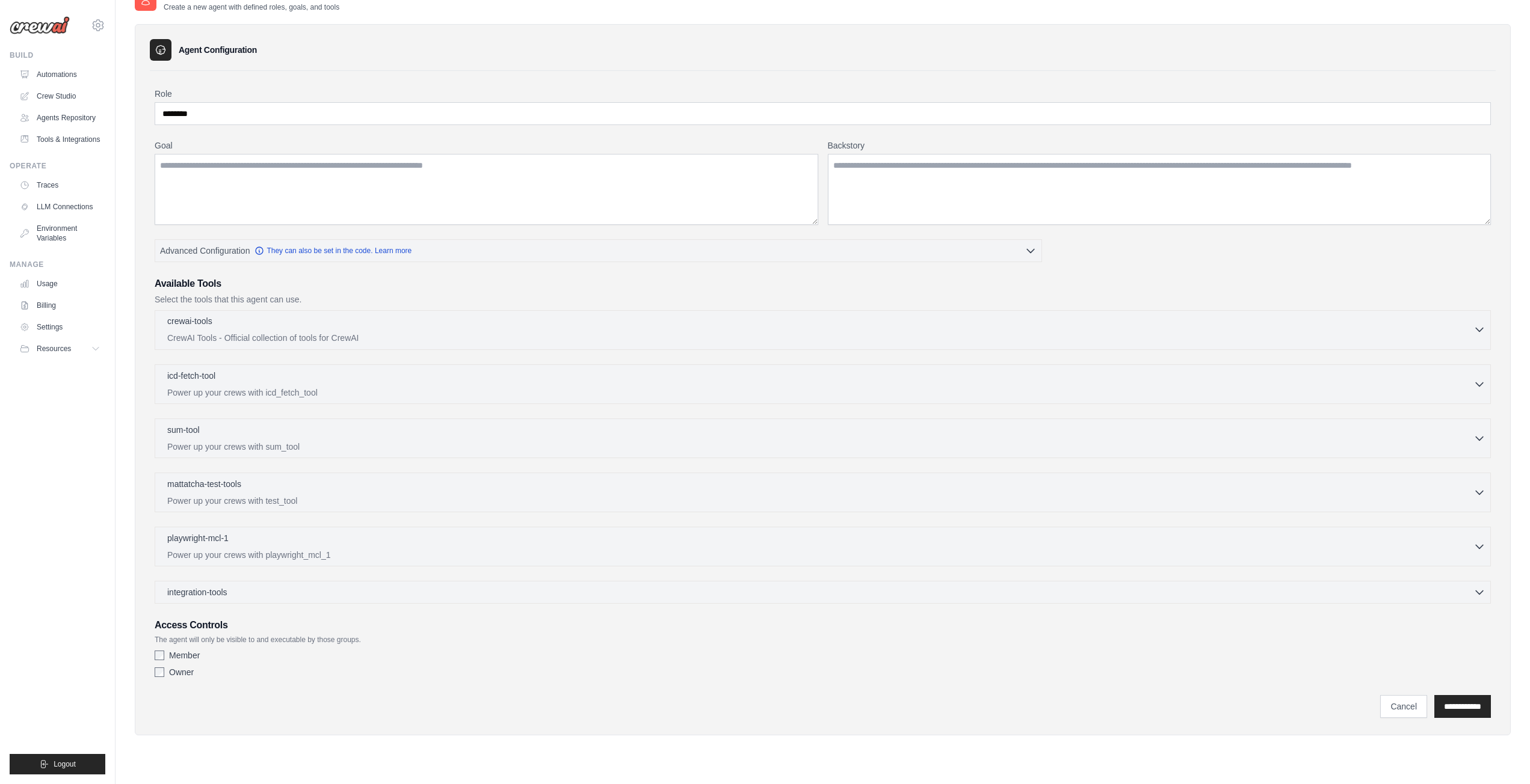
click at [248, 326] on div "crewai-tools 0 selected" at bounding box center [820, 322] width 1306 height 14
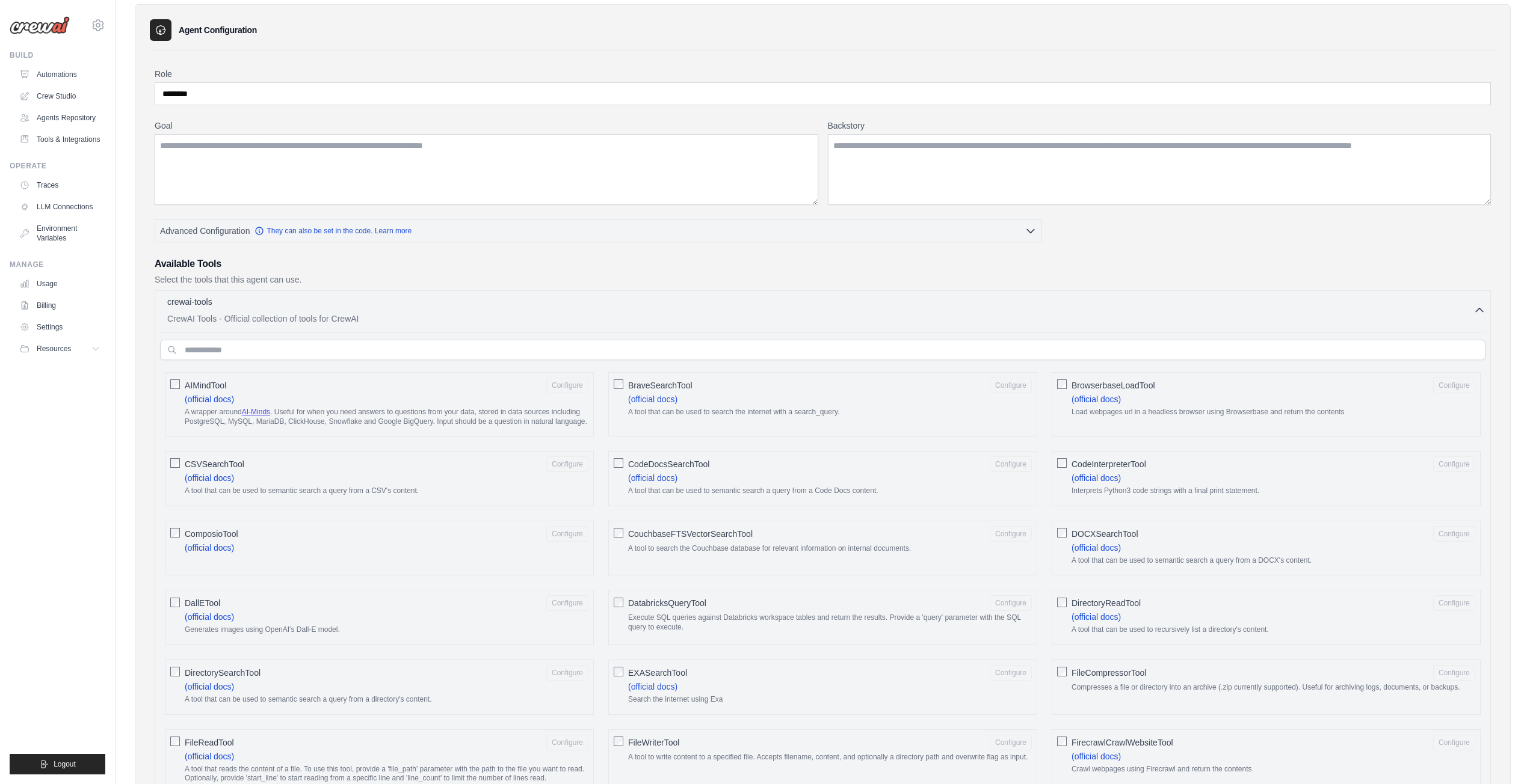
scroll to position [0, 0]
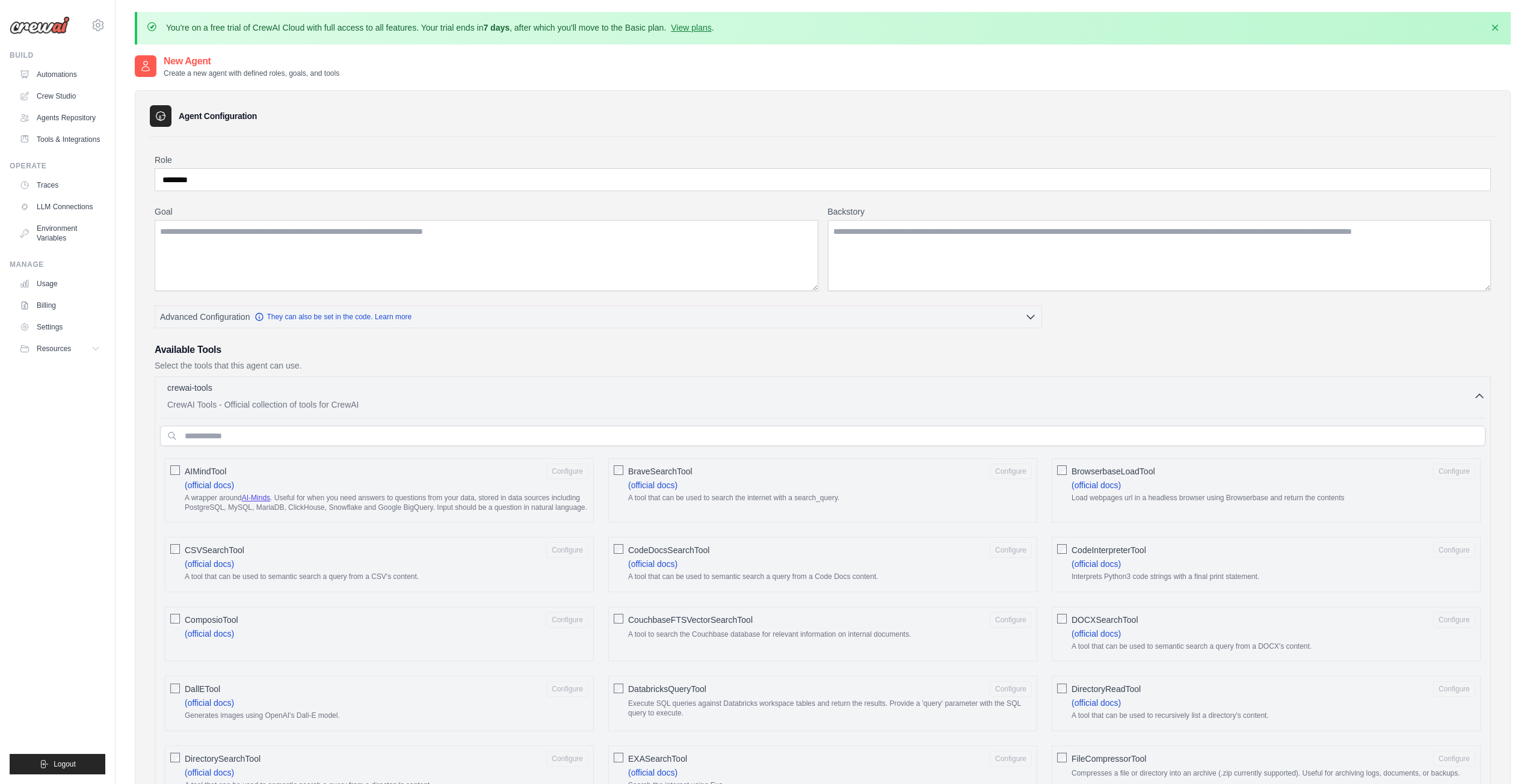
click at [374, 489] on label "AIMindTool Configure (official docs) A wrapper around AI-Minds . Useful for whe…" at bounding box center [386, 490] width 404 height 54
click at [315, 430] on input "text" at bounding box center [822, 435] width 1325 height 20
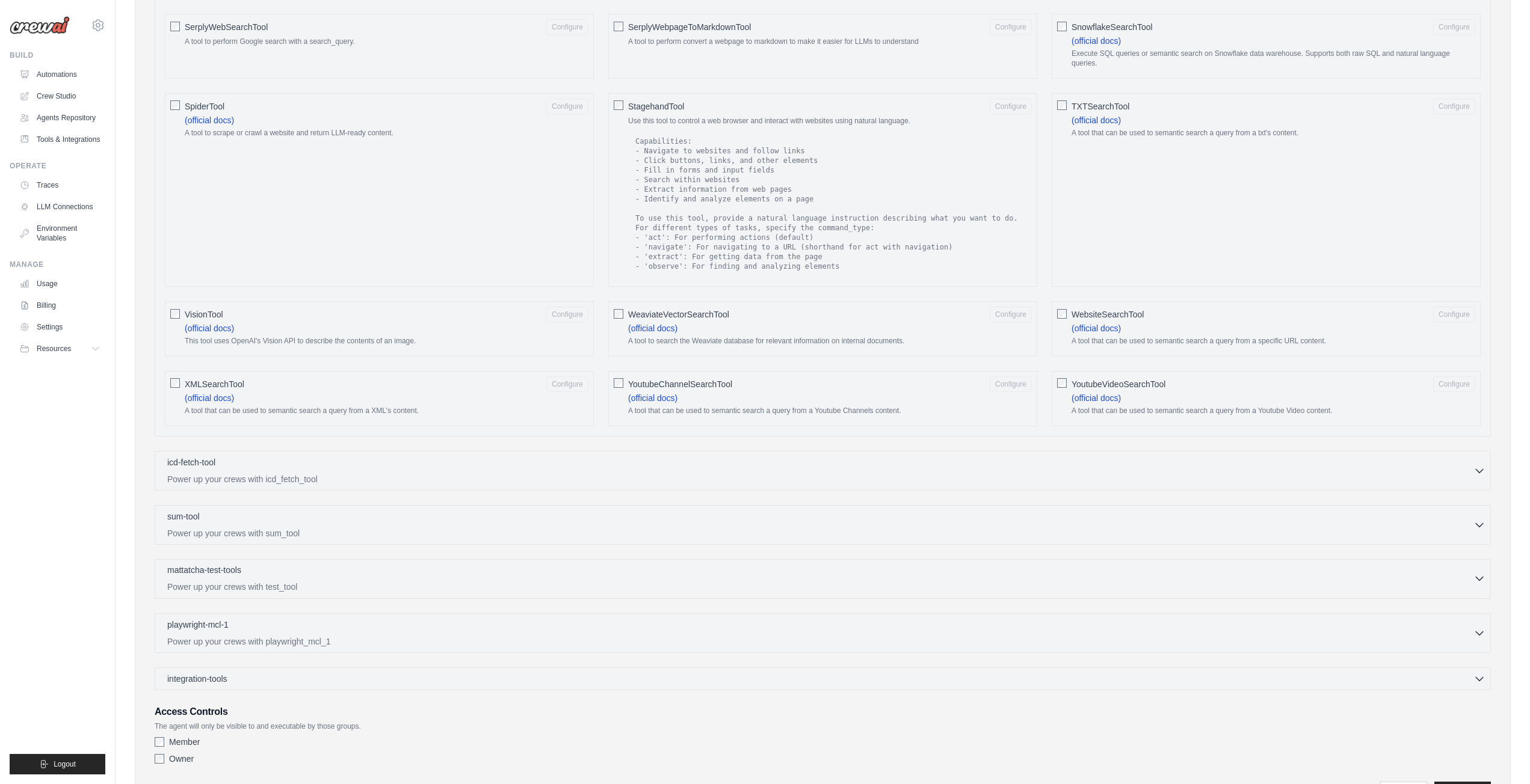
scroll to position [1708, 0]
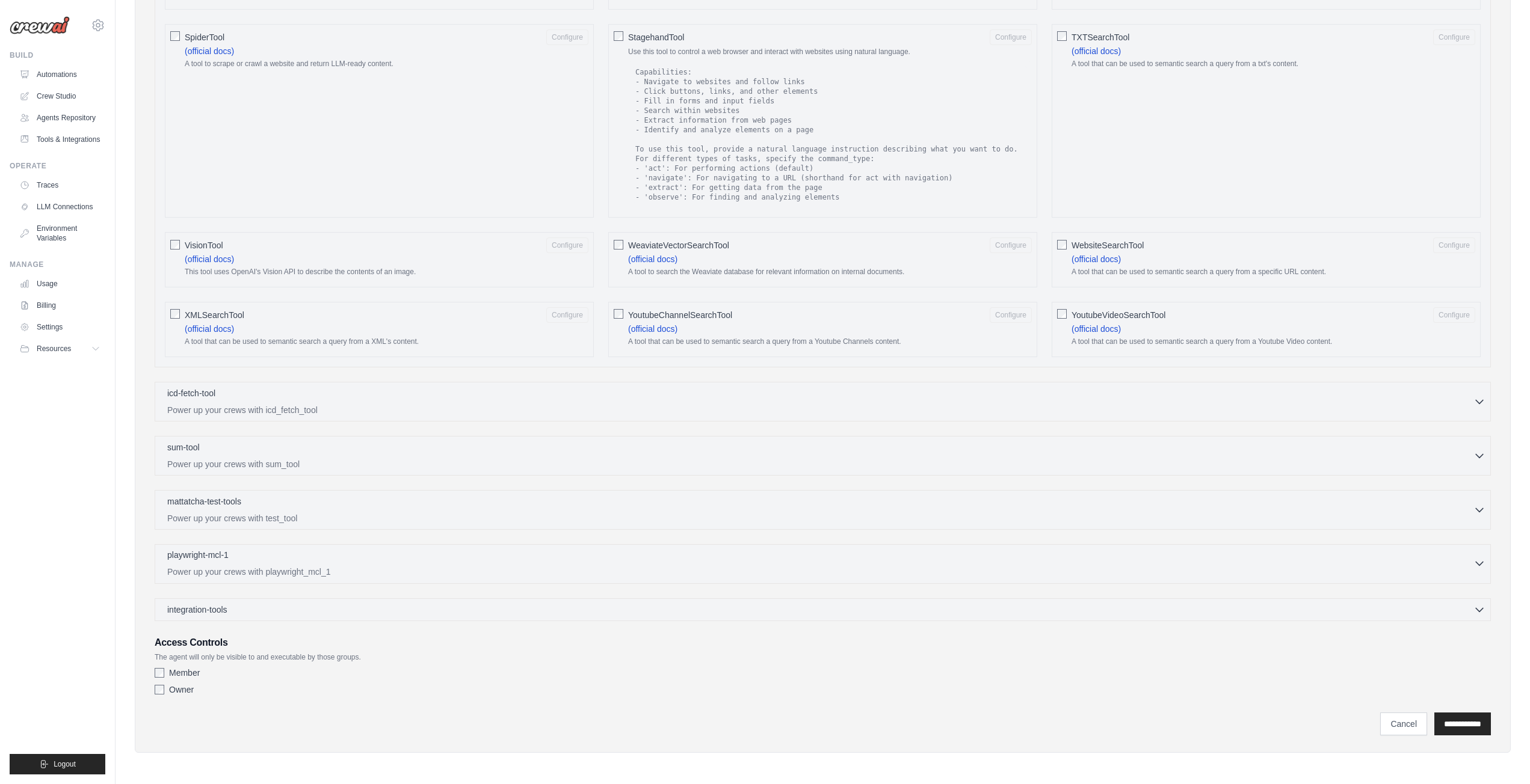
click at [310, 555] on div "playwright-mcl-1 0 selected" at bounding box center [820, 556] width 1306 height 14
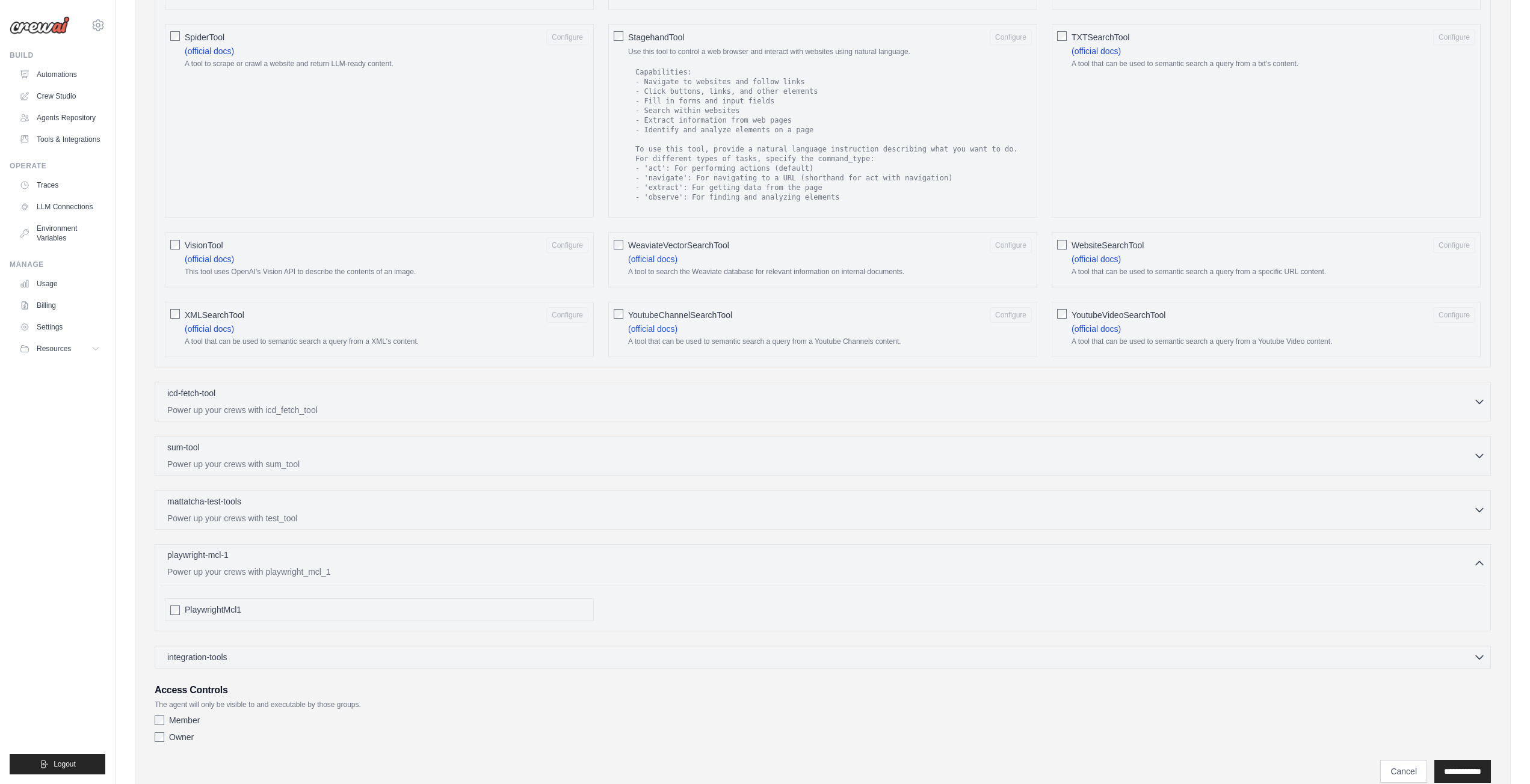
click at [310, 555] on div "playwright-mcl-1 0 selected" at bounding box center [820, 556] width 1306 height 14
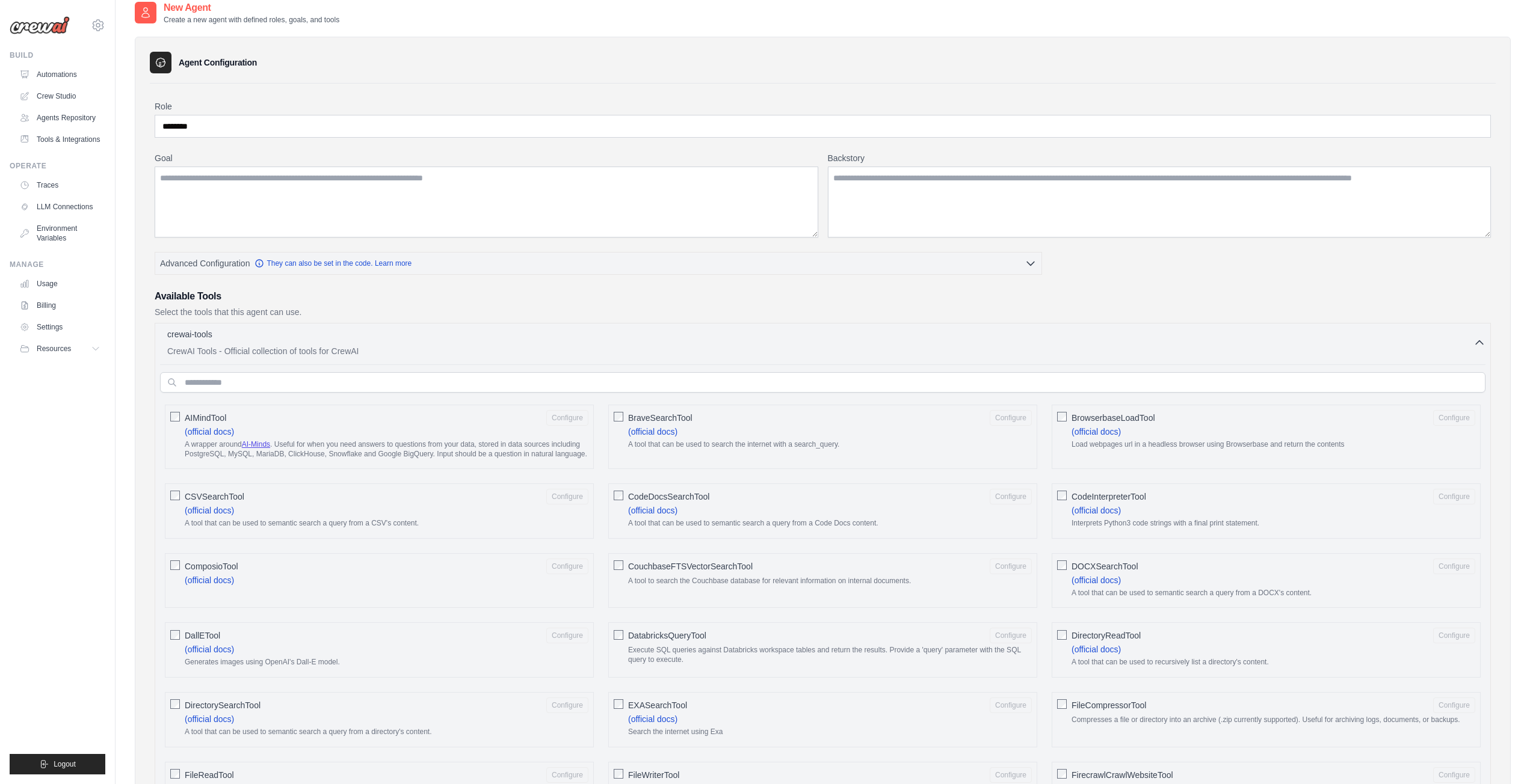
scroll to position [0, 0]
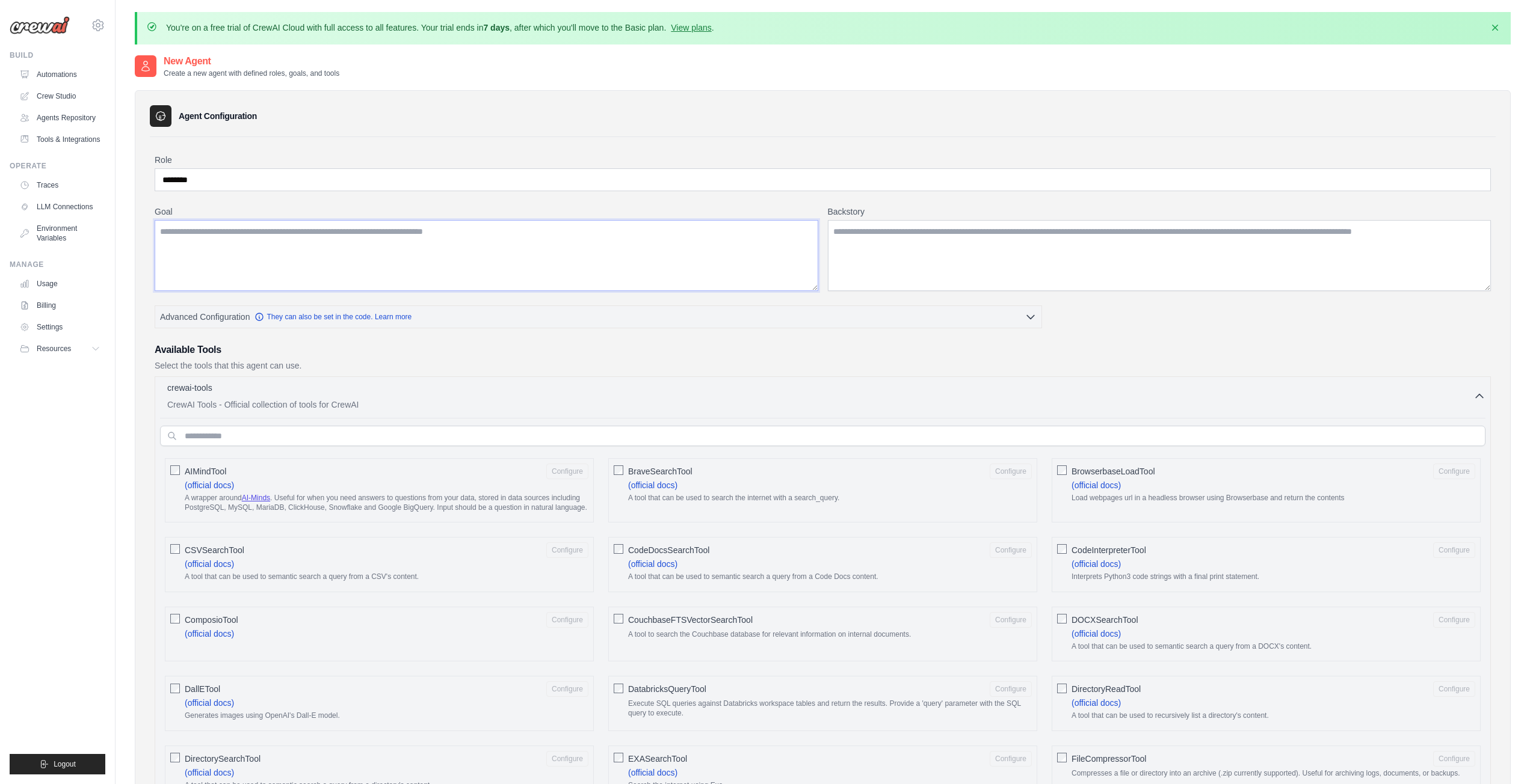
click at [750, 233] on textarea "Goal" at bounding box center [486, 255] width 663 height 71
click at [986, 239] on textarea "Backstory" at bounding box center [1159, 255] width 663 height 71
click at [1016, 255] on textarea "Backstory" at bounding box center [1159, 255] width 663 height 71
click at [368, 247] on textarea "Goal" at bounding box center [486, 255] width 663 height 71
click at [283, 430] on input "text" at bounding box center [822, 435] width 1325 height 20
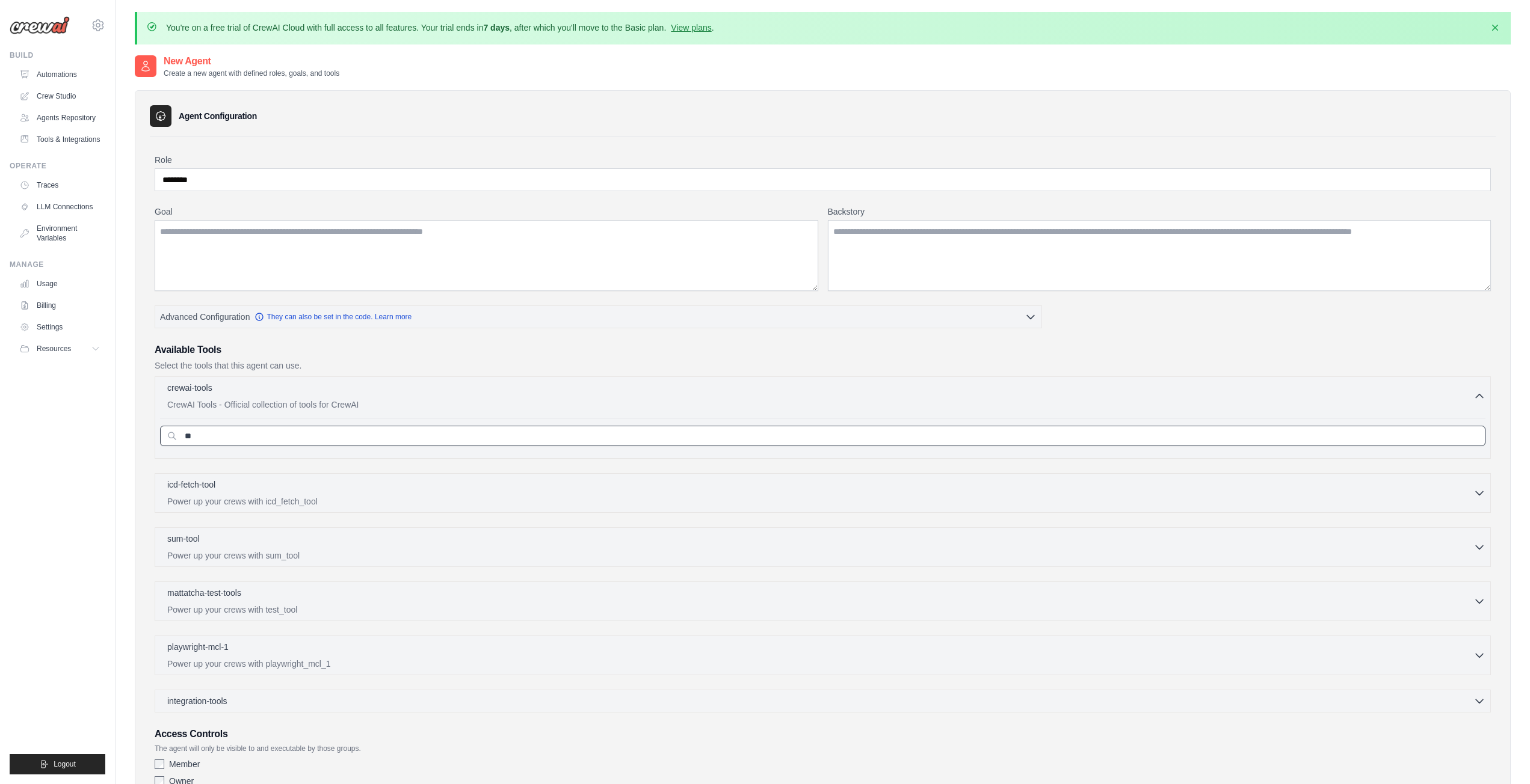
type input "*"
